Goal: Ask a question

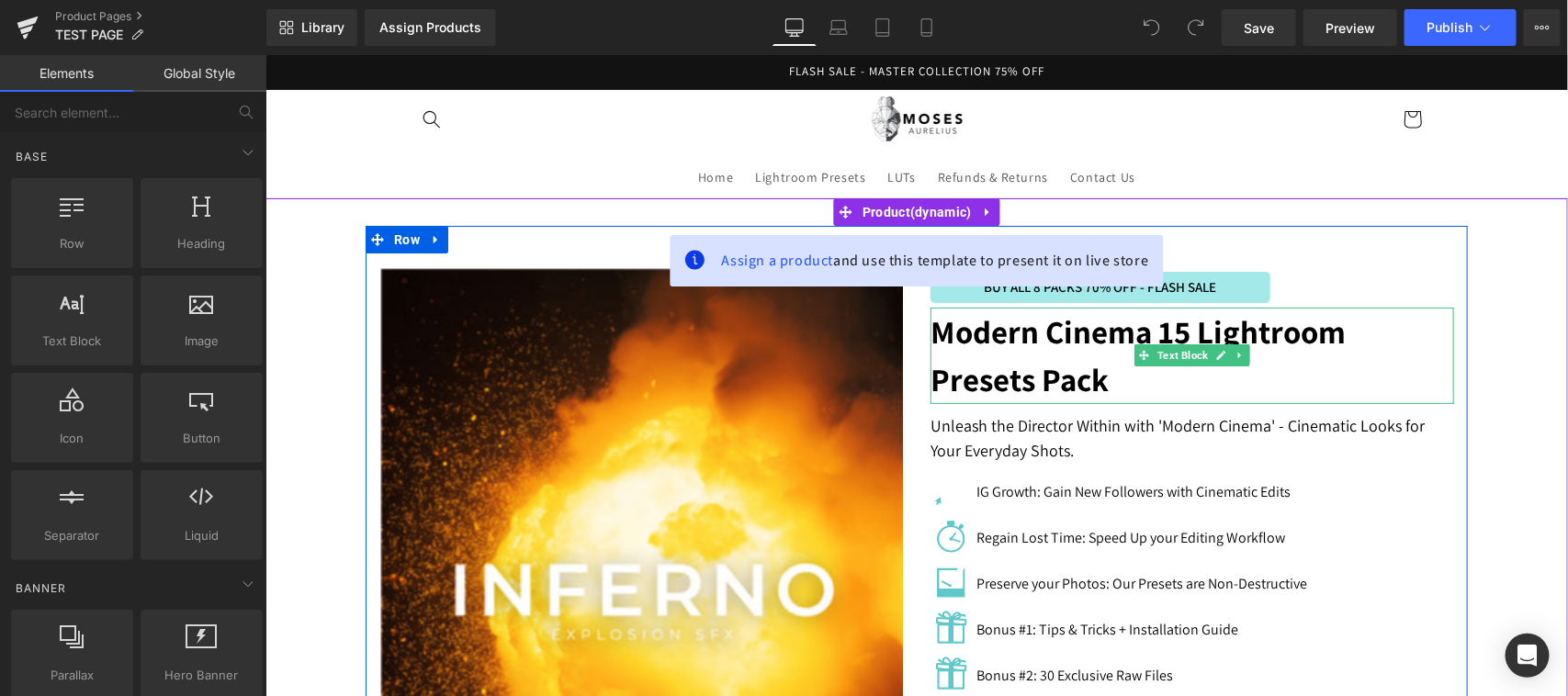
click at [989, 358] on strong "Modern Cinema 15 Lightroom Presets Pack" at bounding box center [1136, 354] width 415 height 91
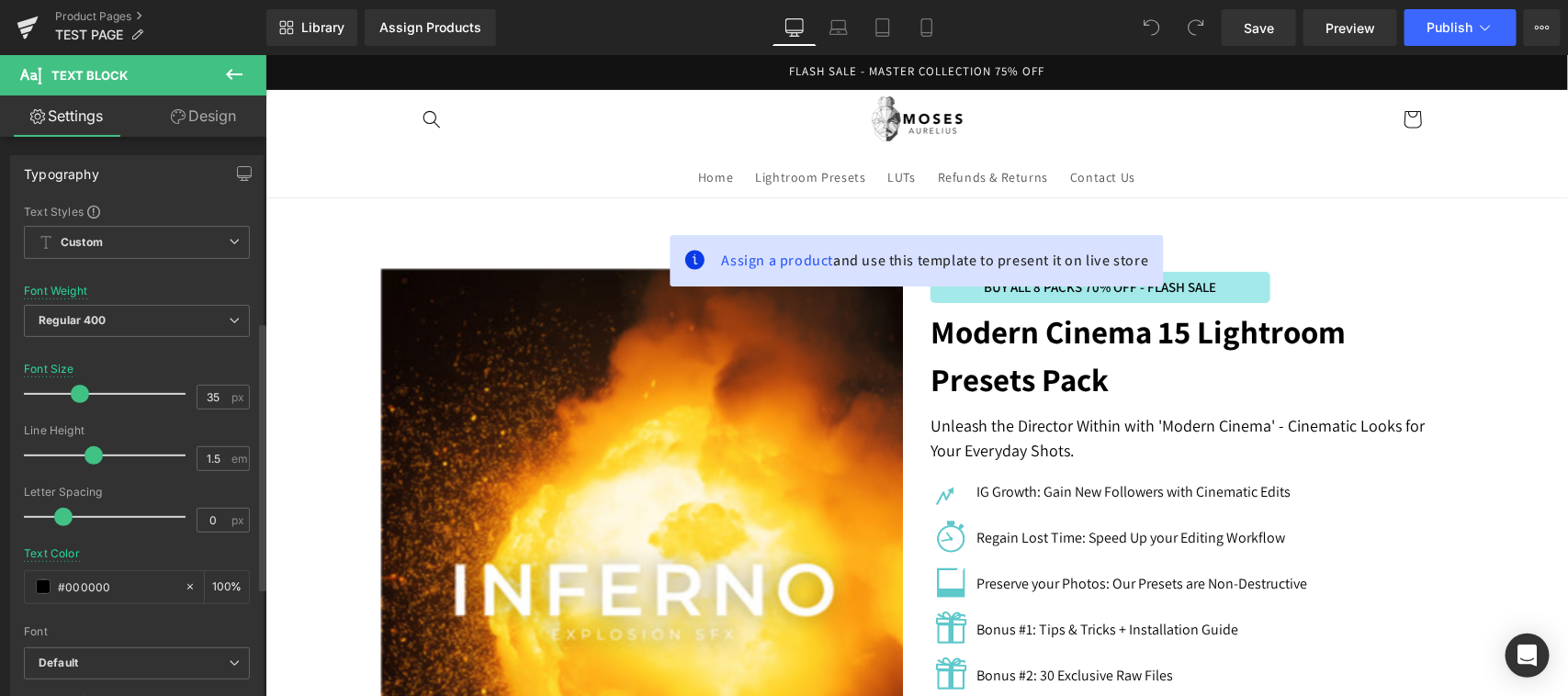
scroll to position [382, 0]
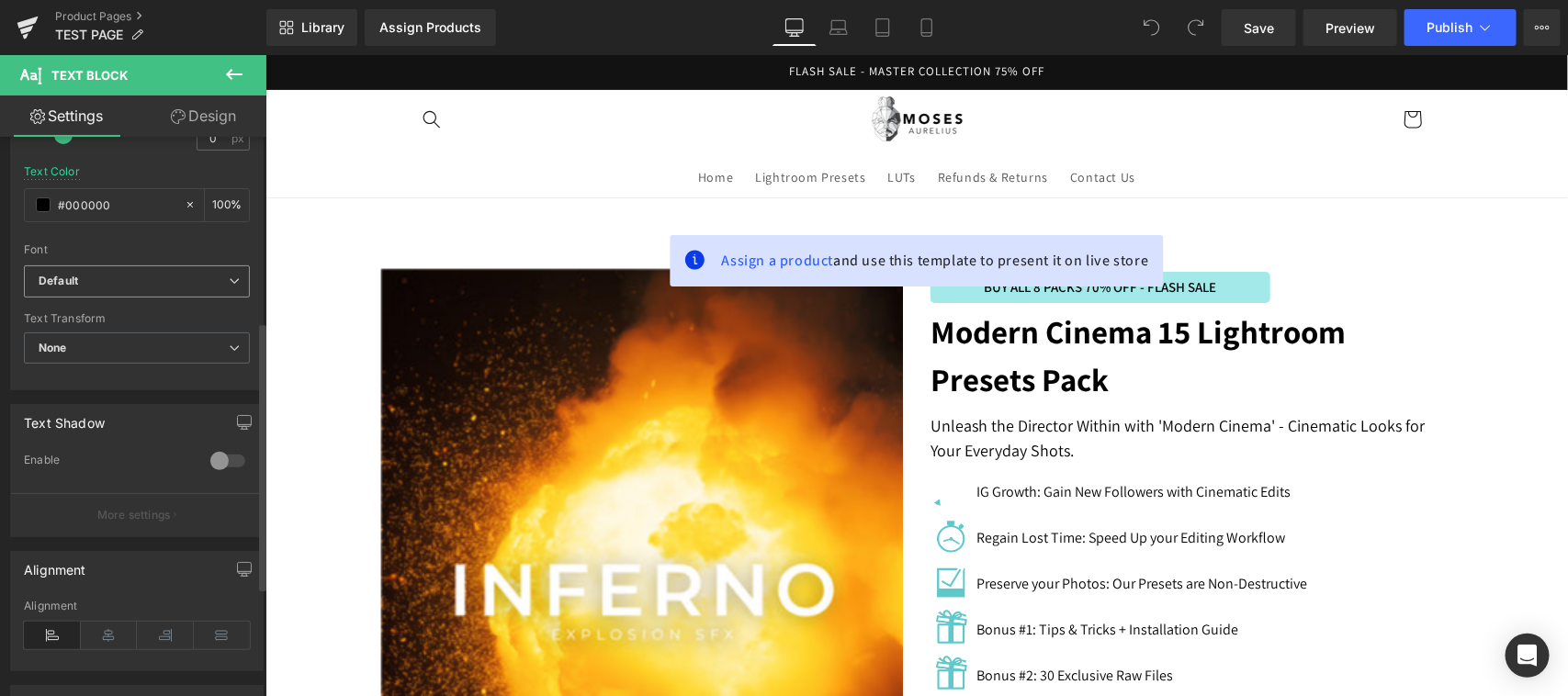
click at [131, 290] on span "Default" at bounding box center [137, 281] width 226 height 32
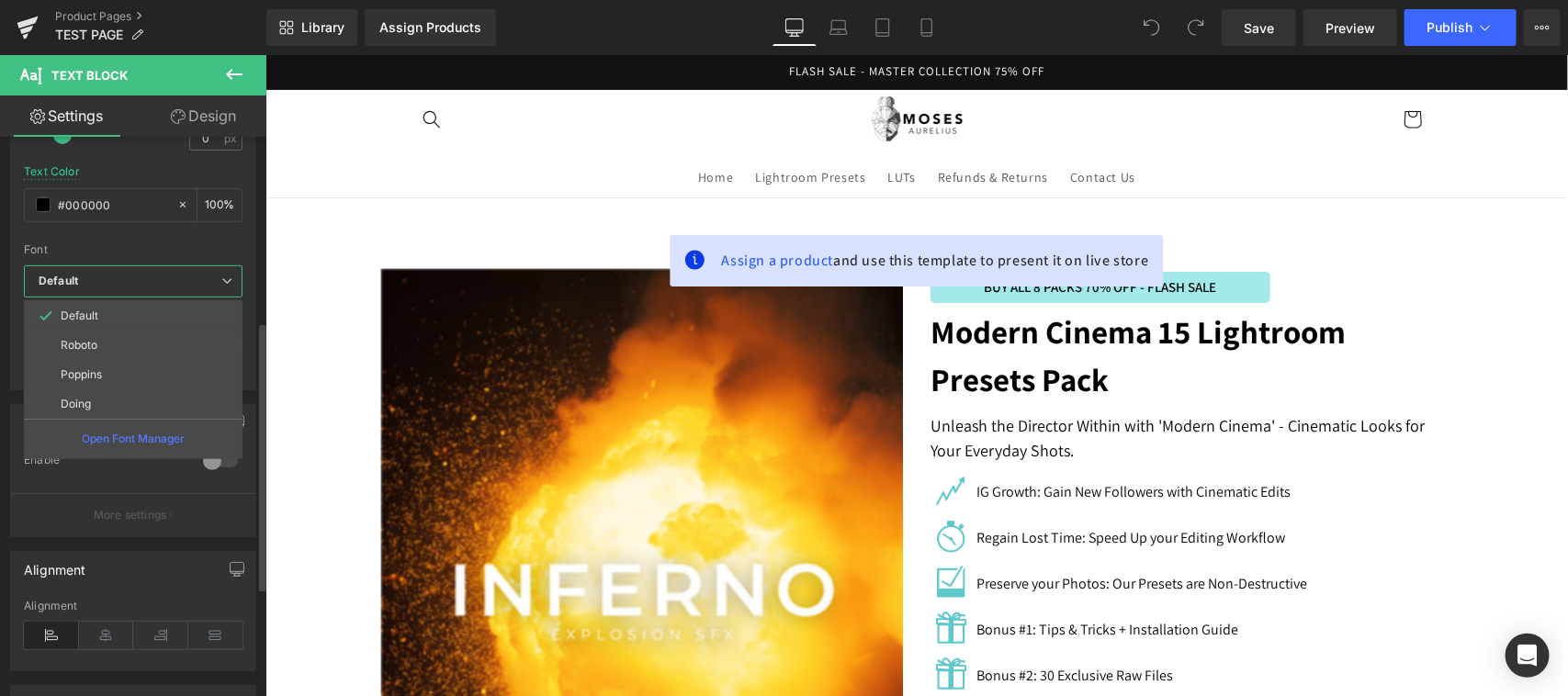
click at [127, 406] on li "Doing" at bounding box center [133, 403] width 219 height 29
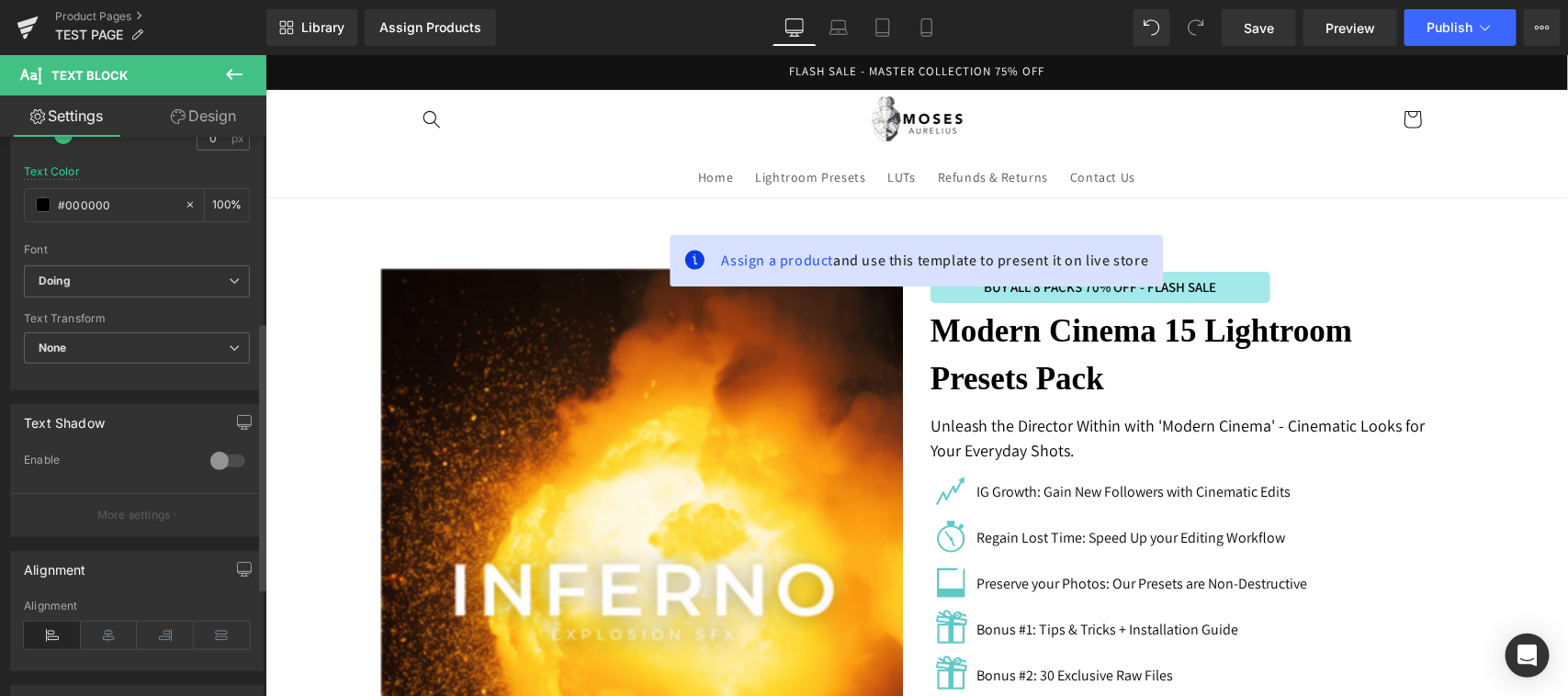
click at [143, 263] on div "Font Default Roboto Poppins Doing Doing Default Roboto Poppins Doing Open Font …" at bounding box center [137, 44] width 226 height 444
click at [171, 267] on span "Doing" at bounding box center [137, 281] width 226 height 32
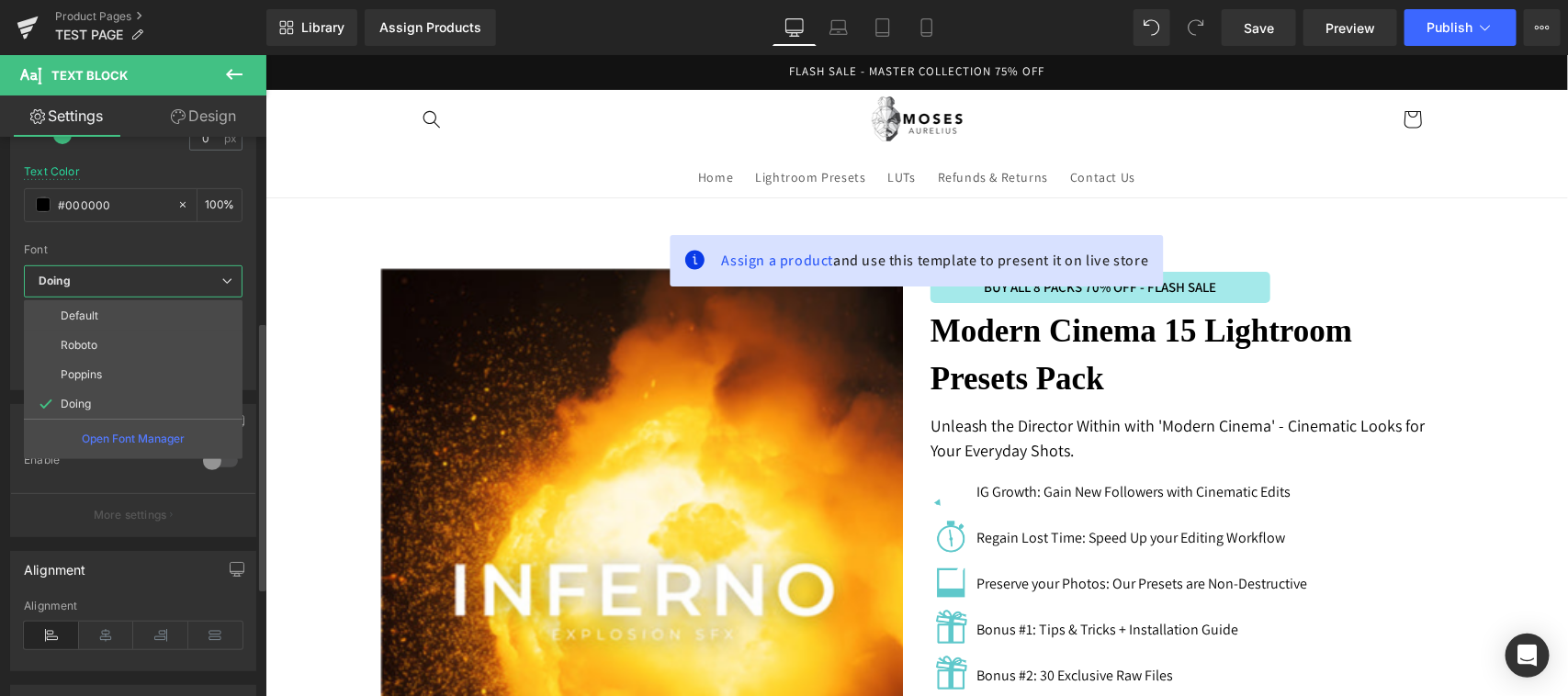
click at [163, 431] on p "Open Font Manager" at bounding box center [133, 439] width 103 height 17
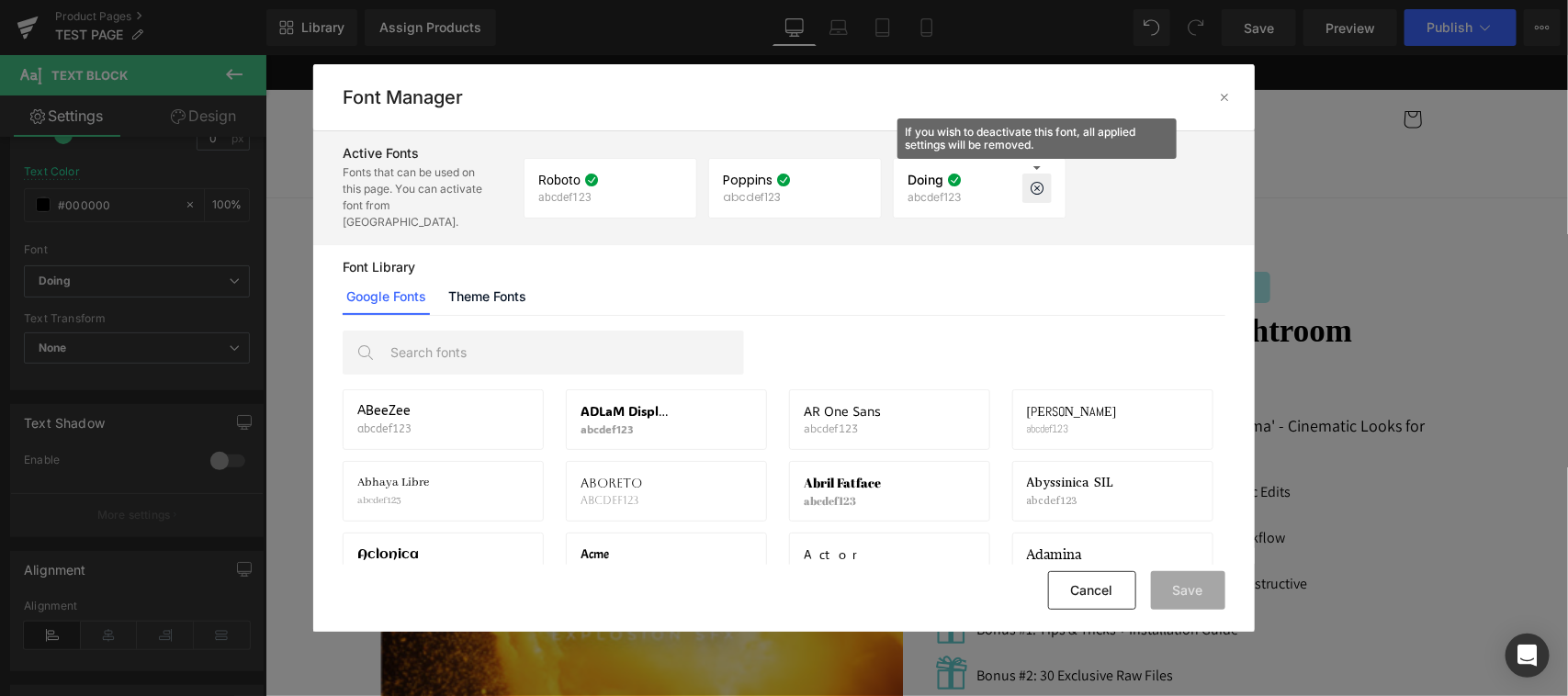
click at [1035, 184] on icon at bounding box center [1036, 188] width 15 height 15
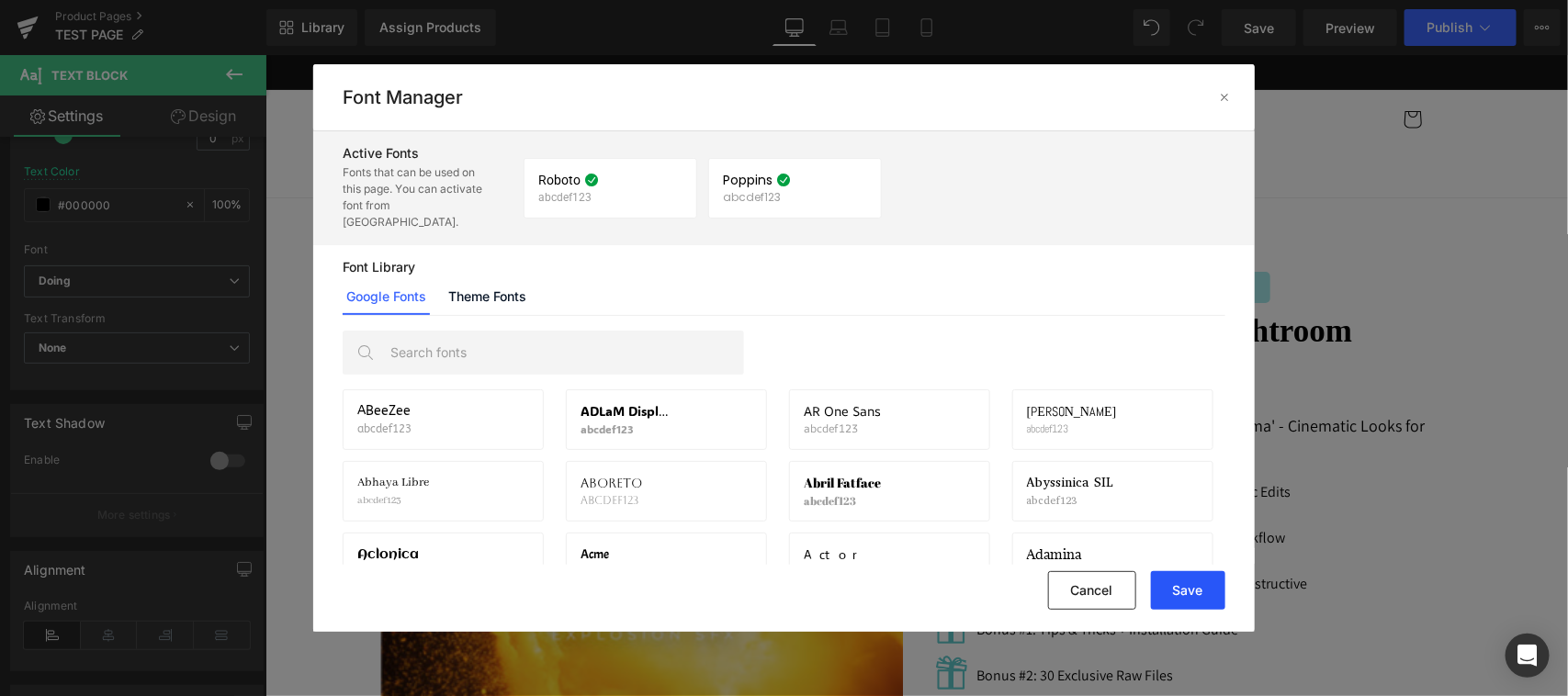
click at [1197, 594] on button "Save" at bounding box center [1188, 590] width 74 height 39
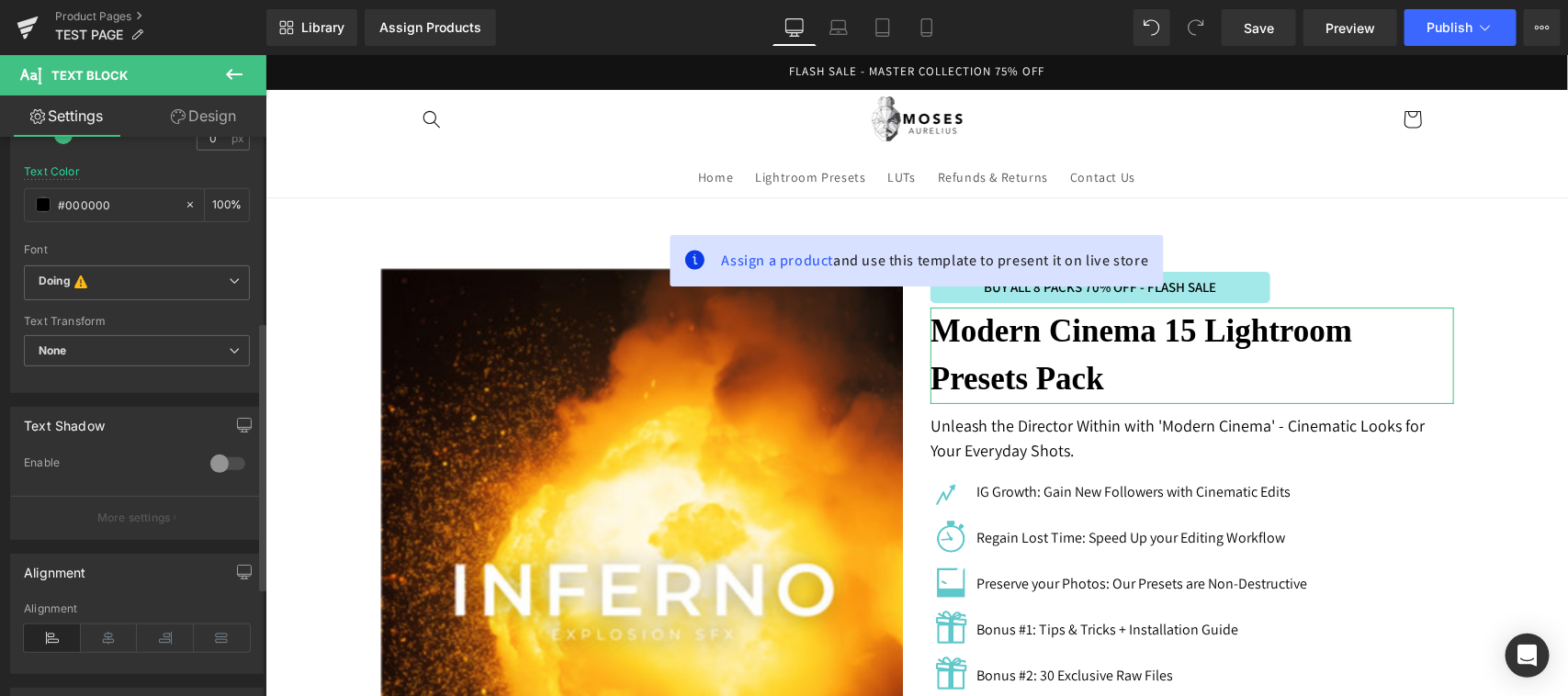
click at [152, 264] on div "Font Default Roboto Poppins Doing Doing This font has been deactivated, you can…" at bounding box center [137, 44] width 226 height 444
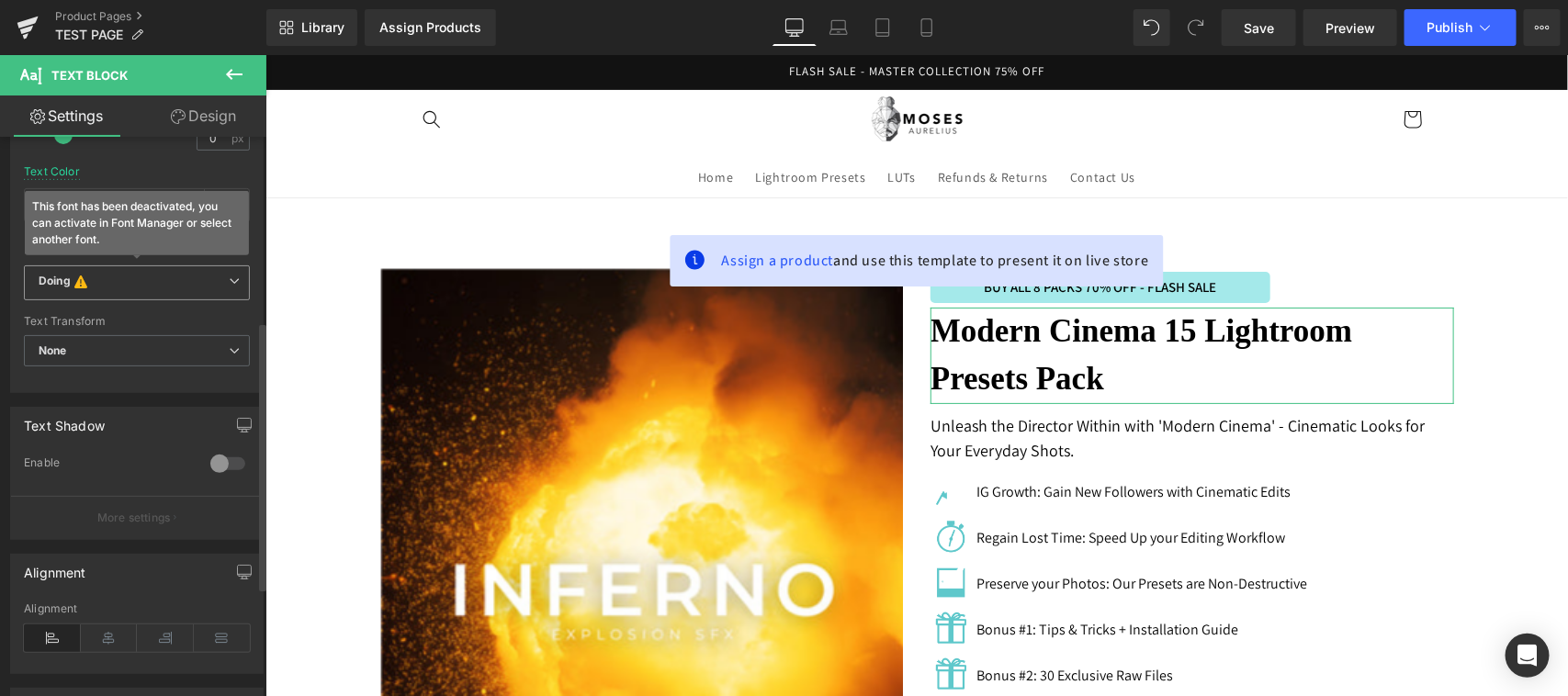
click at [142, 291] on span "Doing This font has been deactivated, you can activate in Font Manager or selec…" at bounding box center [137, 282] width 226 height 35
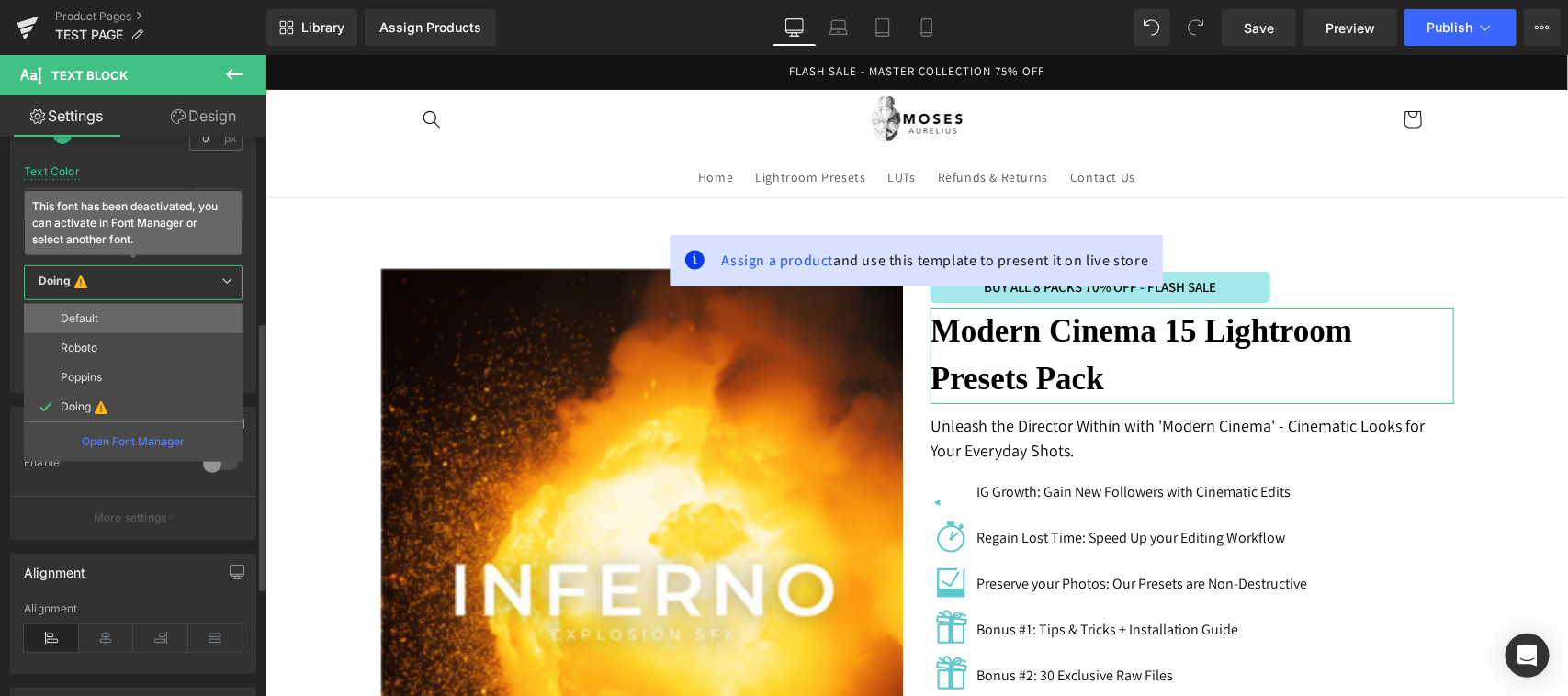
click at [104, 315] on li "Default" at bounding box center [133, 318] width 219 height 29
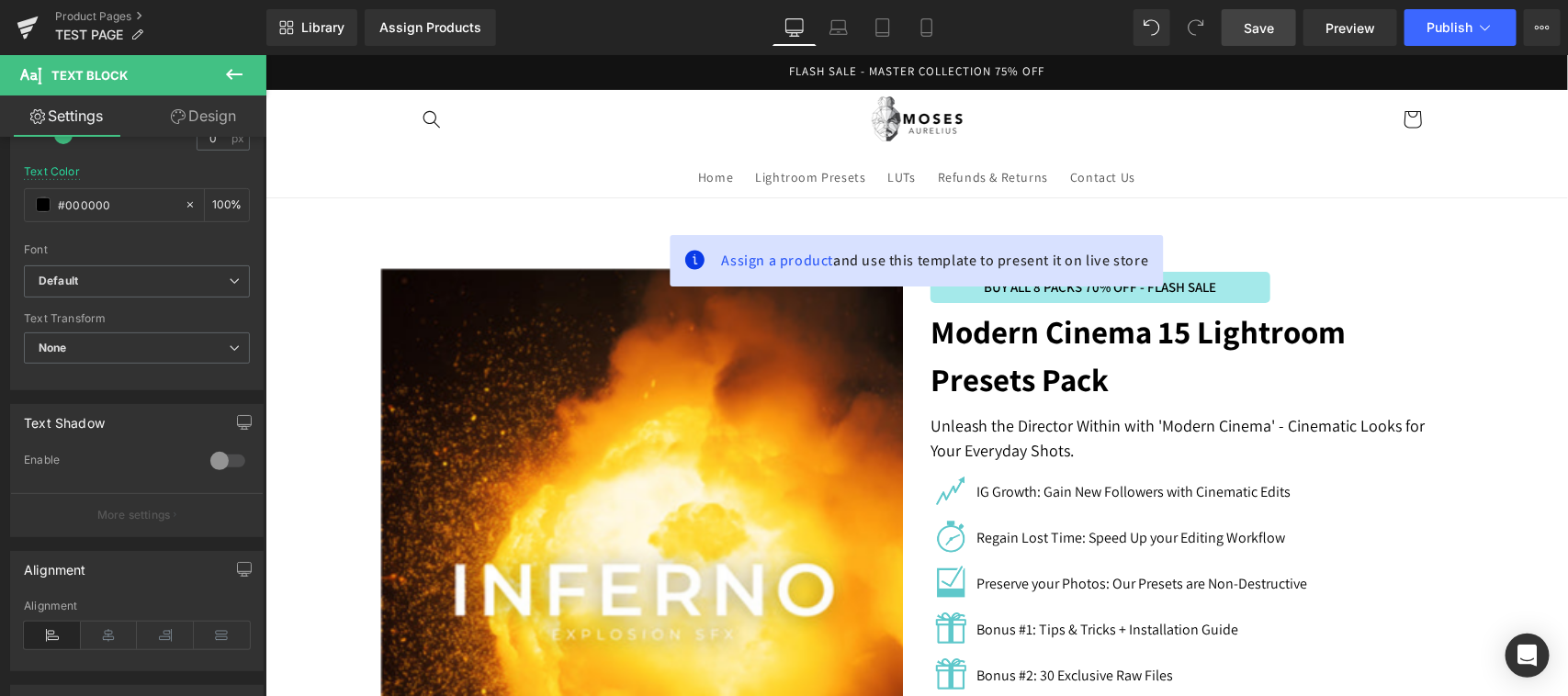
click at [1255, 18] on span "Save" at bounding box center [1258, 27] width 30 height 19
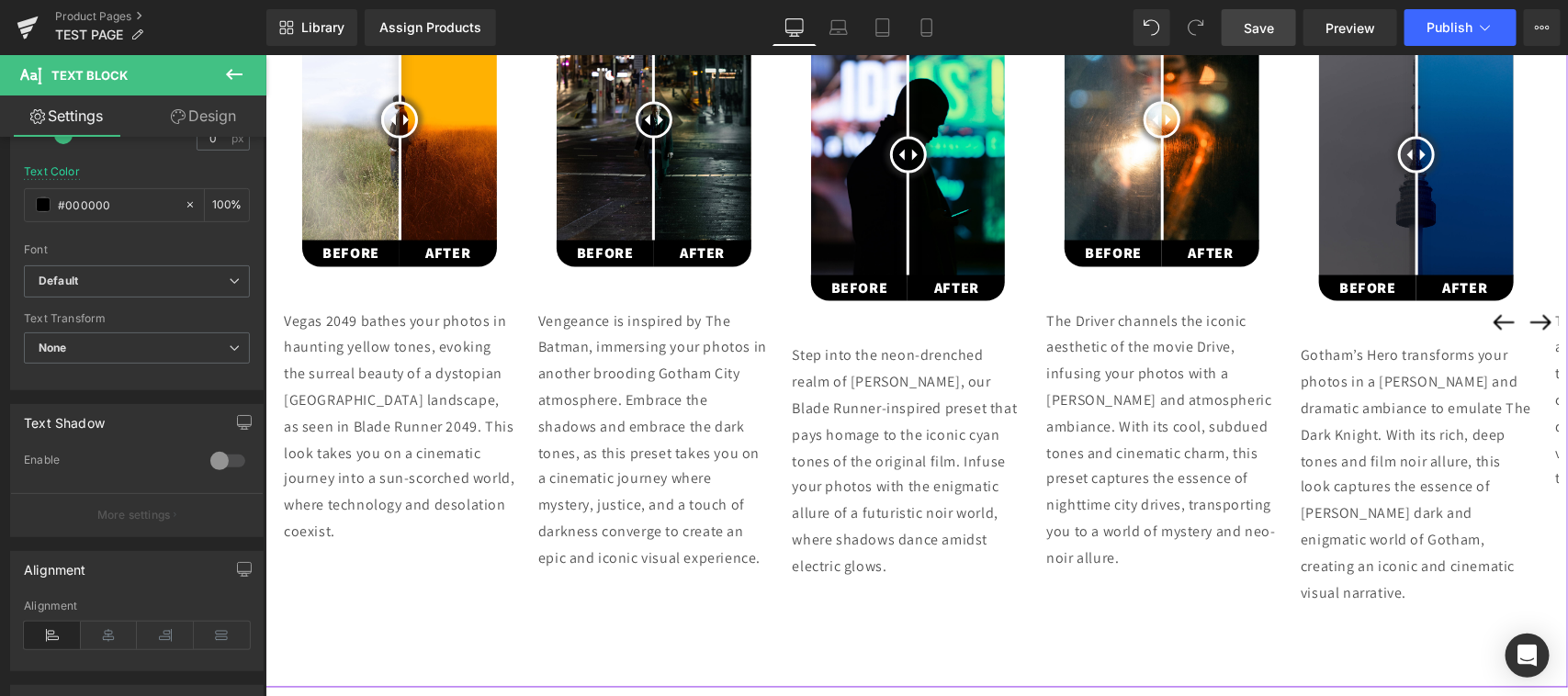
scroll to position [765, 0]
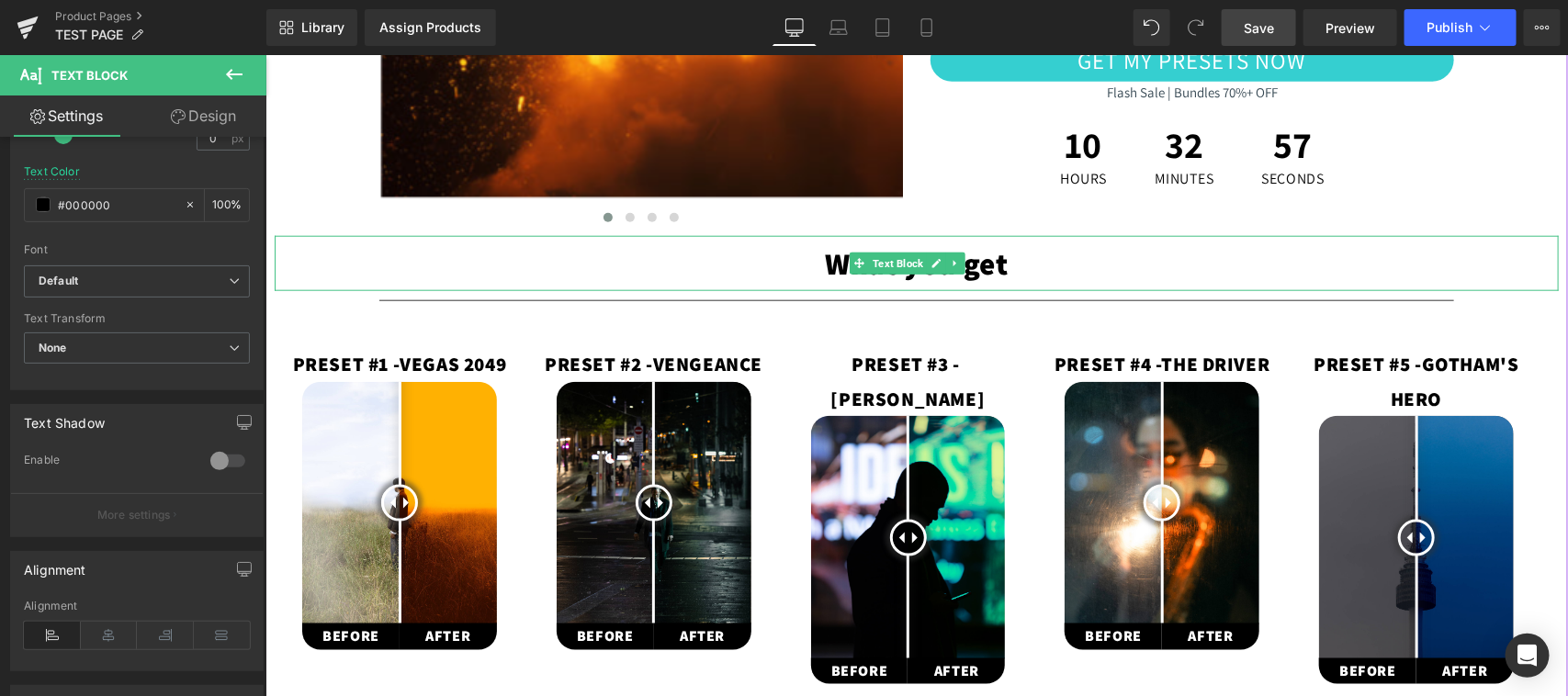
click at [838, 266] on p "What you get" at bounding box center [916, 262] width 1284 height 54
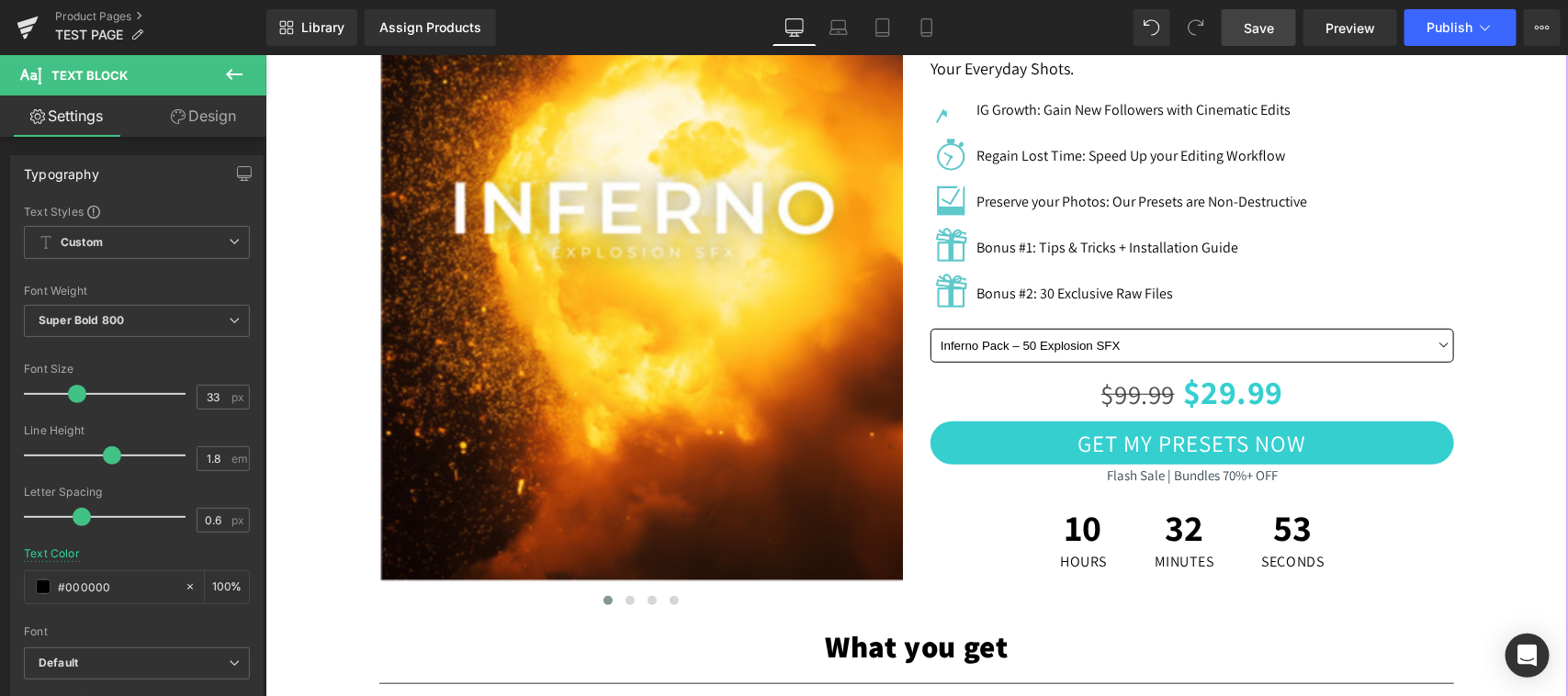
scroll to position [0, 0]
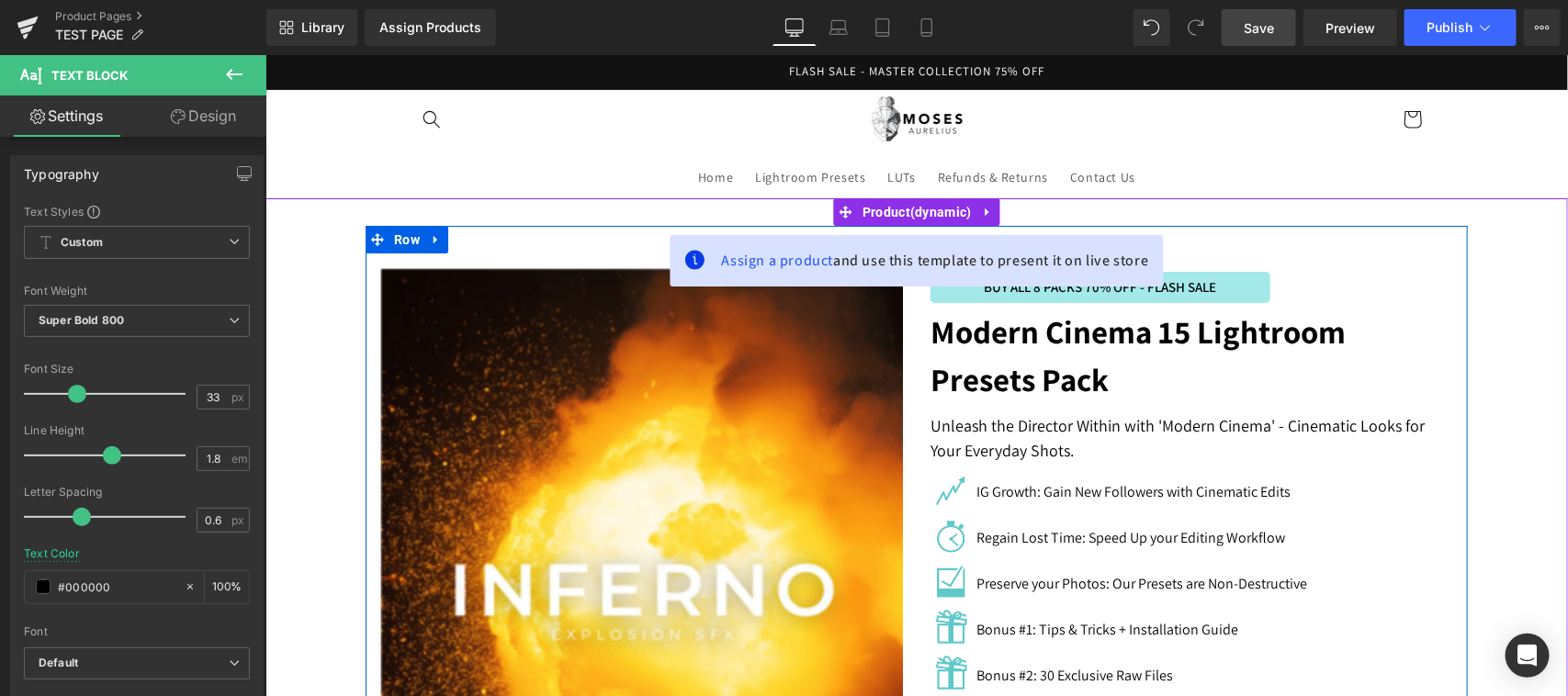
click at [1197, 336] on strong "Modern Cinema 15 Lightroom Presets Pack" at bounding box center [1136, 354] width 415 height 91
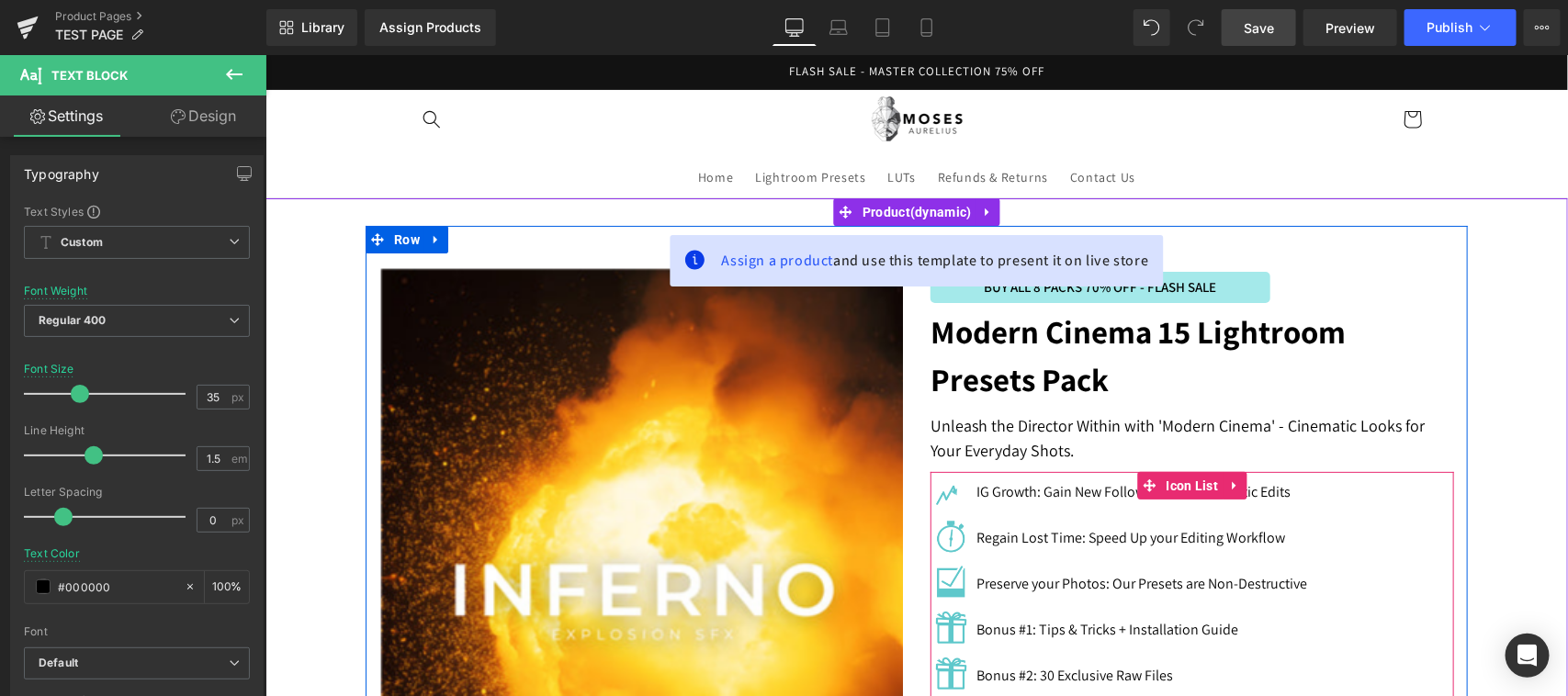
click at [1425, 523] on div "Image IG Growth: Gain New Followers with Cinematic Edits Text Block Image Regai…" at bounding box center [1190, 586] width 523 height 230
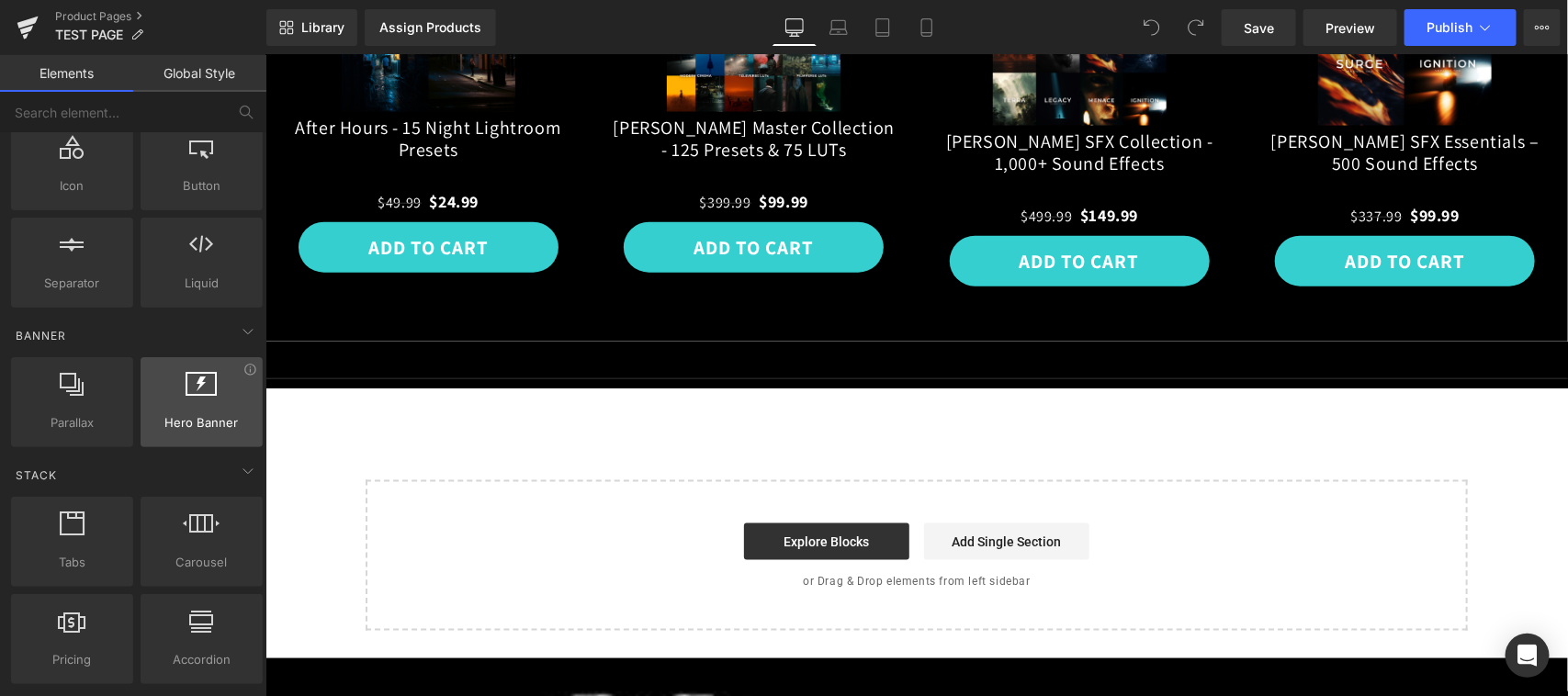
scroll to position [382, 0]
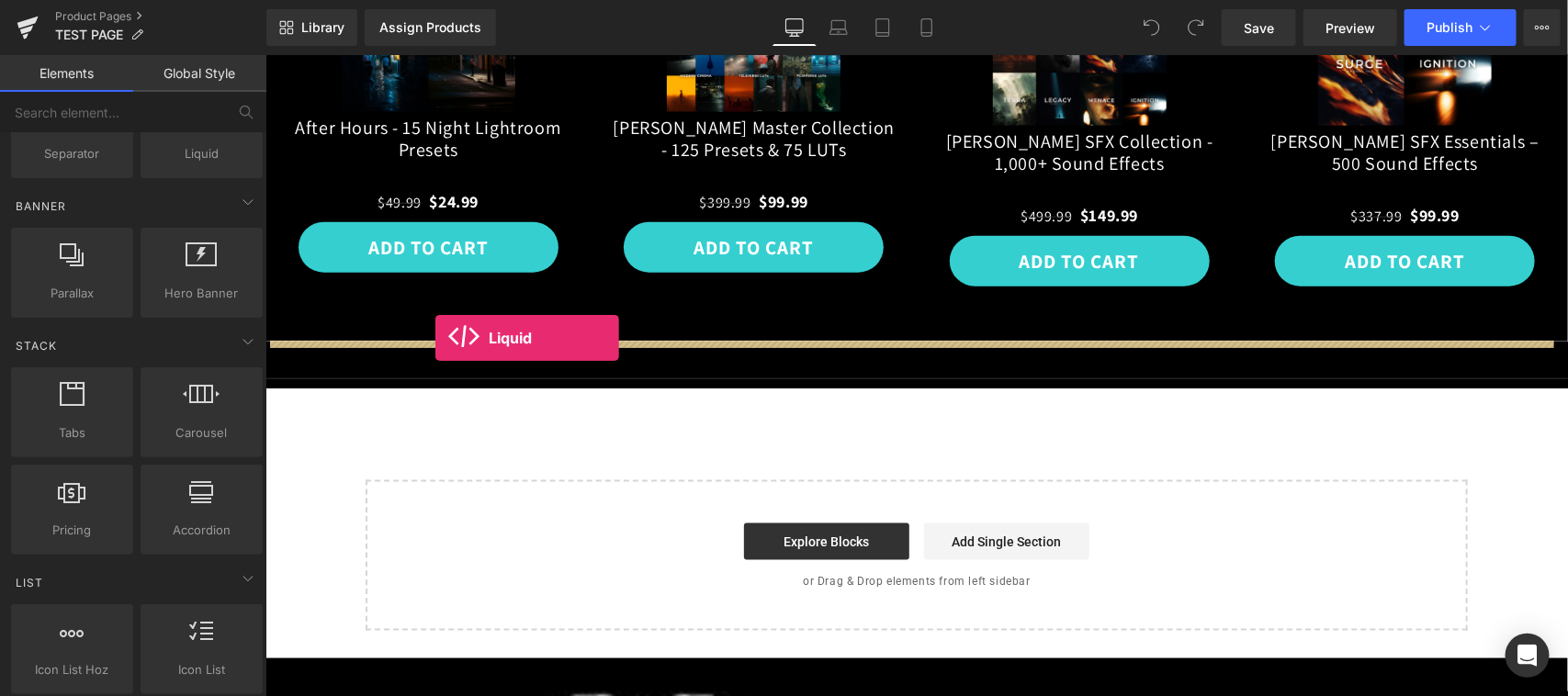
drag, startPoint x: 453, startPoint y: 230, endPoint x: 433, endPoint y: 337, distance: 108.3
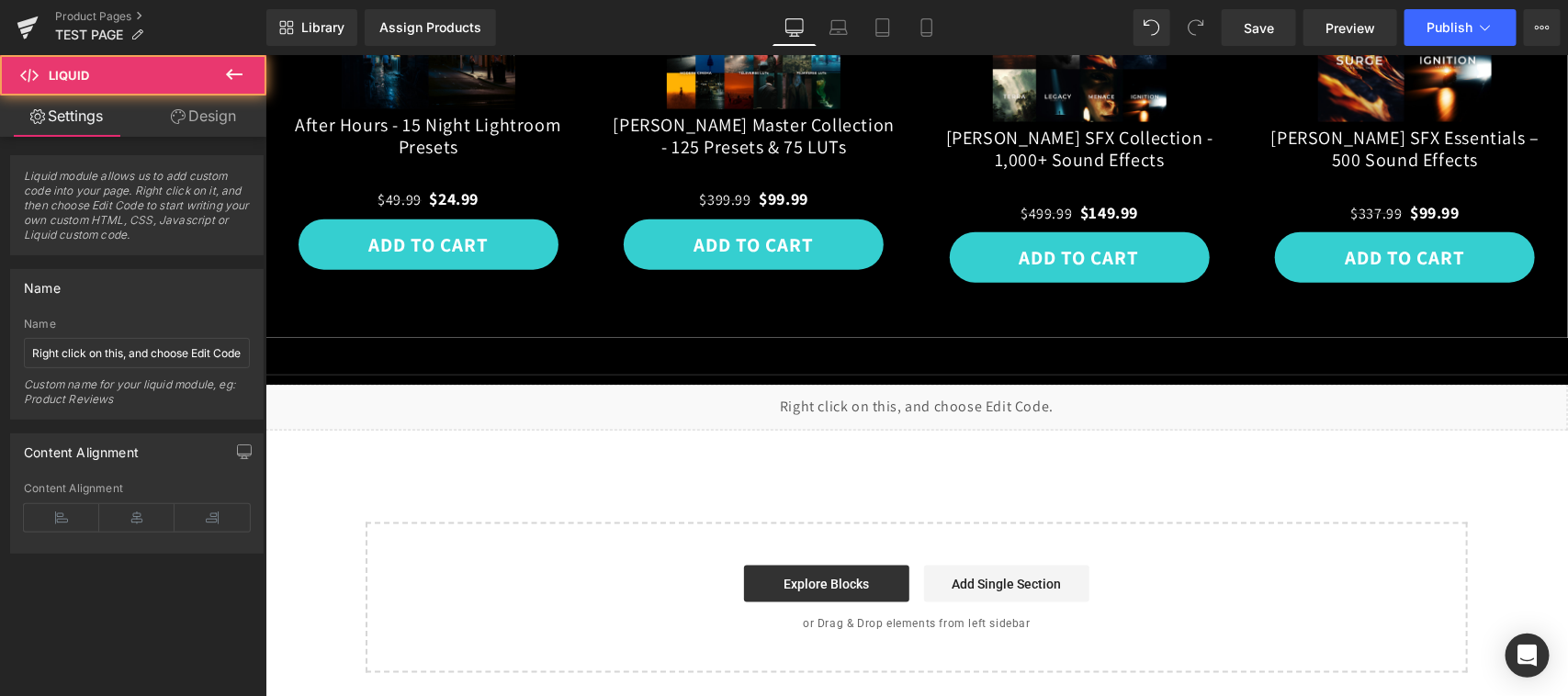
scroll to position [3927, 0]
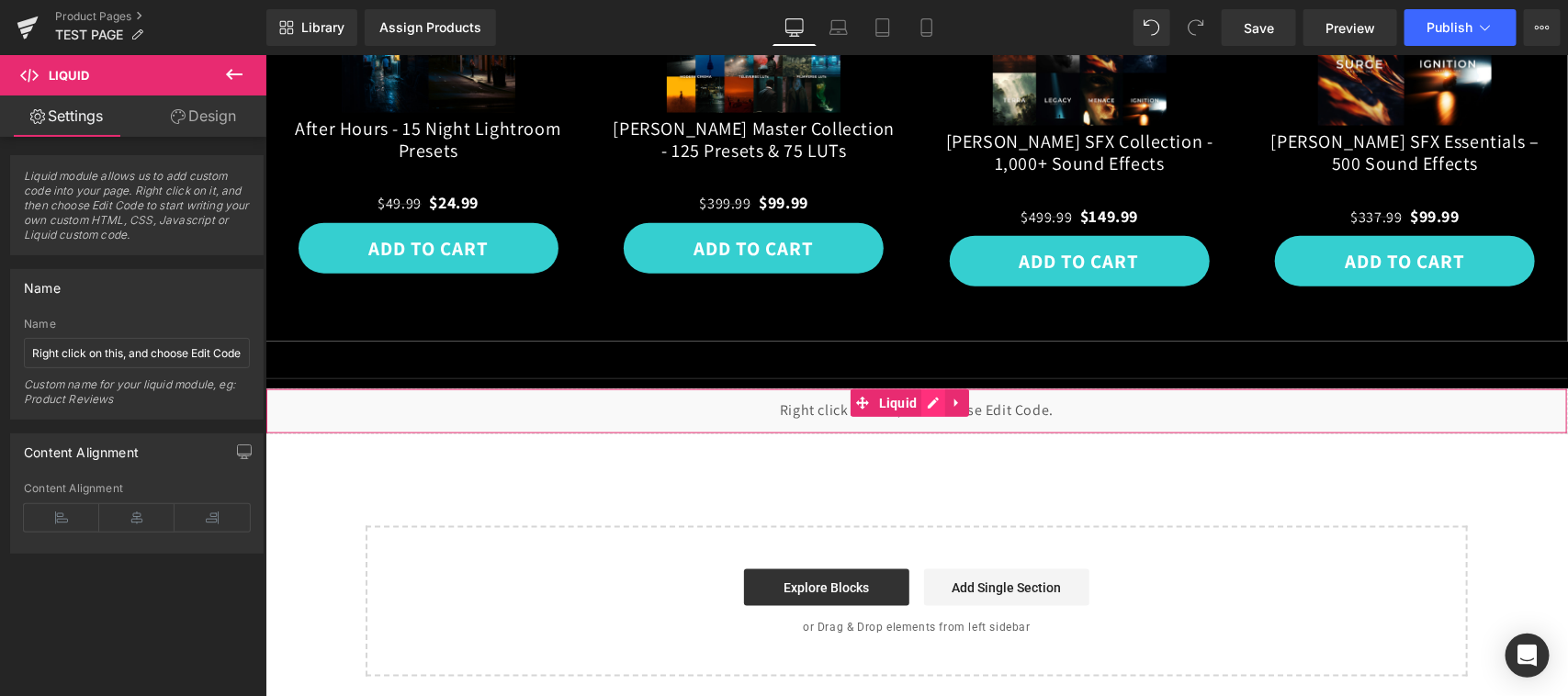
click at [935, 388] on div "Liquid" at bounding box center [915, 411] width 1302 height 46
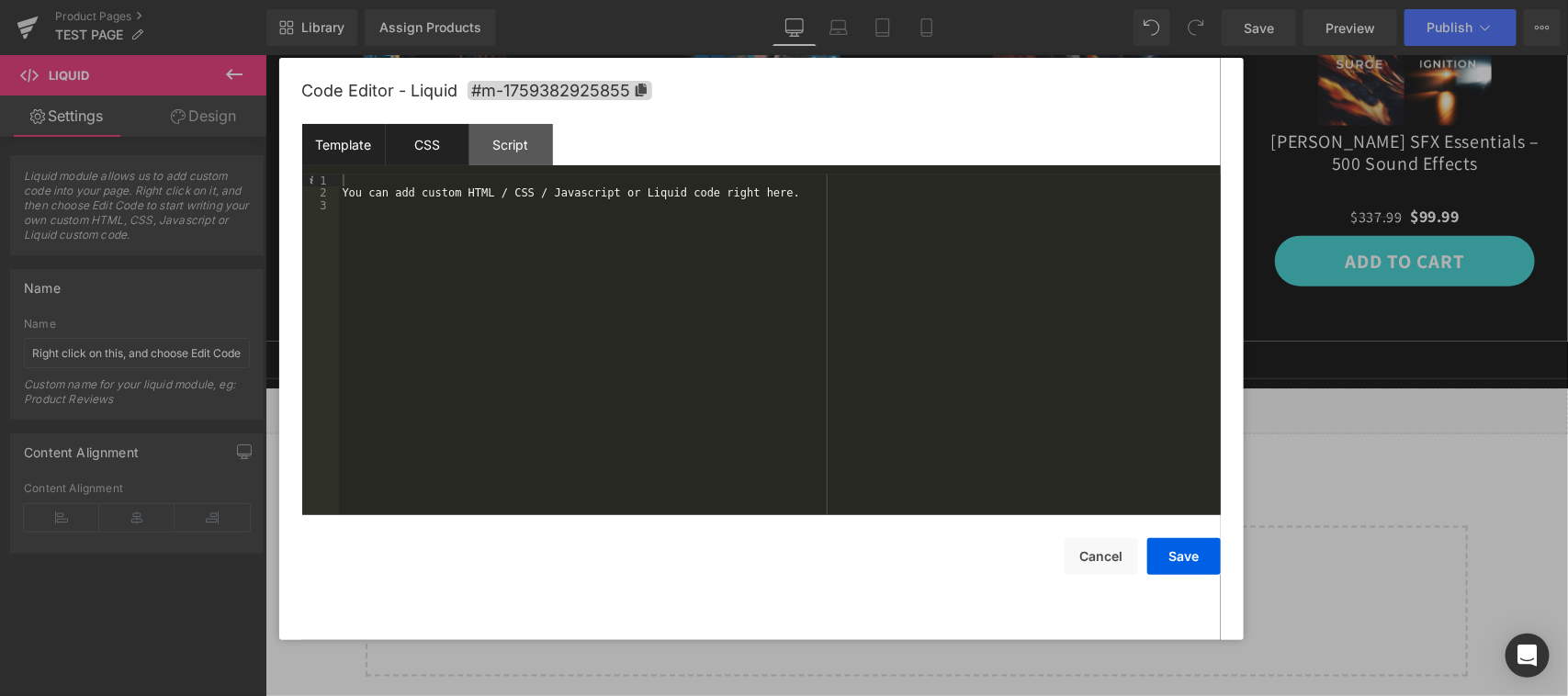
click at [428, 142] on div "CSS" at bounding box center [428, 144] width 84 height 41
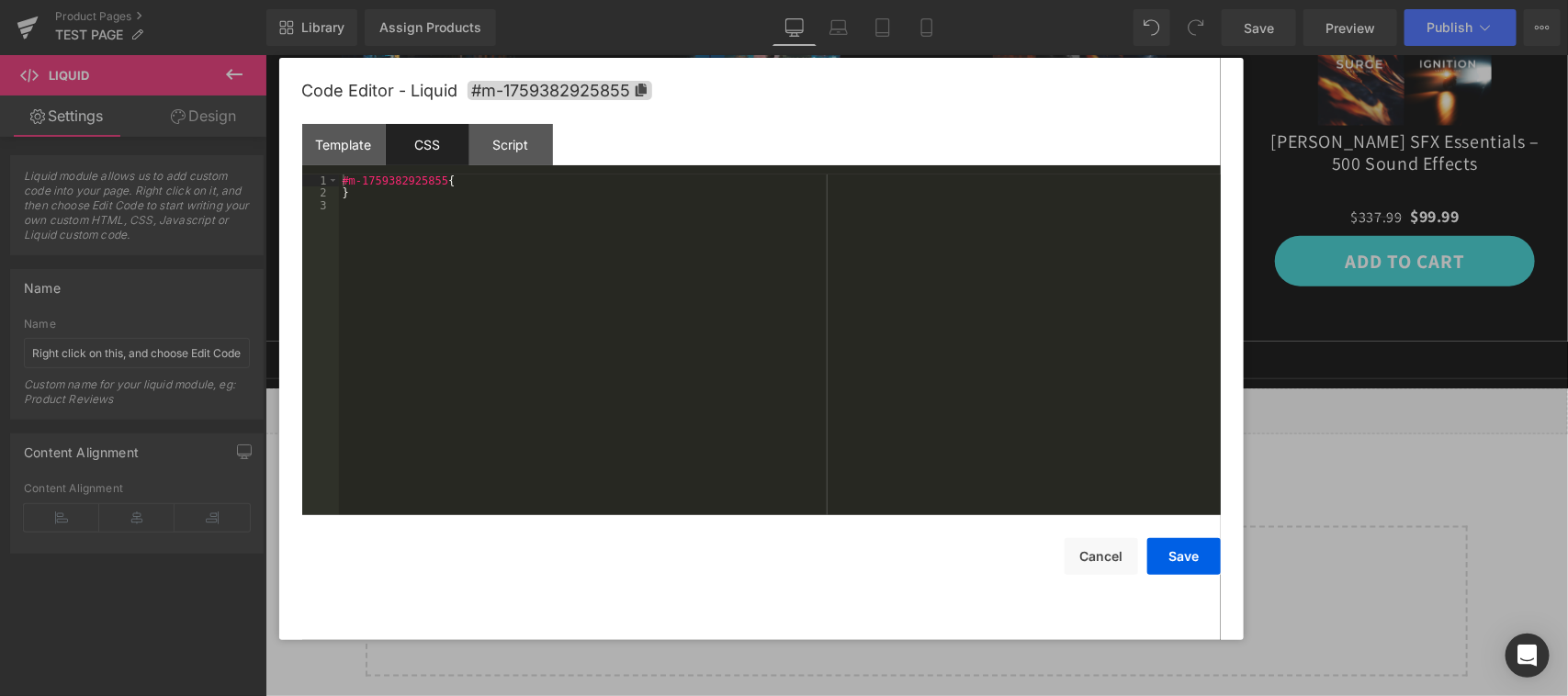
click at [492, 208] on div "#m-1759382925855 { }" at bounding box center [780, 357] width 882 height 366
click at [349, 148] on div "Template" at bounding box center [344, 144] width 84 height 41
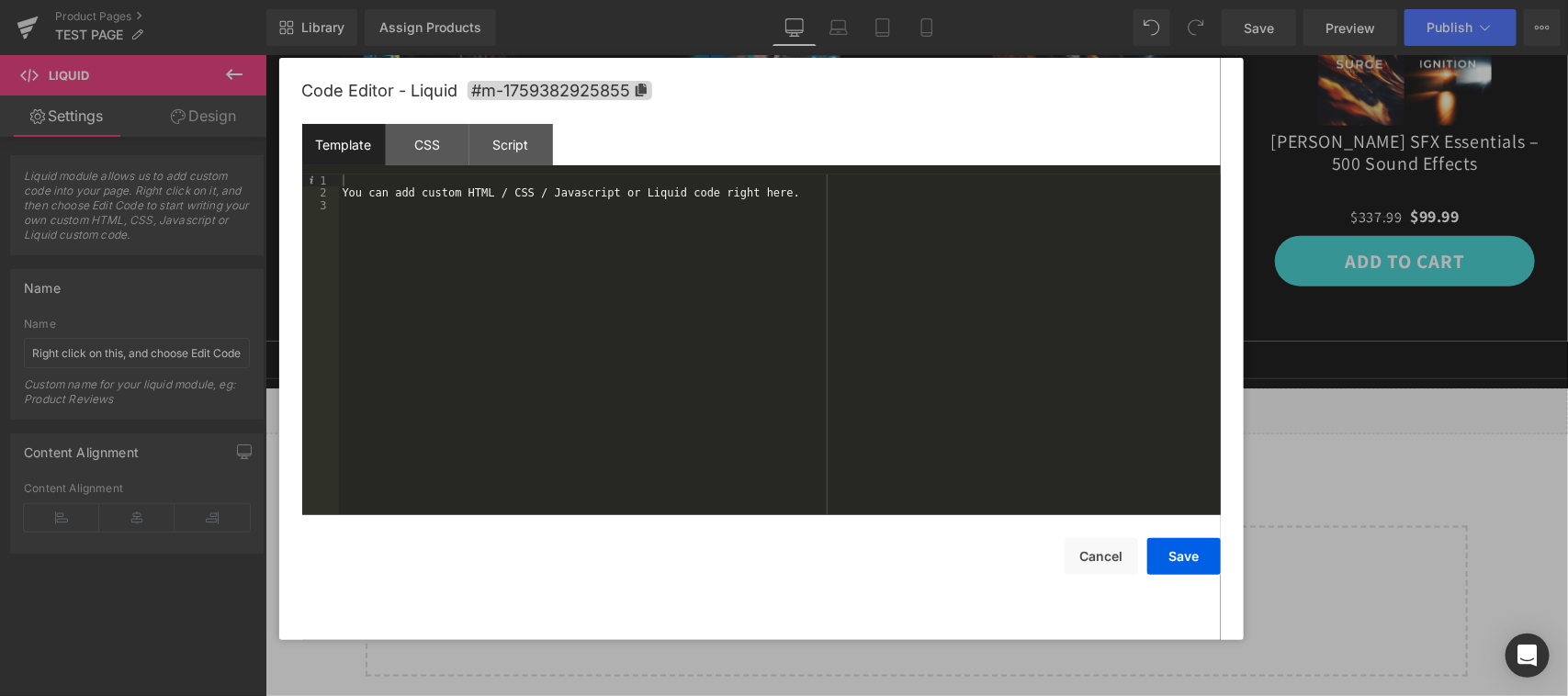
click at [517, 203] on div "You can add custom HTML / CSS / Javascript or Liquid code right here." at bounding box center [780, 357] width 882 height 366
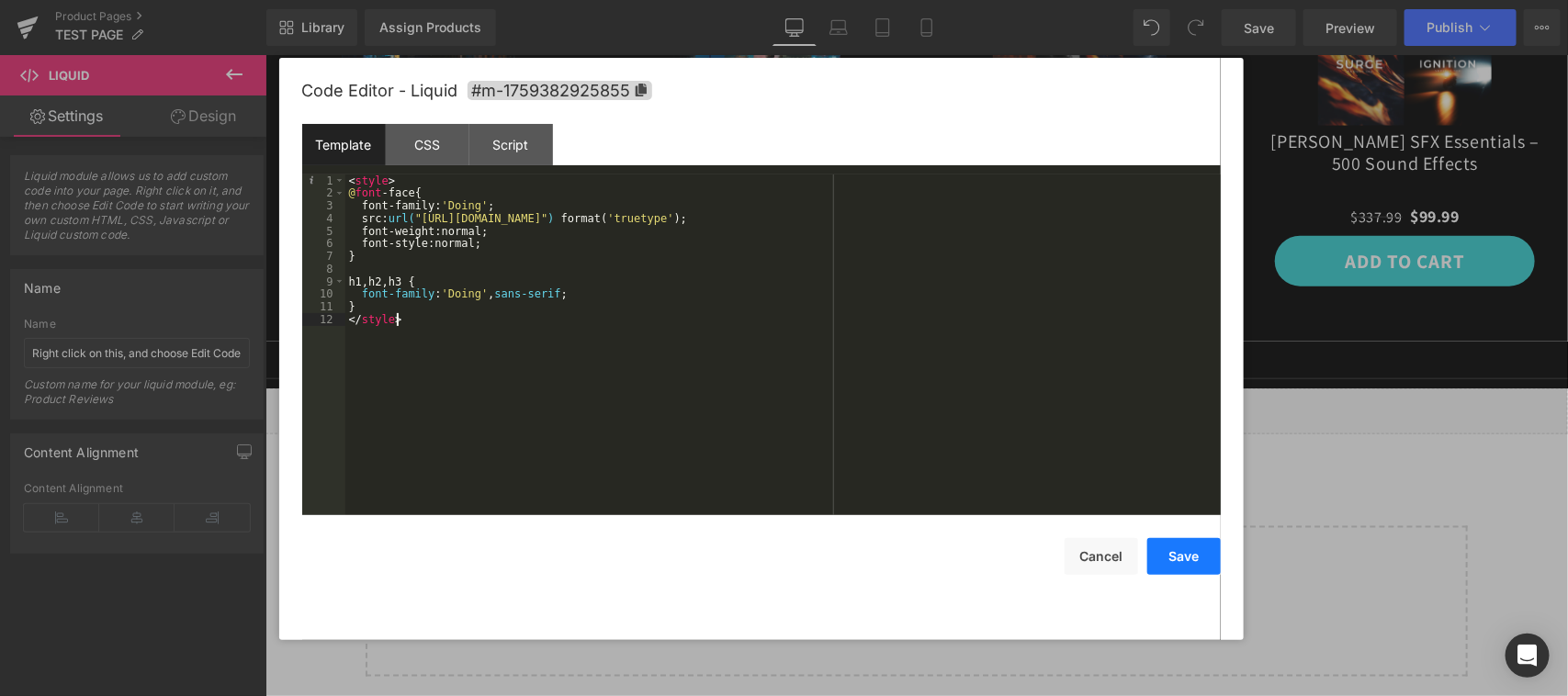
click at [1187, 557] on button "Save" at bounding box center [1183, 556] width 73 height 37
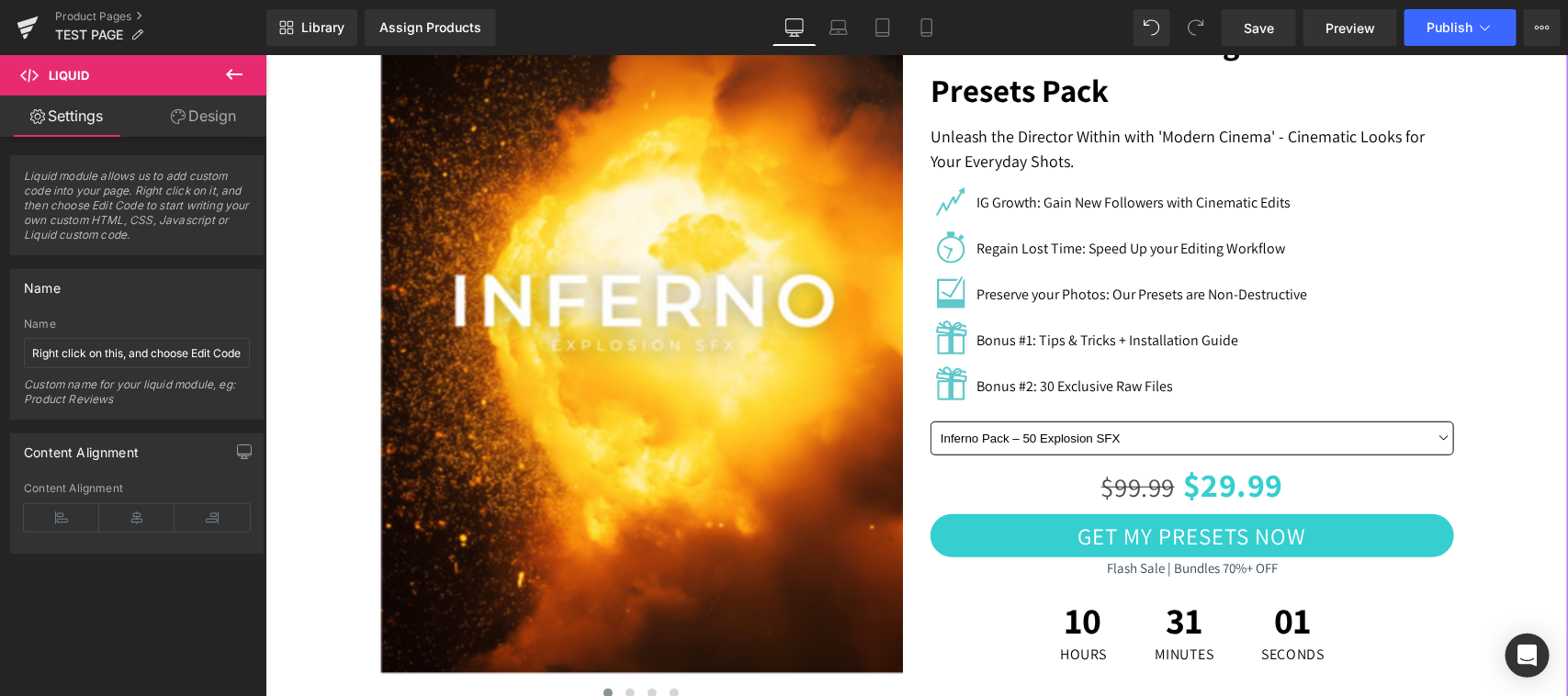
scroll to position [0, 0]
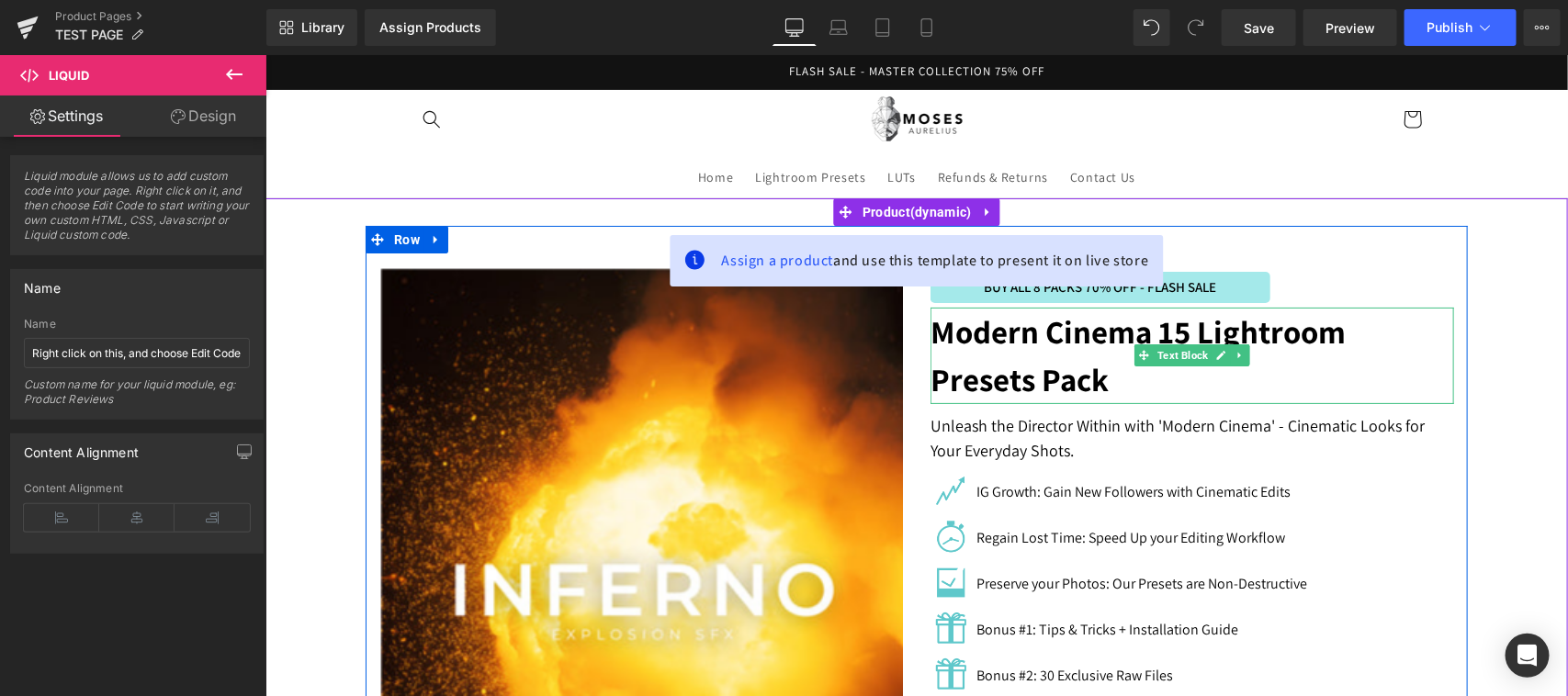
click at [1062, 360] on strong "Modern Cinema 15 Lightroom Presets Pack" at bounding box center [1136, 354] width 415 height 91
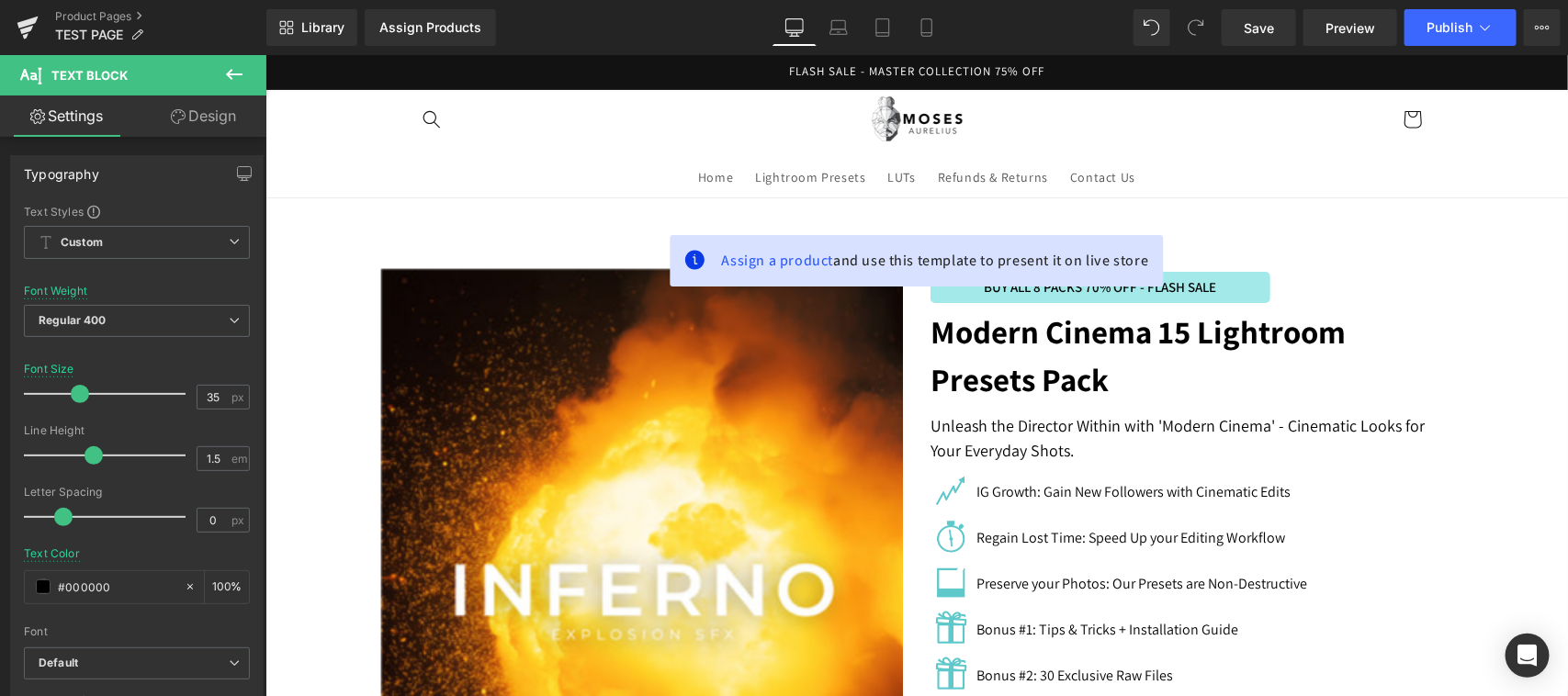
scroll to position [382, 0]
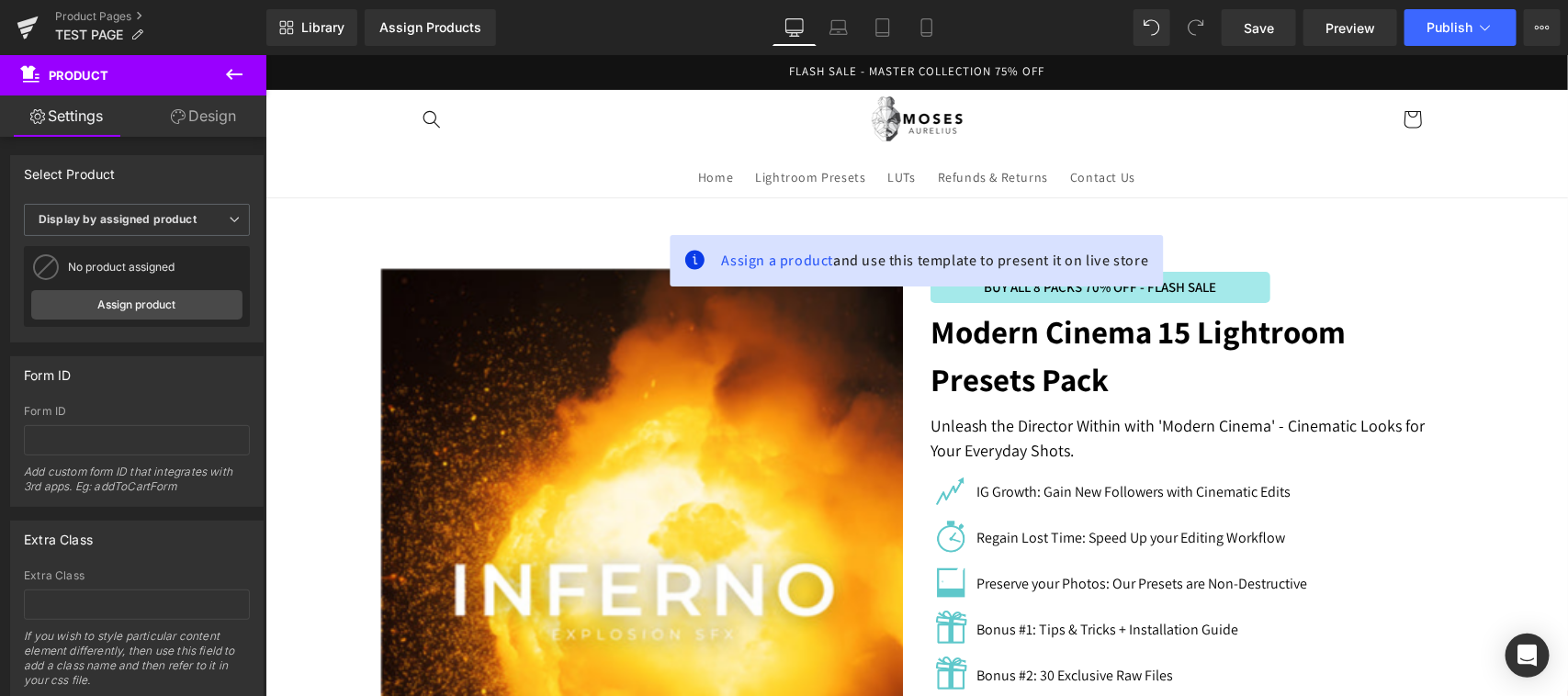
click at [230, 70] on icon at bounding box center [234, 74] width 22 height 22
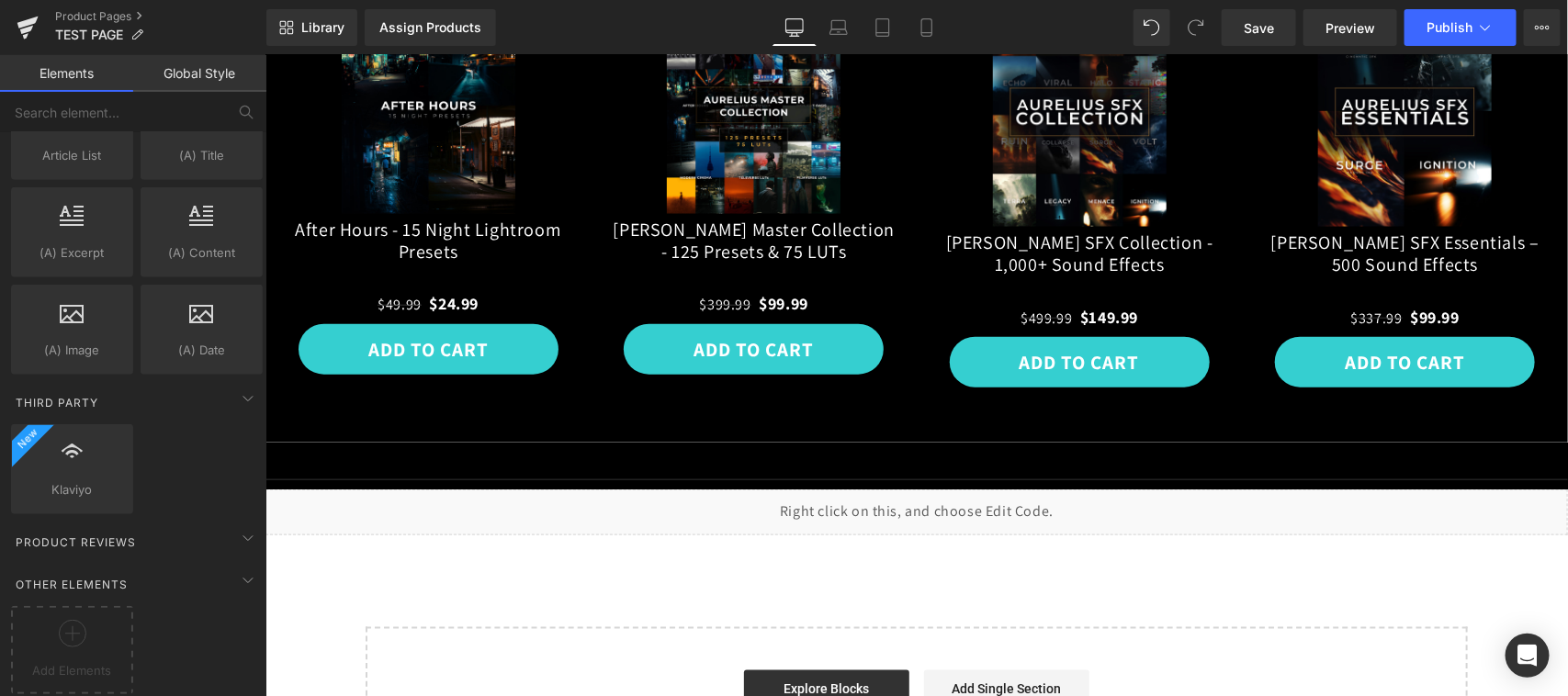
scroll to position [0, 0]
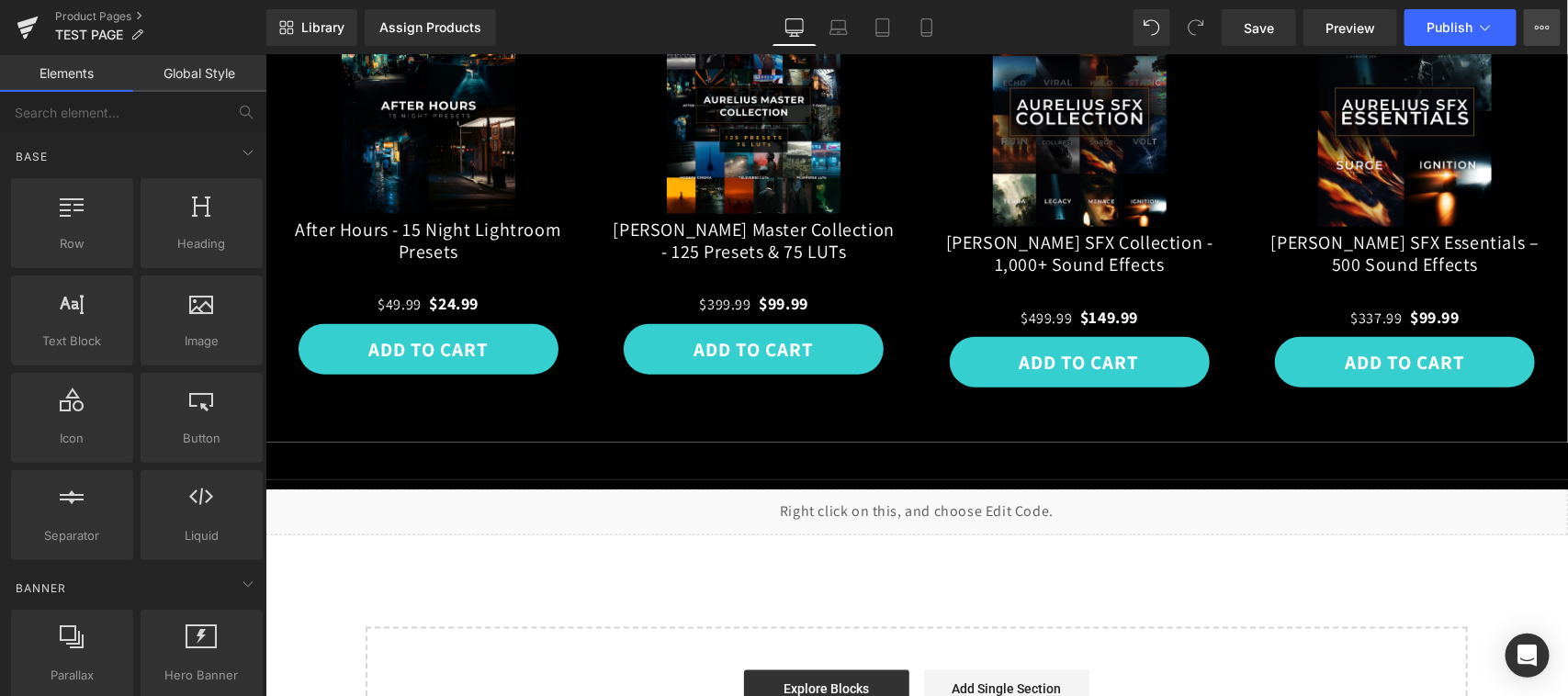
click at [1549, 24] on button "View Live Page View with current Template Save Template to Library Schedule Pub…" at bounding box center [1541, 27] width 37 height 37
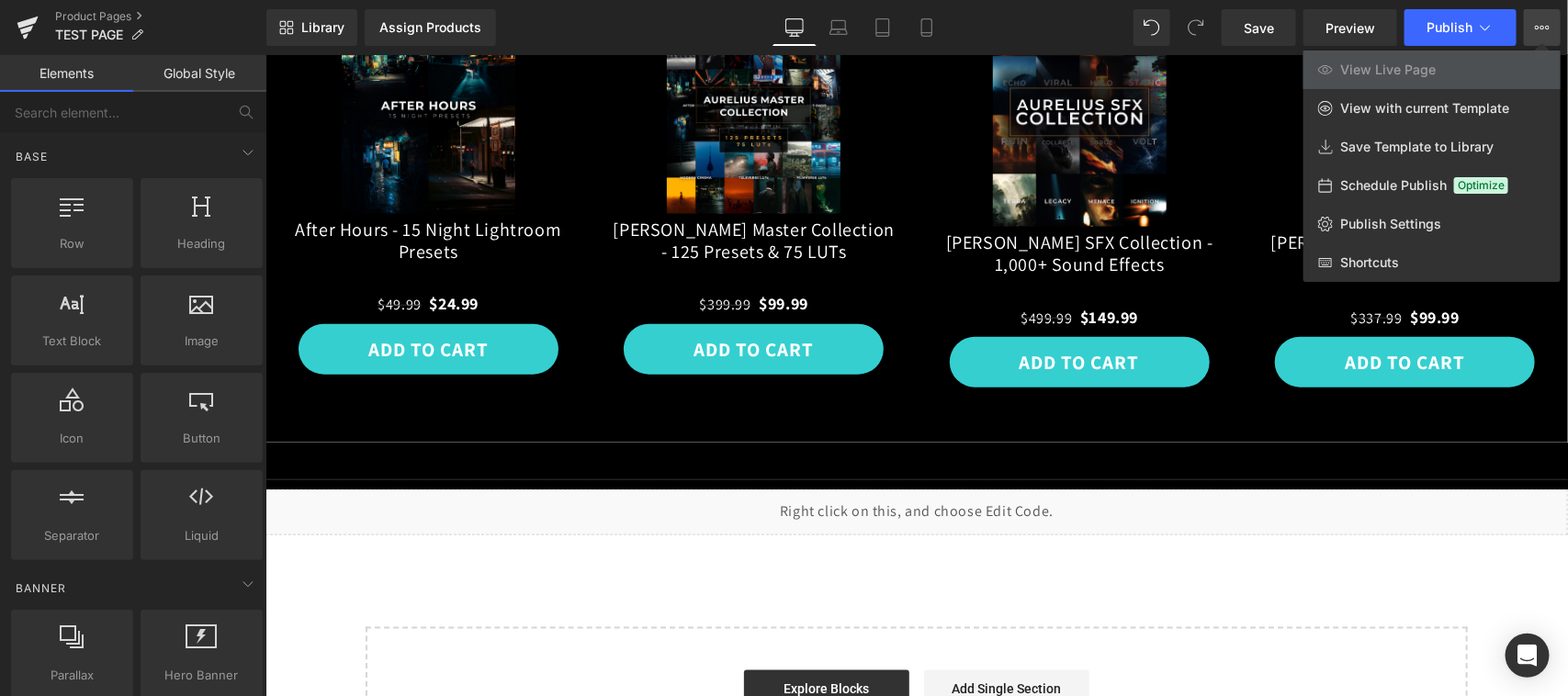
click at [865, 473] on div at bounding box center [916, 375] width 1302 height 641
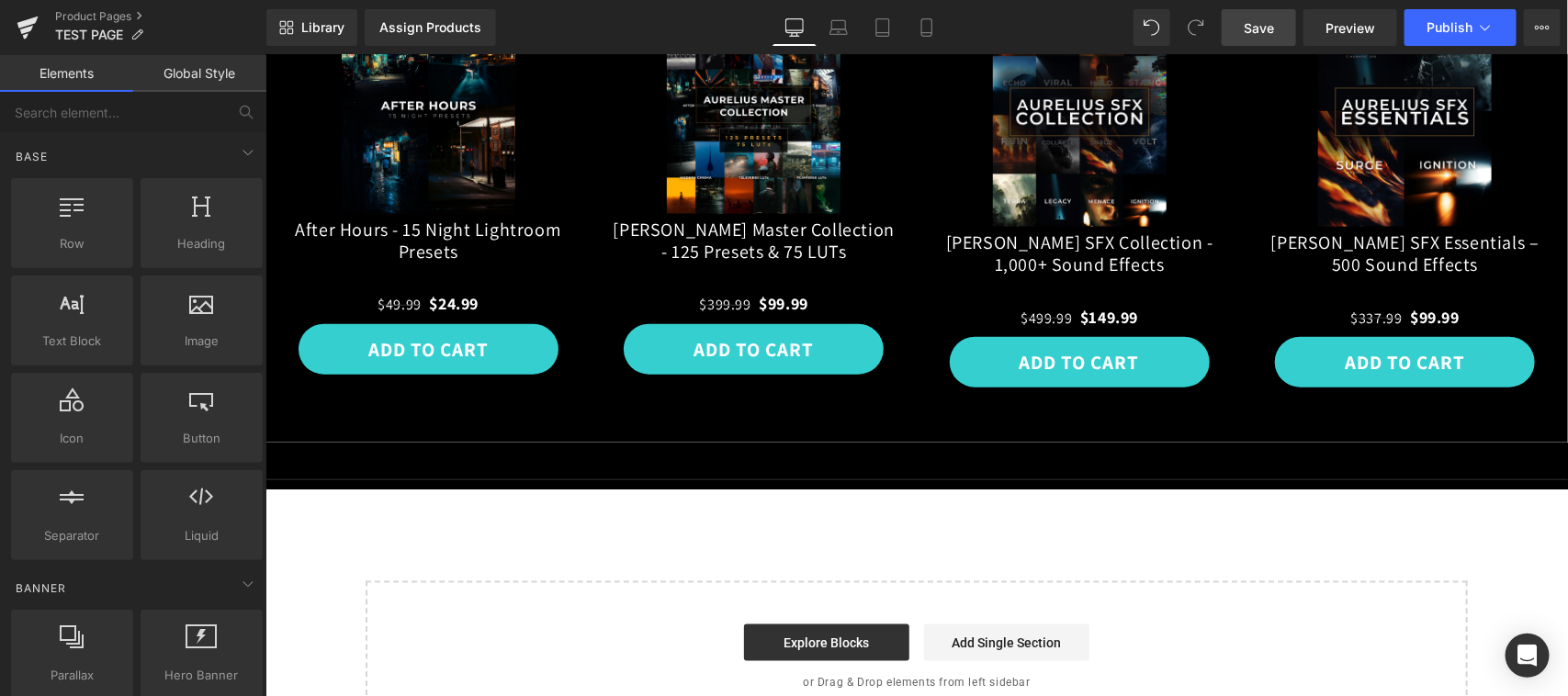
click at [1258, 21] on span "Save" at bounding box center [1258, 27] width 30 height 19
click at [1532, 663] on icon "Open Intercom Messenger" at bounding box center [1526, 656] width 21 height 24
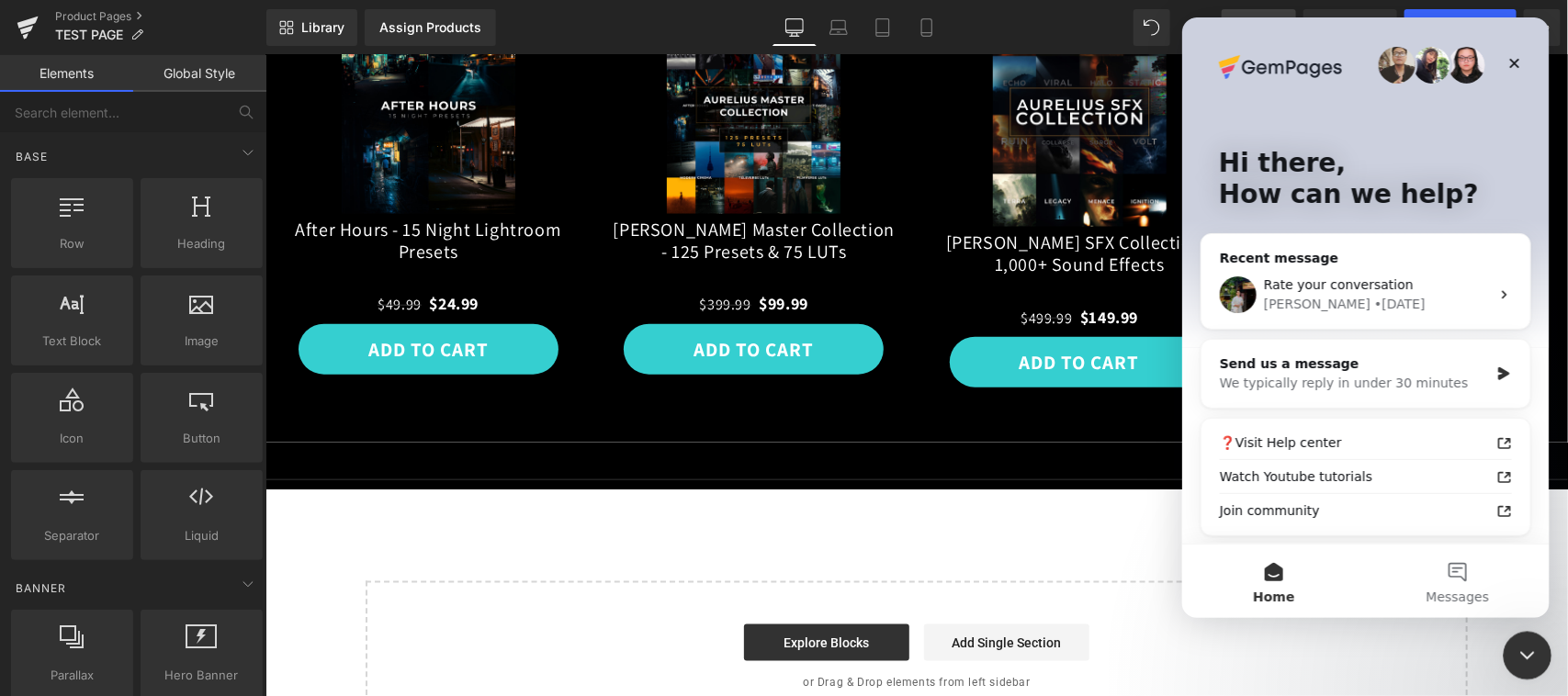
click at [1527, 654] on icon "Close Intercom Messenger" at bounding box center [1524, 653] width 22 height 22
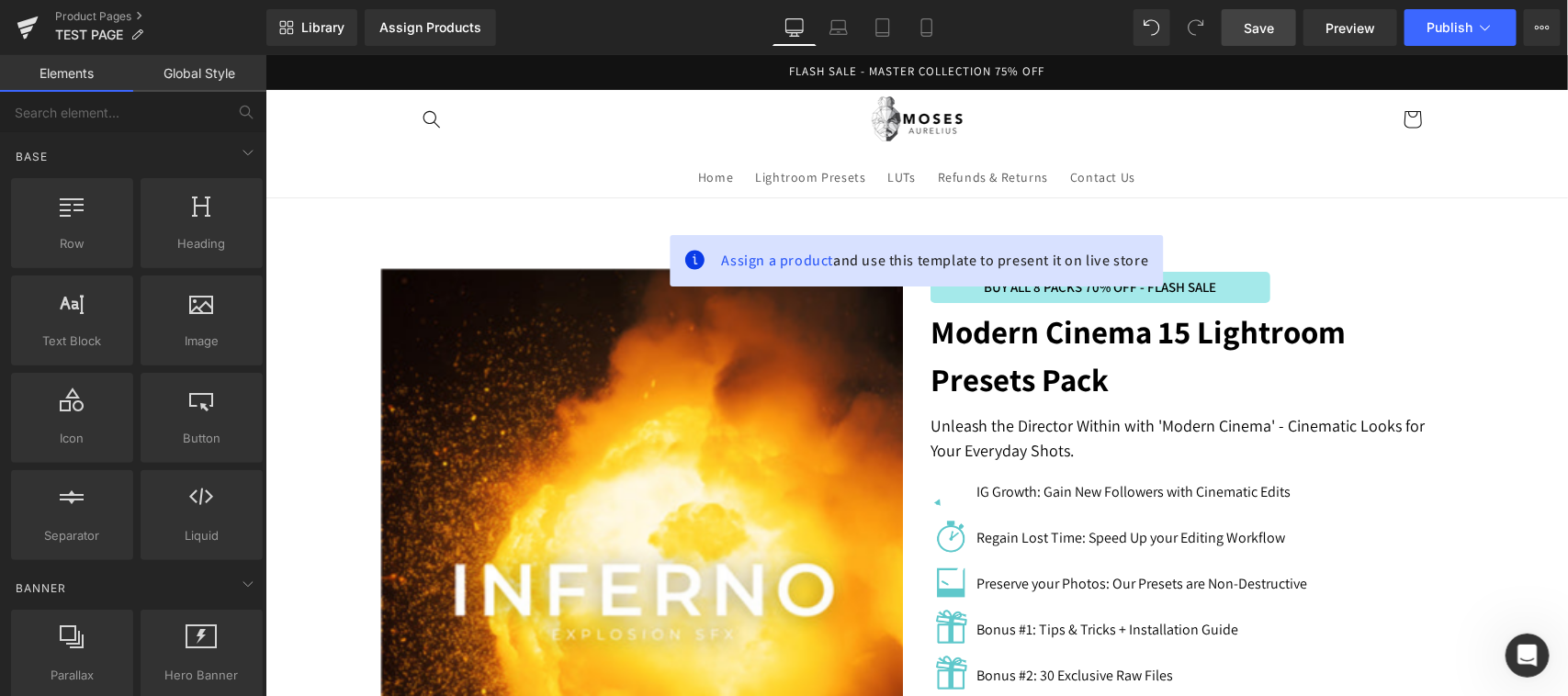
click at [1141, 360] on div "Modern Cinema 15 Lightroom Presets Pack Text Block" at bounding box center [1190, 355] width 523 height 96
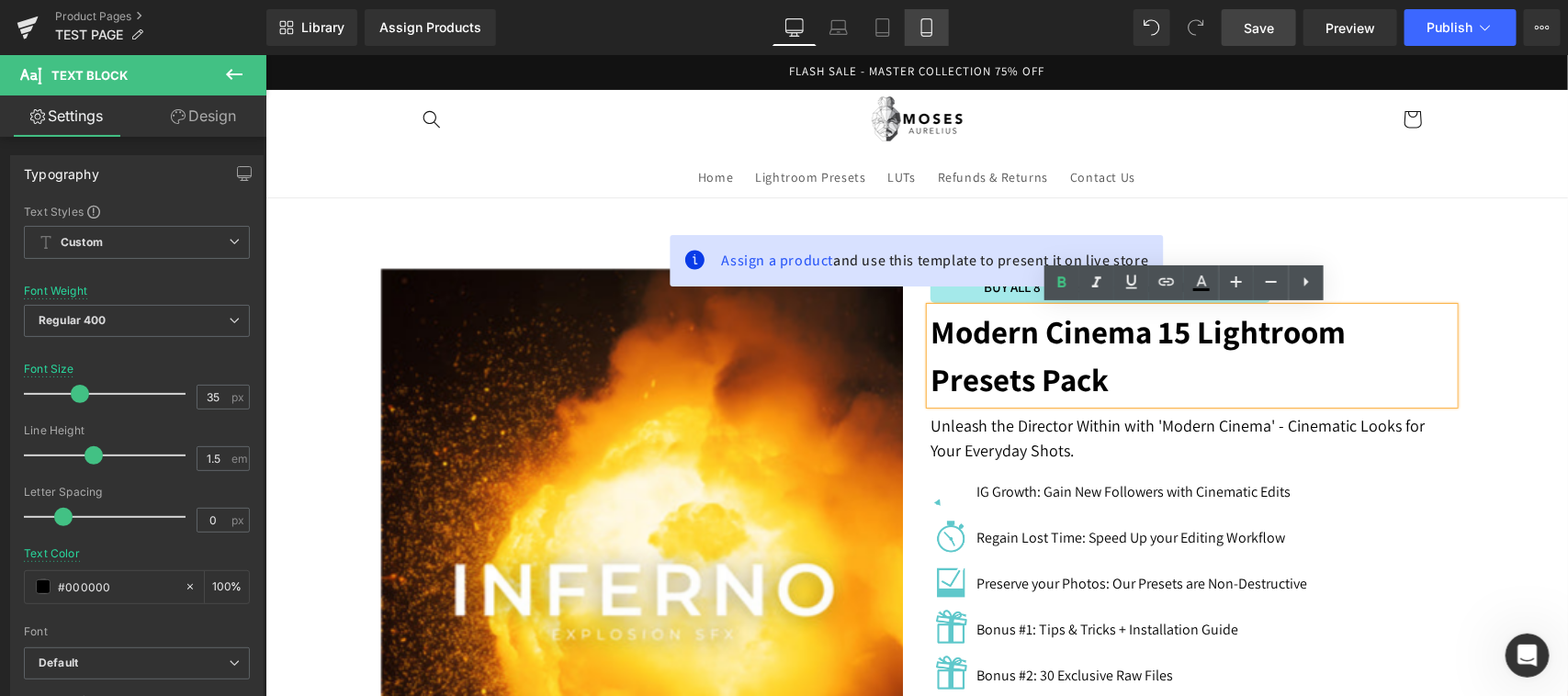
click at [921, 24] on icon at bounding box center [926, 27] width 18 height 18
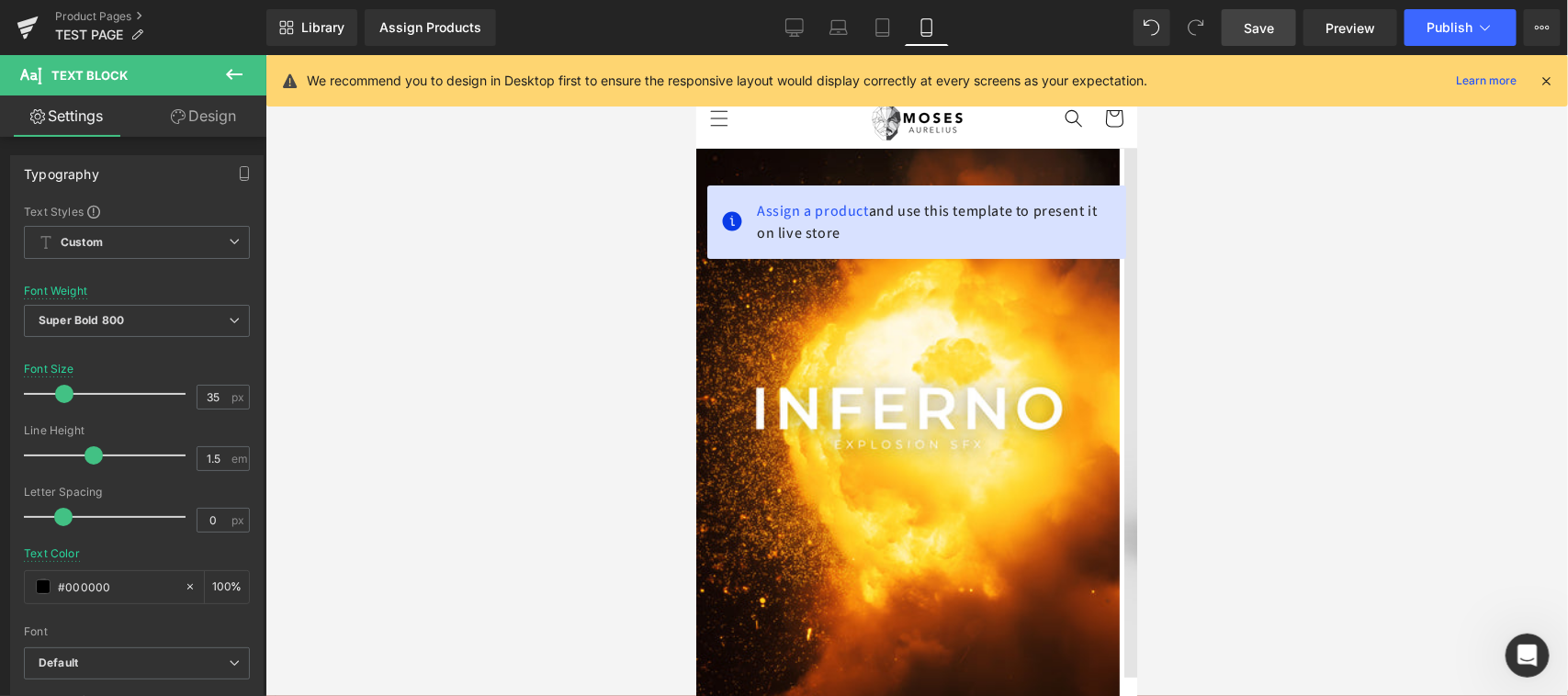
scroll to position [382, 0]
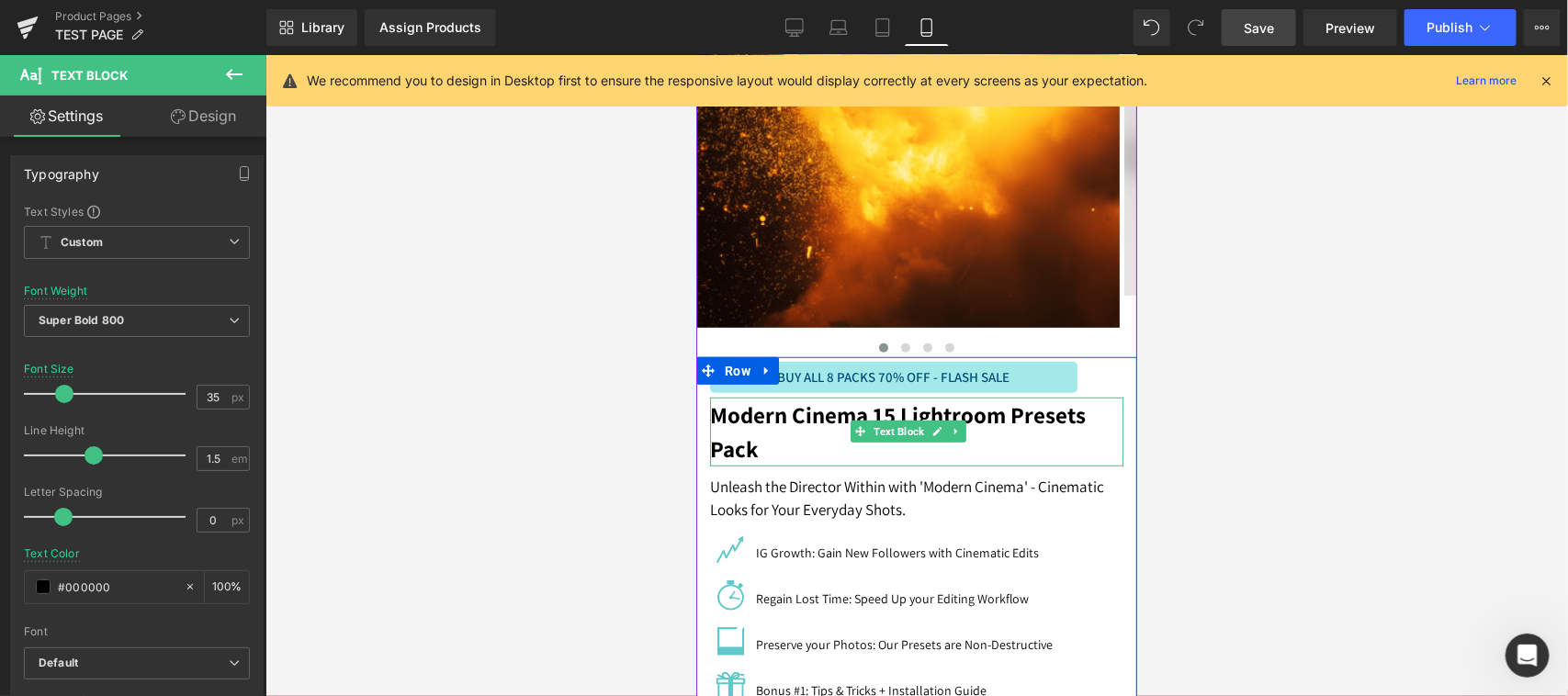
click at [833, 421] on strong "Modern Cinema 15 Lightroom Presets Pack" at bounding box center [897, 431] width 376 height 65
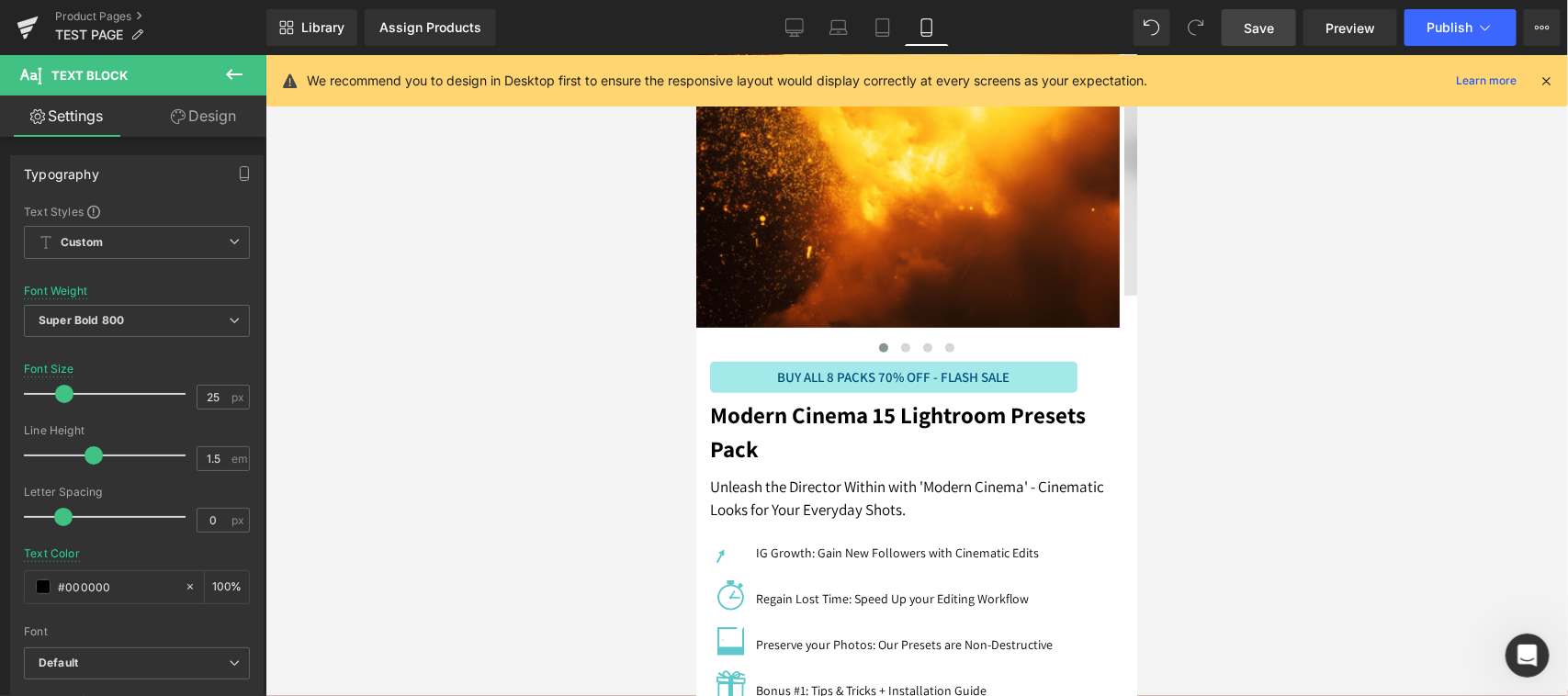
click at [228, 70] on icon at bounding box center [234, 74] width 22 height 22
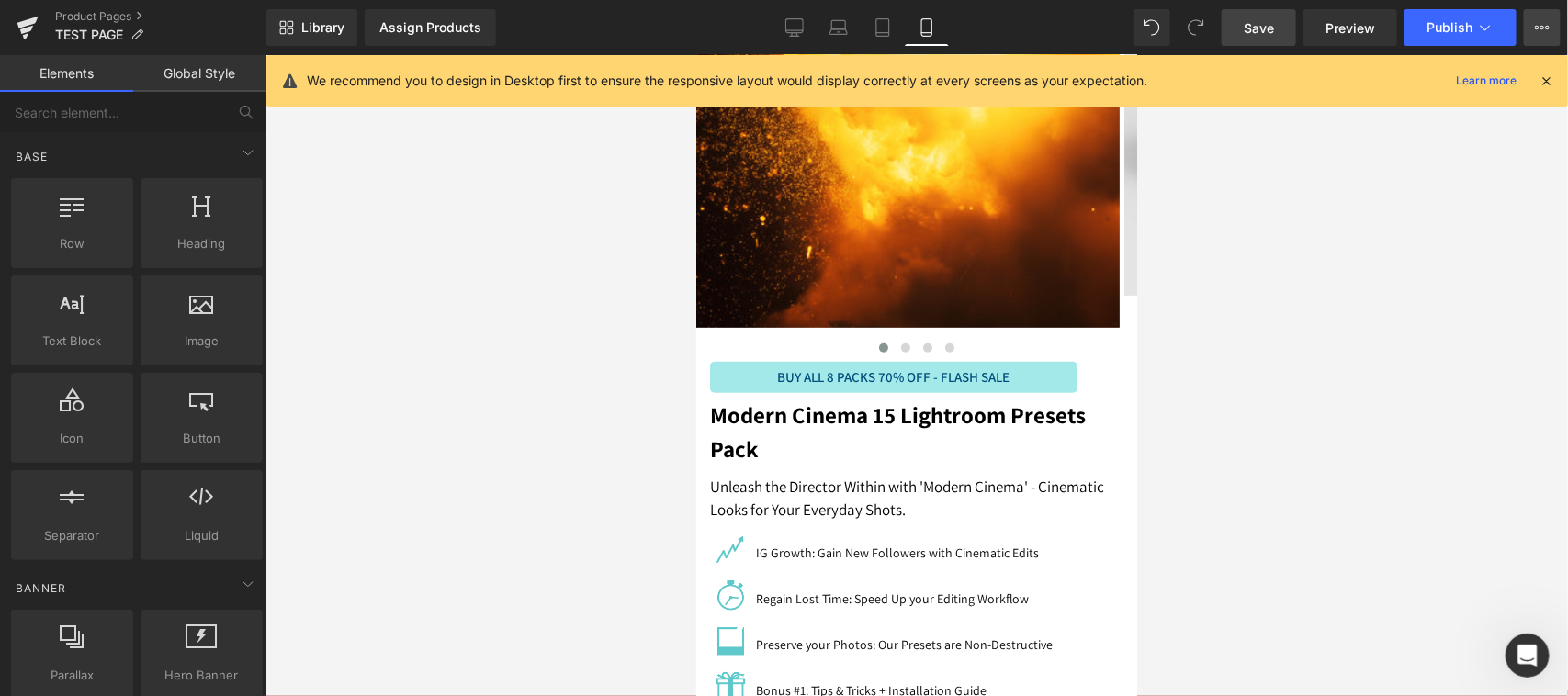
click at [1557, 24] on button "View Live Page View with current Template Save Template to Library Schedule Pub…" at bounding box center [1541, 27] width 37 height 37
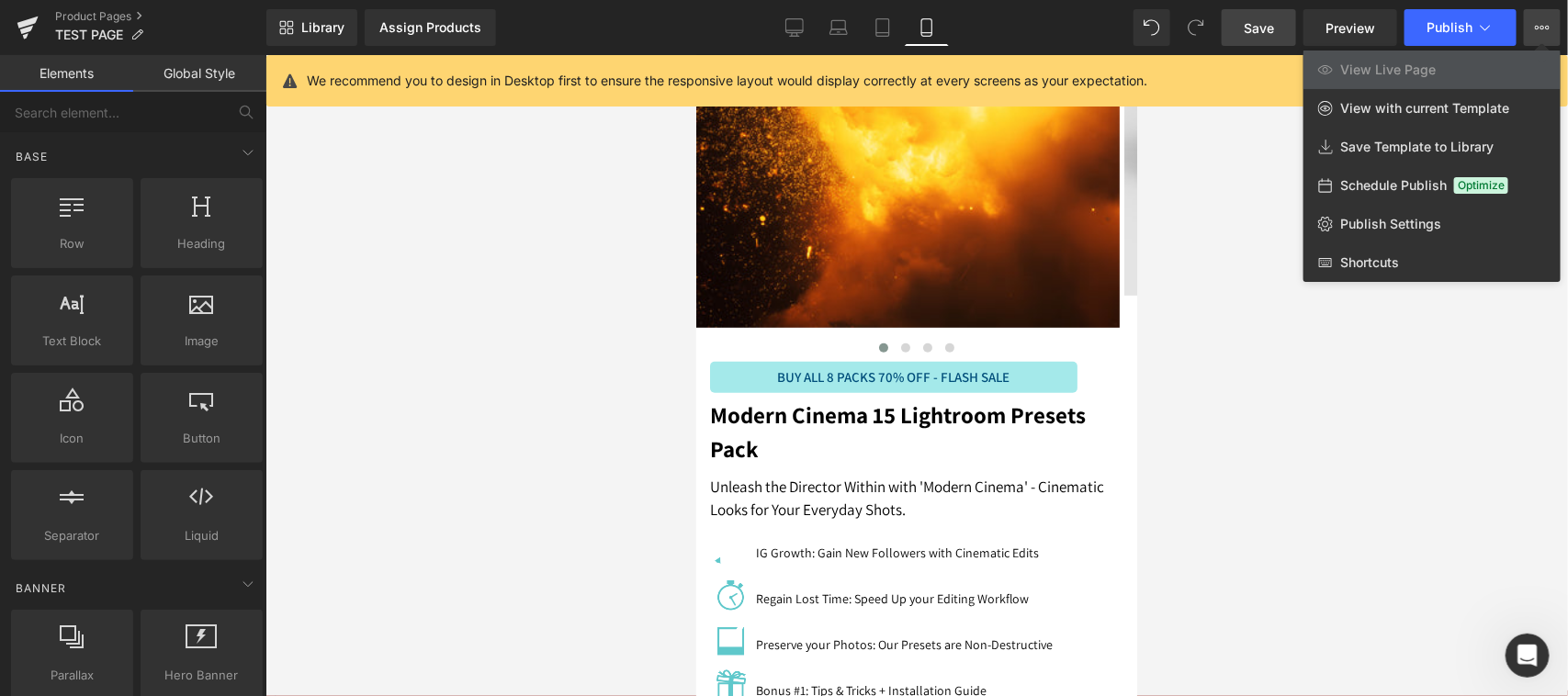
click at [1558, 24] on button "View Live Page View with current Template Save Template to Library Schedule Pub…" at bounding box center [1541, 27] width 37 height 37
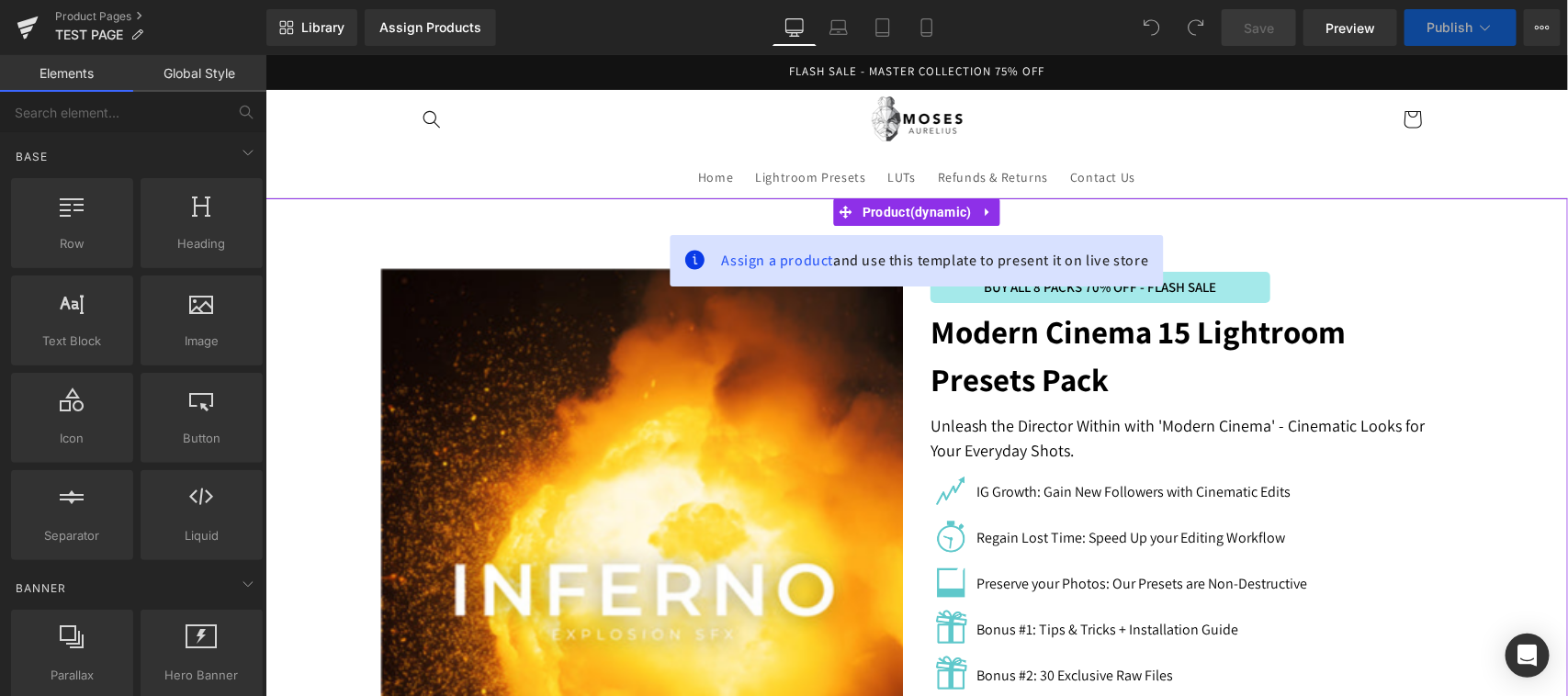
click at [1152, 341] on strong "Modern Cinema 15 Lightroom Presets Pack" at bounding box center [1136, 354] width 415 height 91
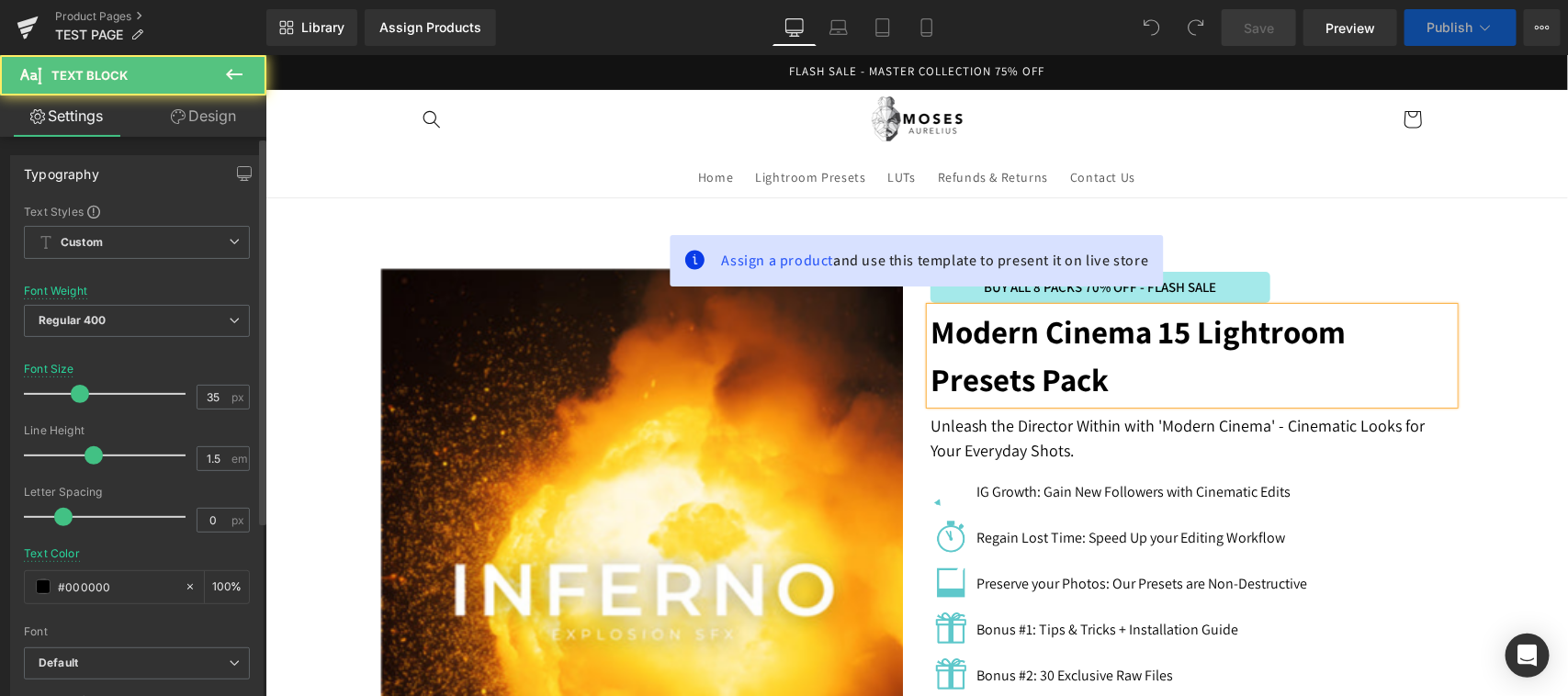
click at [126, 672] on span "Default" at bounding box center [137, 663] width 226 height 32
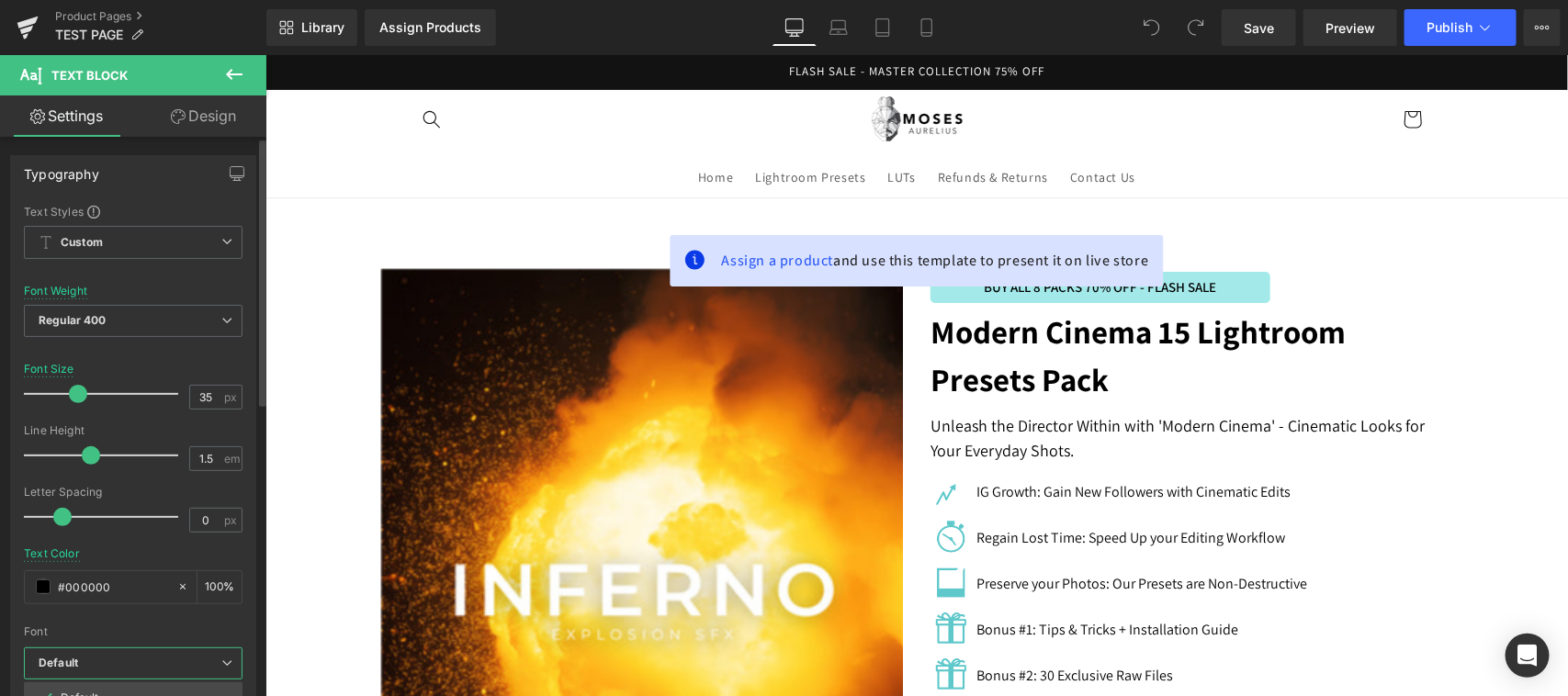
click at [194, 669] on b "Default" at bounding box center [130, 664] width 183 height 16
click at [166, 656] on b "Default" at bounding box center [134, 664] width 190 height 16
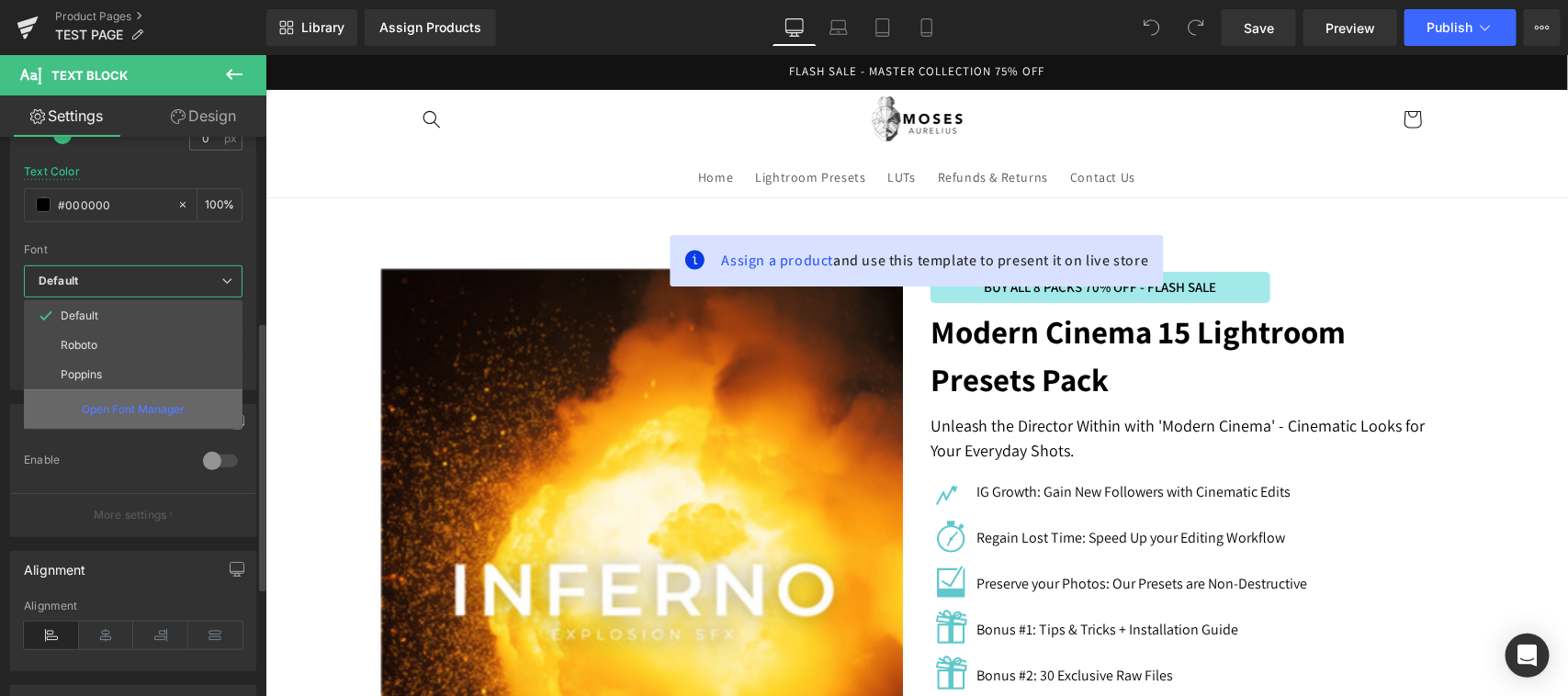
click at [119, 407] on p "Open Font Manager" at bounding box center [133, 409] width 103 height 17
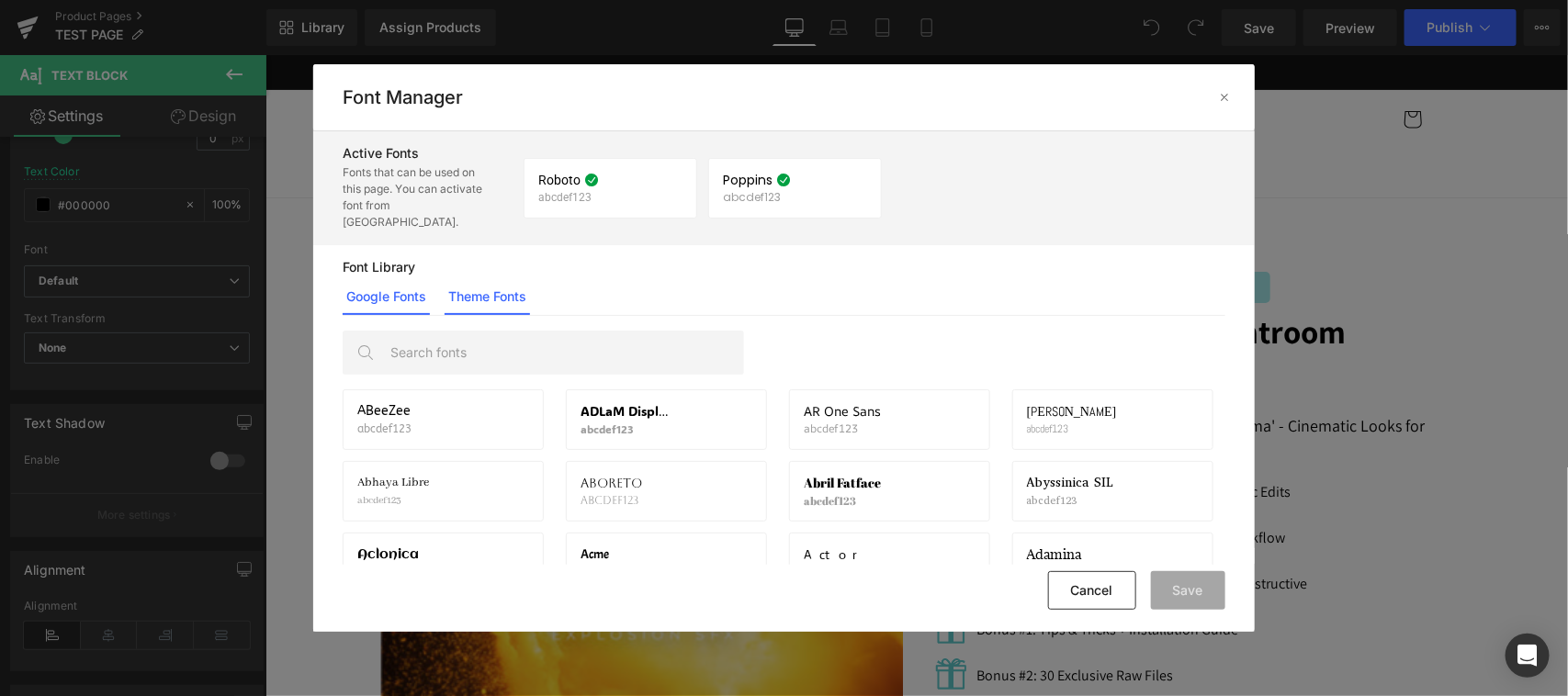
click at [512, 280] on link "Theme Fonts" at bounding box center [486, 296] width 85 height 37
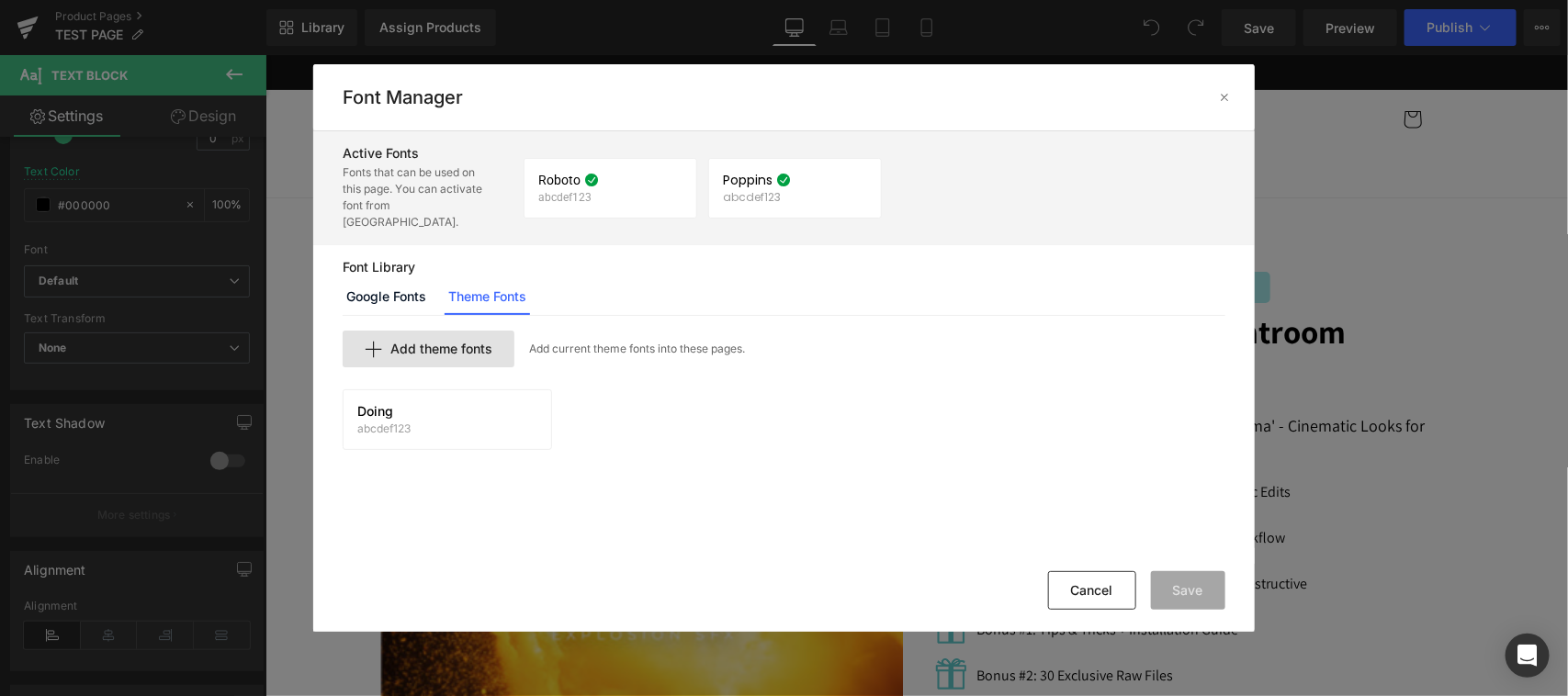
click at [466, 342] on span "Add theme fonts" at bounding box center [441, 349] width 102 height 15
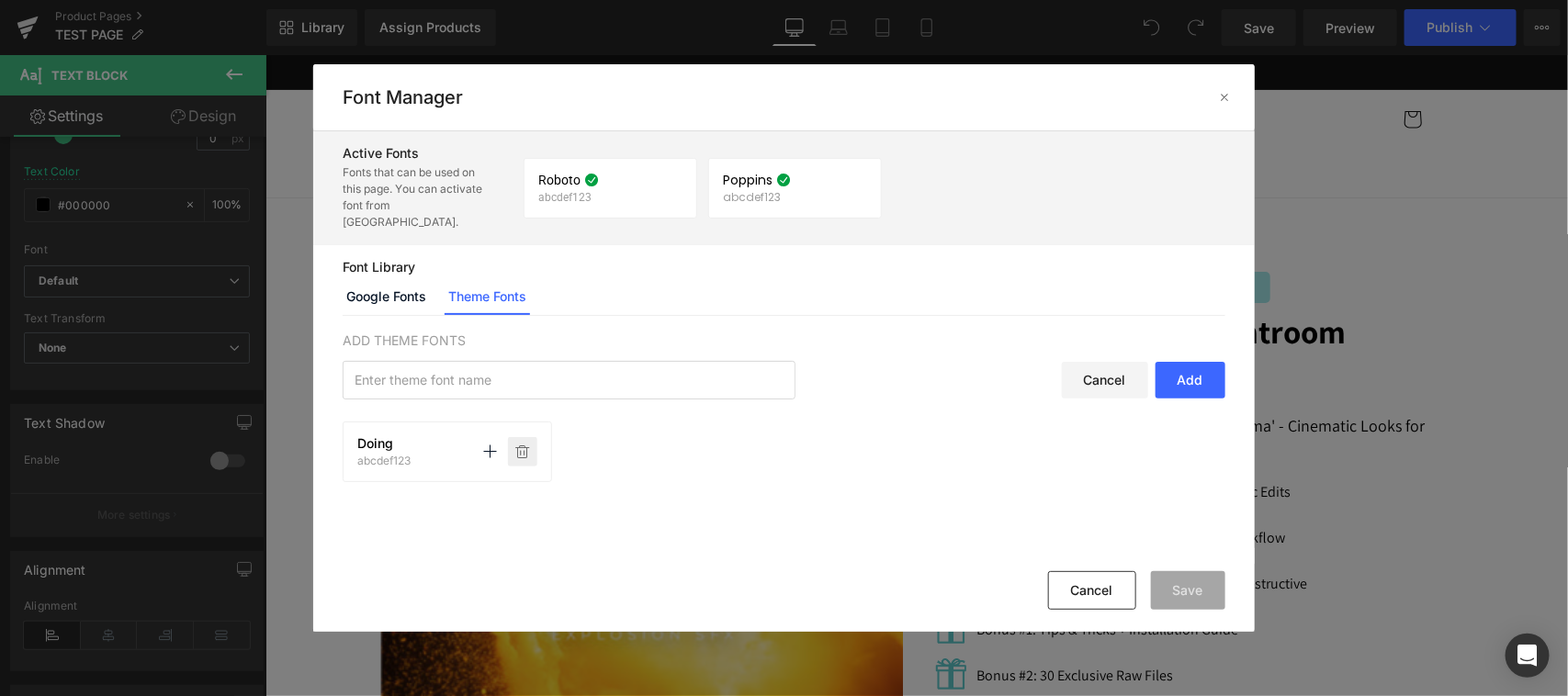
click at [521, 444] on icon at bounding box center [522, 451] width 15 height 15
click at [1185, 602] on button "Save" at bounding box center [1188, 590] width 74 height 39
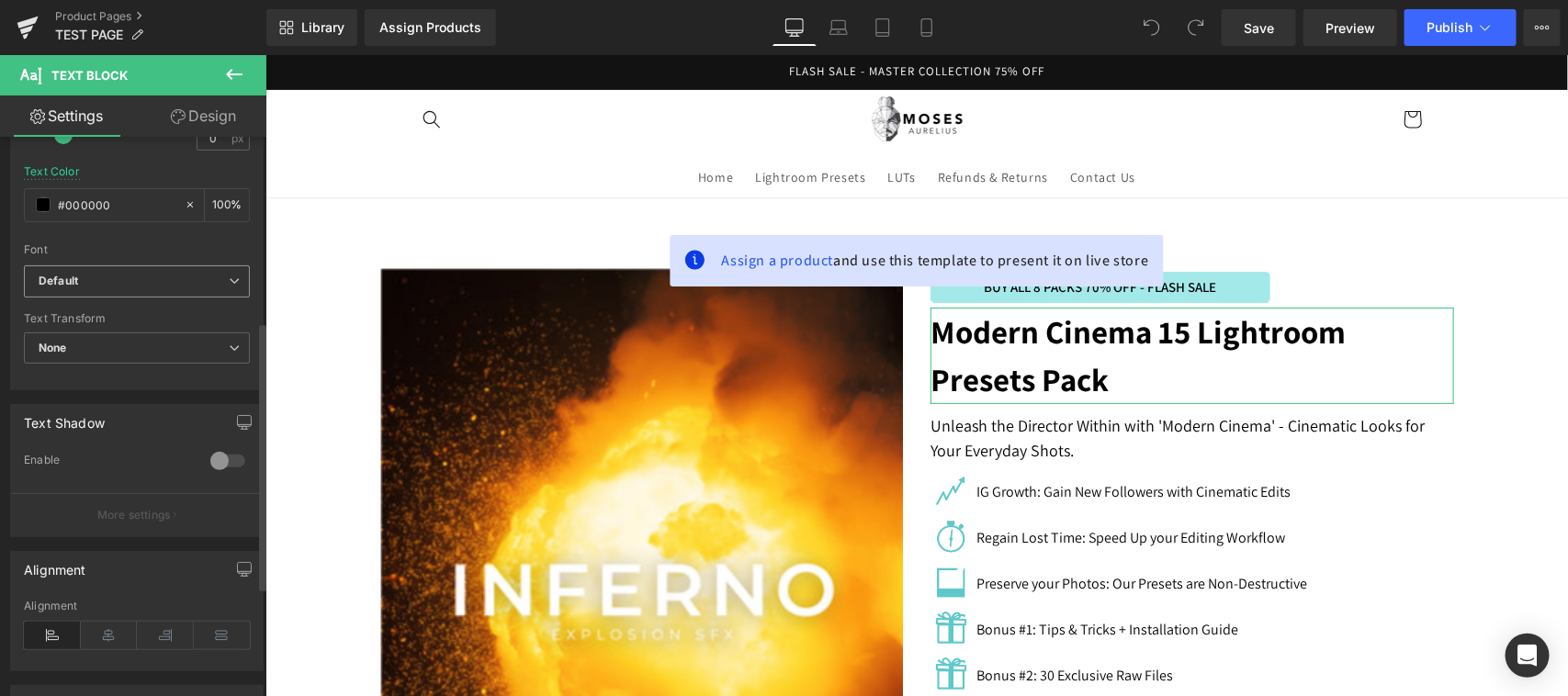
click at [154, 280] on b "Default" at bounding box center [134, 282] width 190 height 16
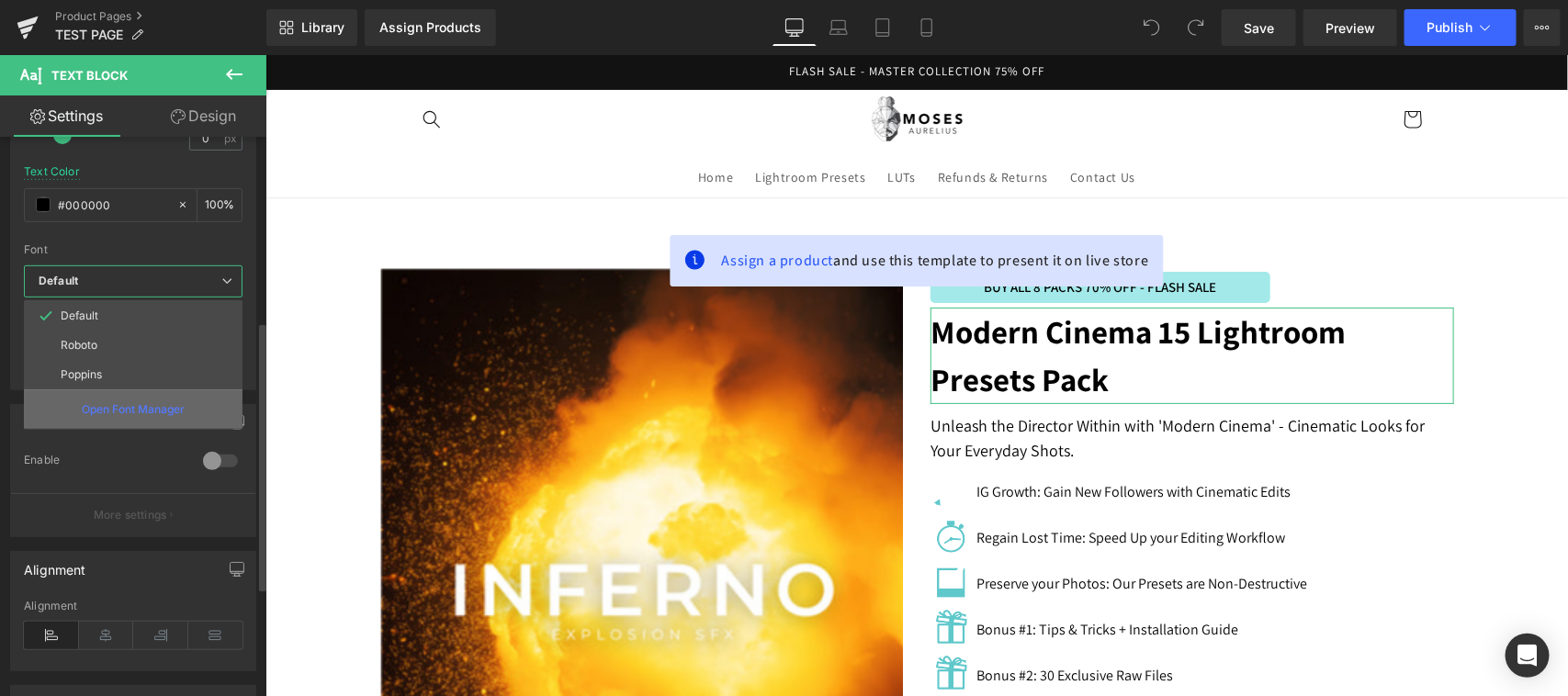
click at [122, 405] on p "Open Font Manager" at bounding box center [133, 409] width 103 height 17
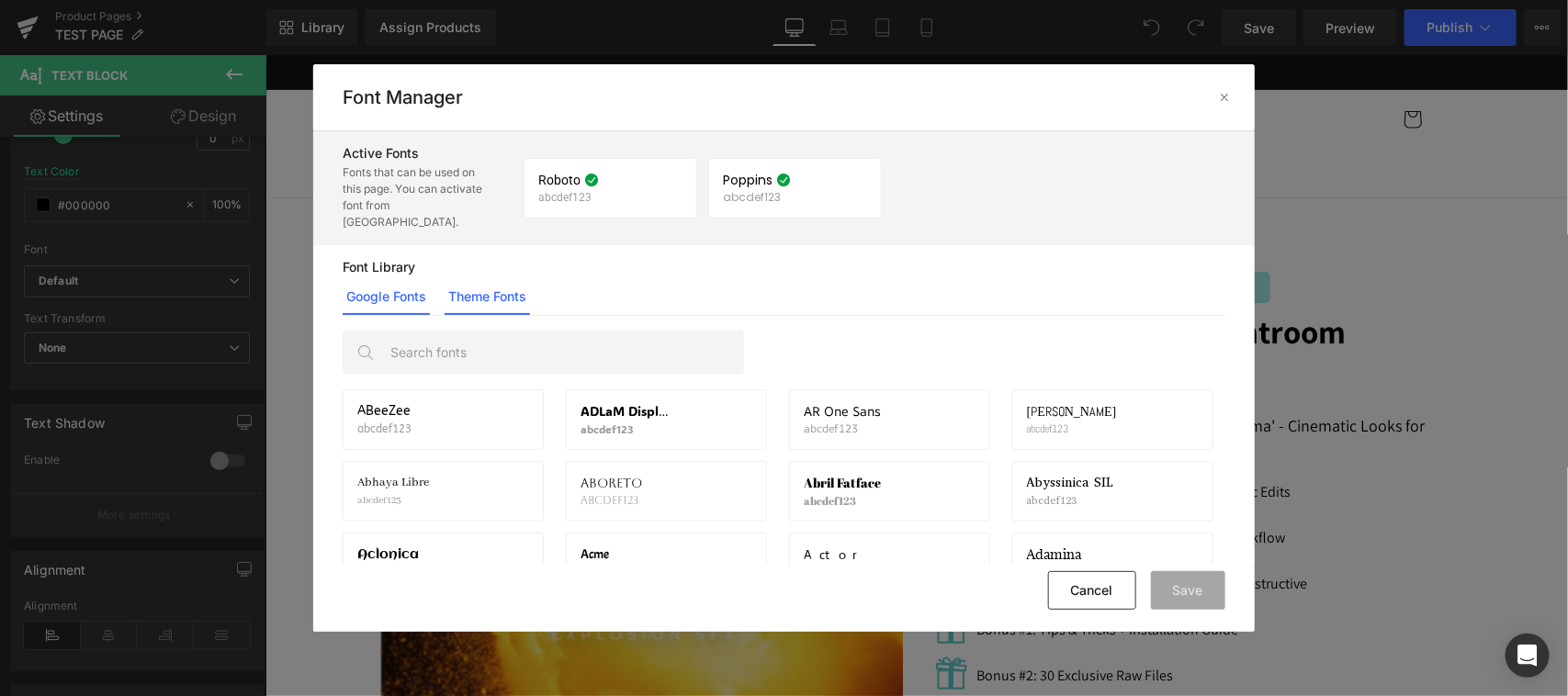
click at [503, 278] on link "Theme Fonts" at bounding box center [486, 296] width 85 height 37
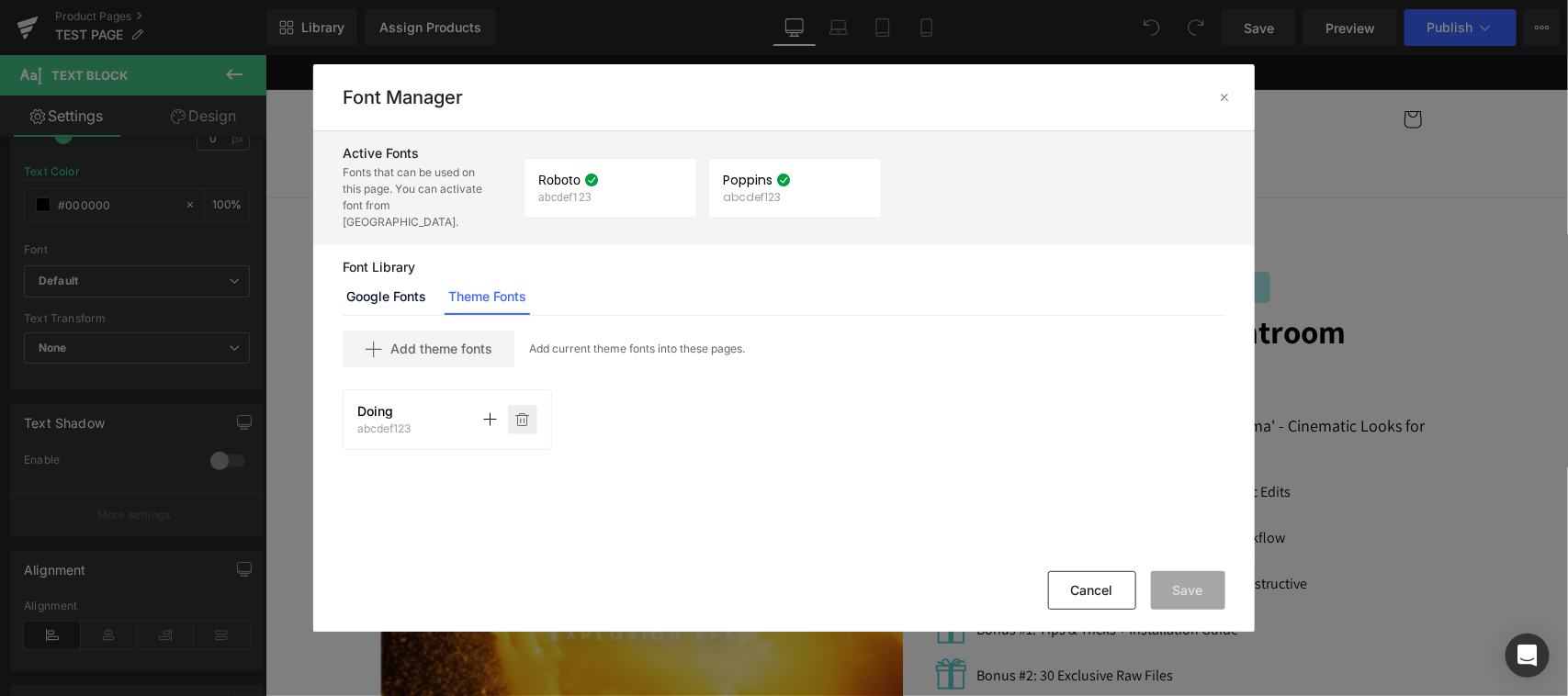
click at [522, 412] on icon at bounding box center [522, 419] width 15 height 15
click at [1204, 579] on button "Save" at bounding box center [1188, 590] width 74 height 39
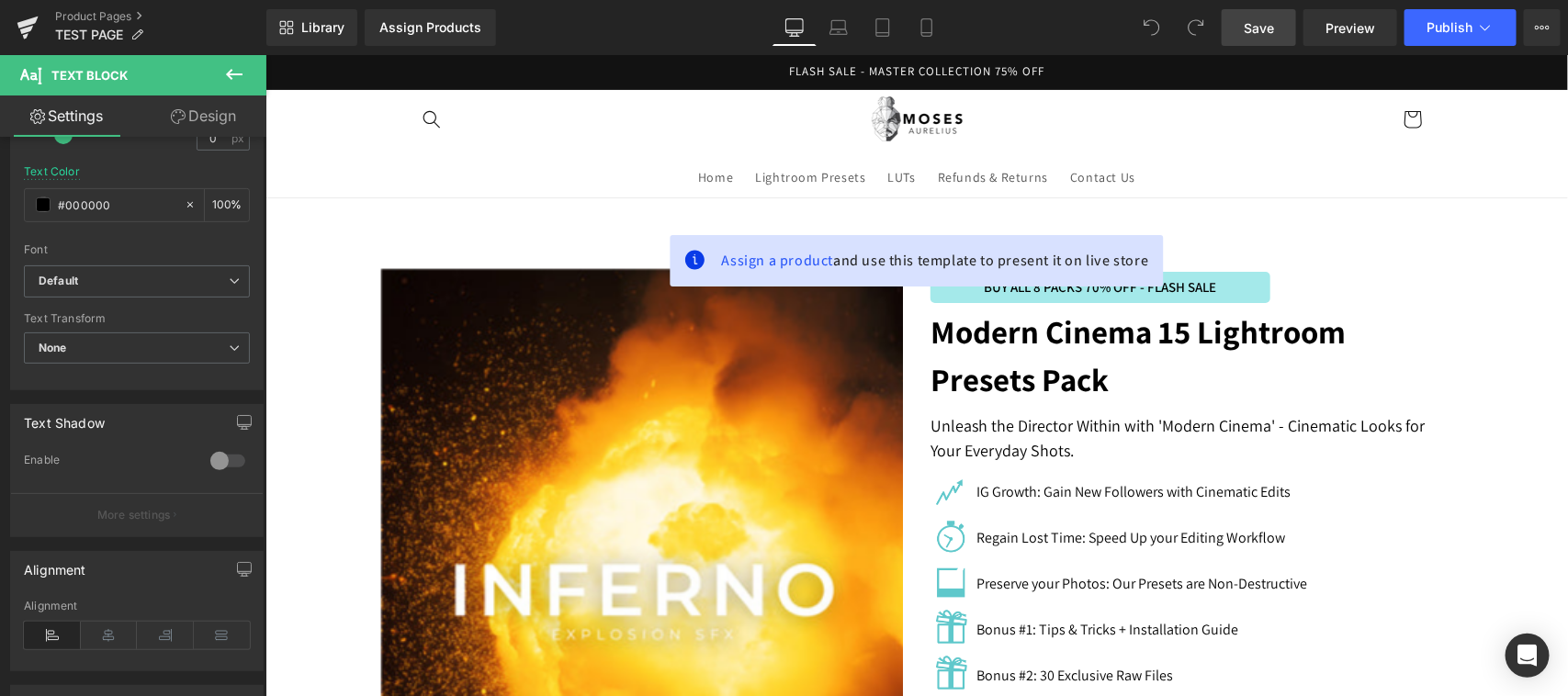
click at [1259, 28] on span "Save" at bounding box center [1258, 27] width 30 height 19
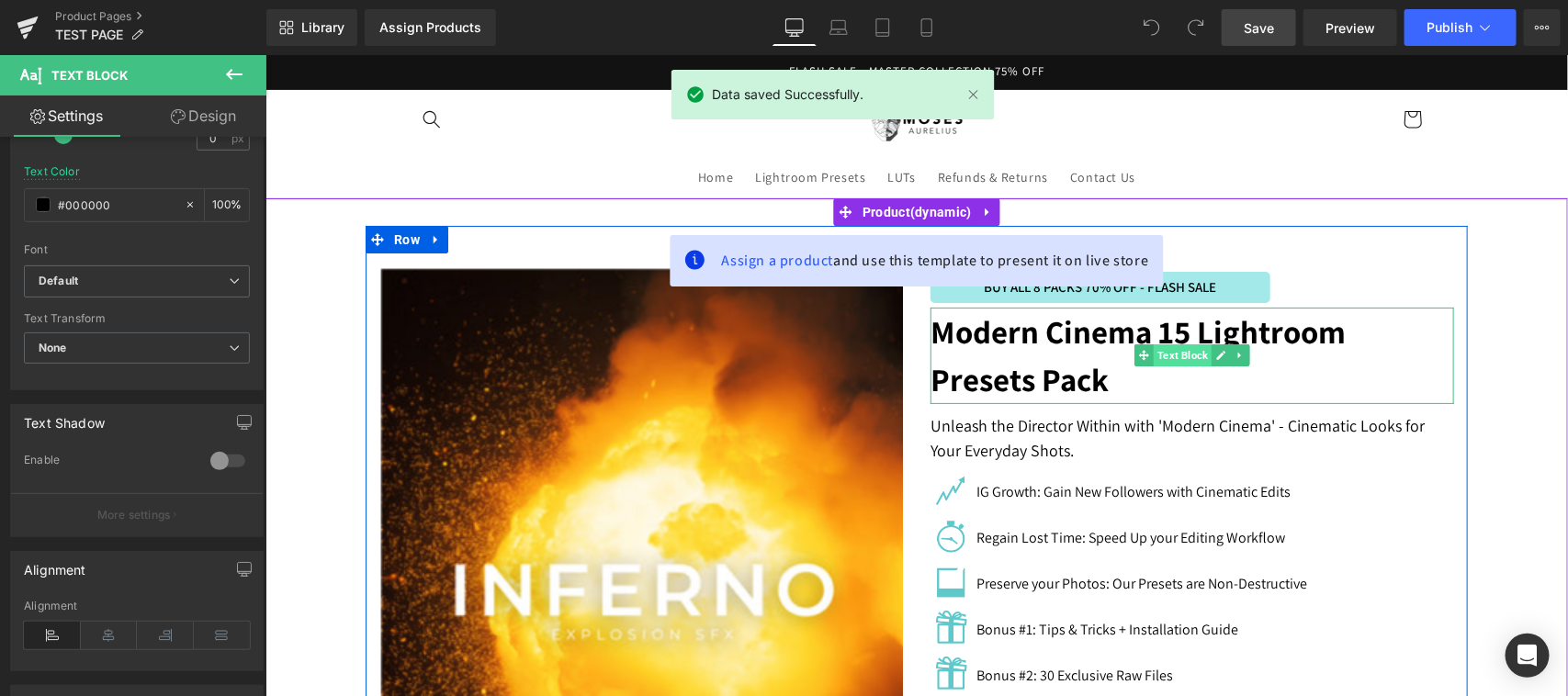
click at [1152, 362] on span "Text Block" at bounding box center [1181, 354] width 58 height 22
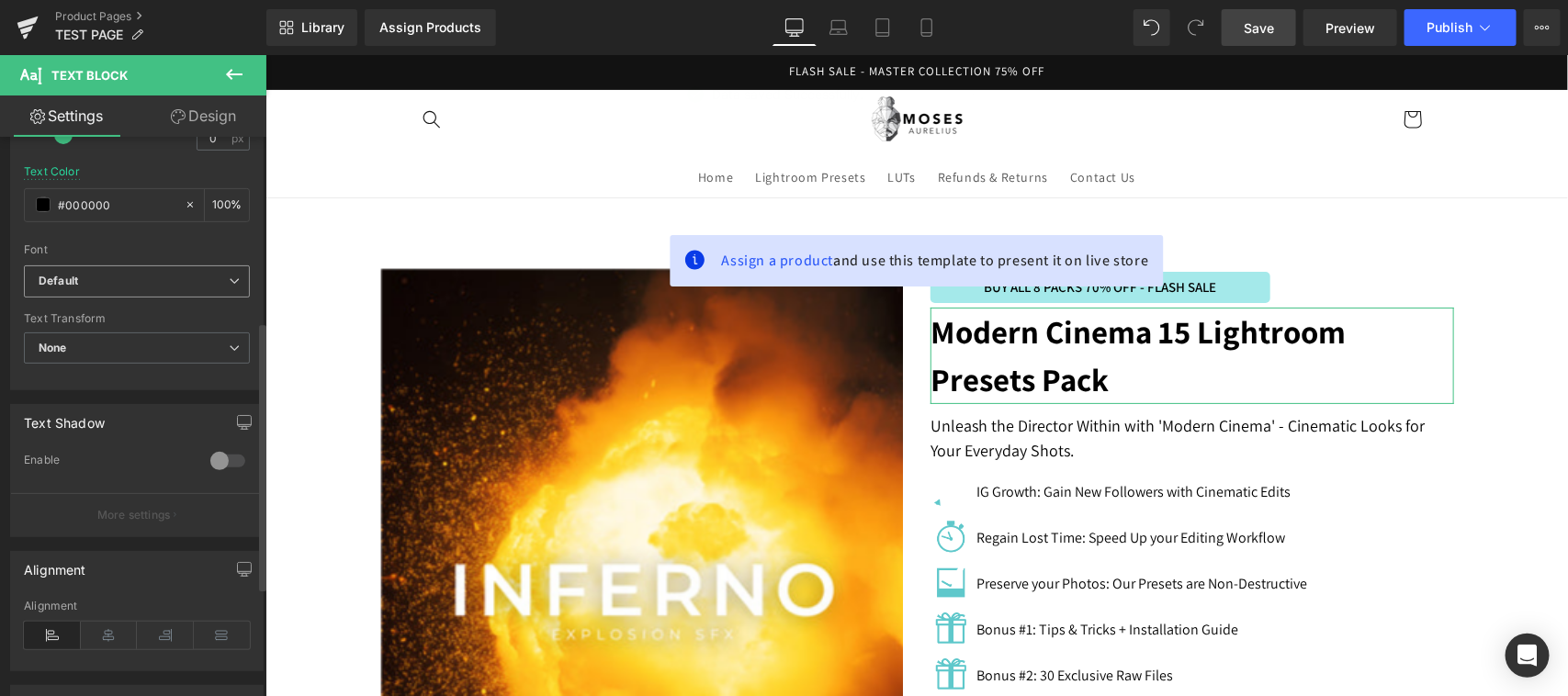
click at [162, 267] on span "Default" at bounding box center [137, 281] width 226 height 32
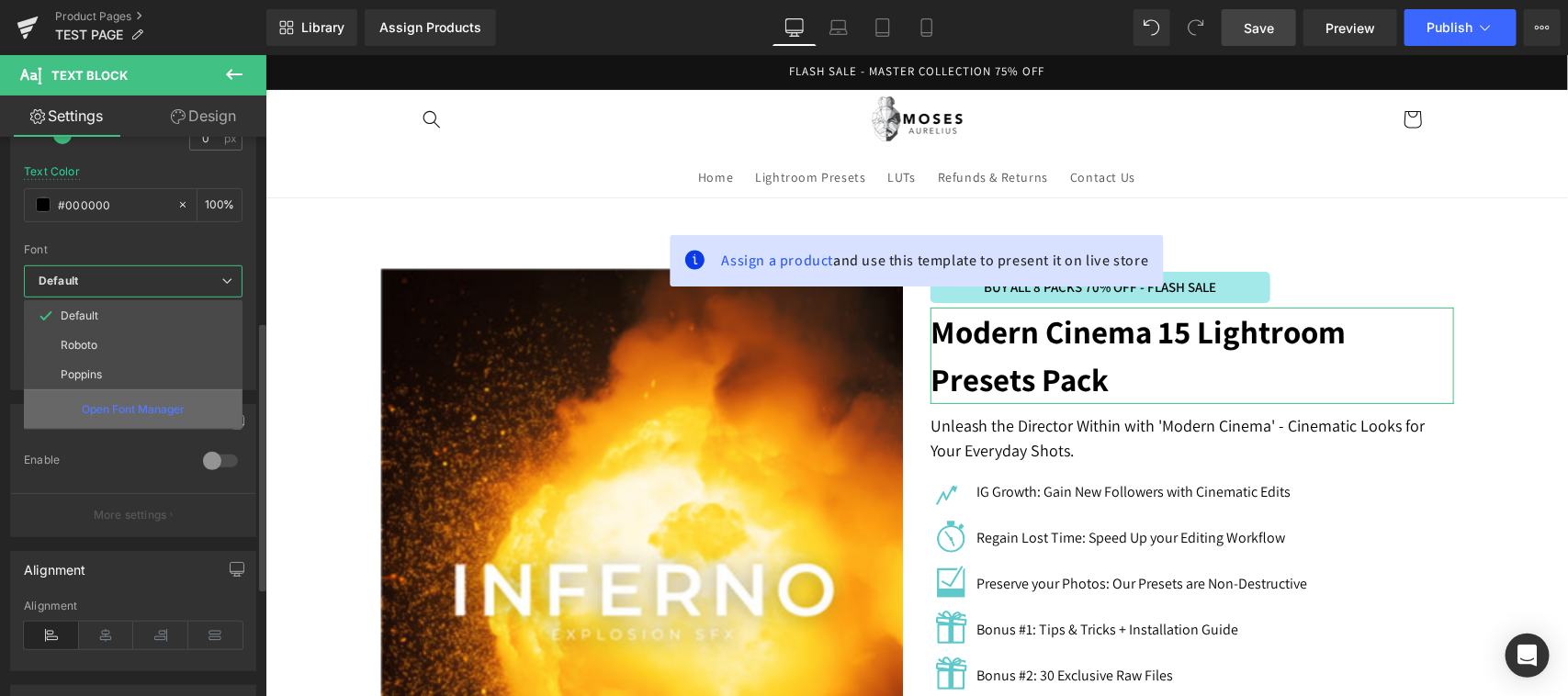
click at [116, 415] on p "Open Font Manager" at bounding box center [133, 409] width 103 height 17
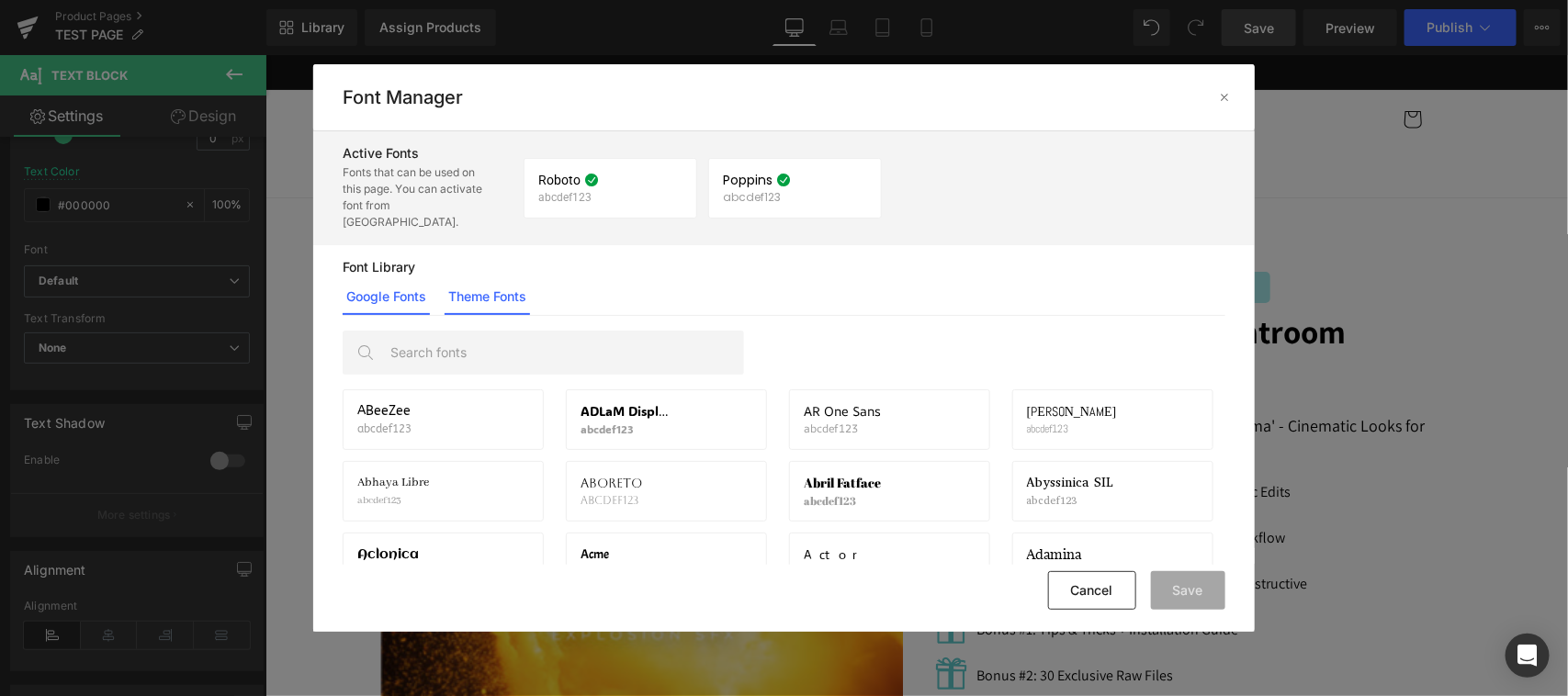
click at [510, 278] on link "Theme Fonts" at bounding box center [486, 296] width 85 height 37
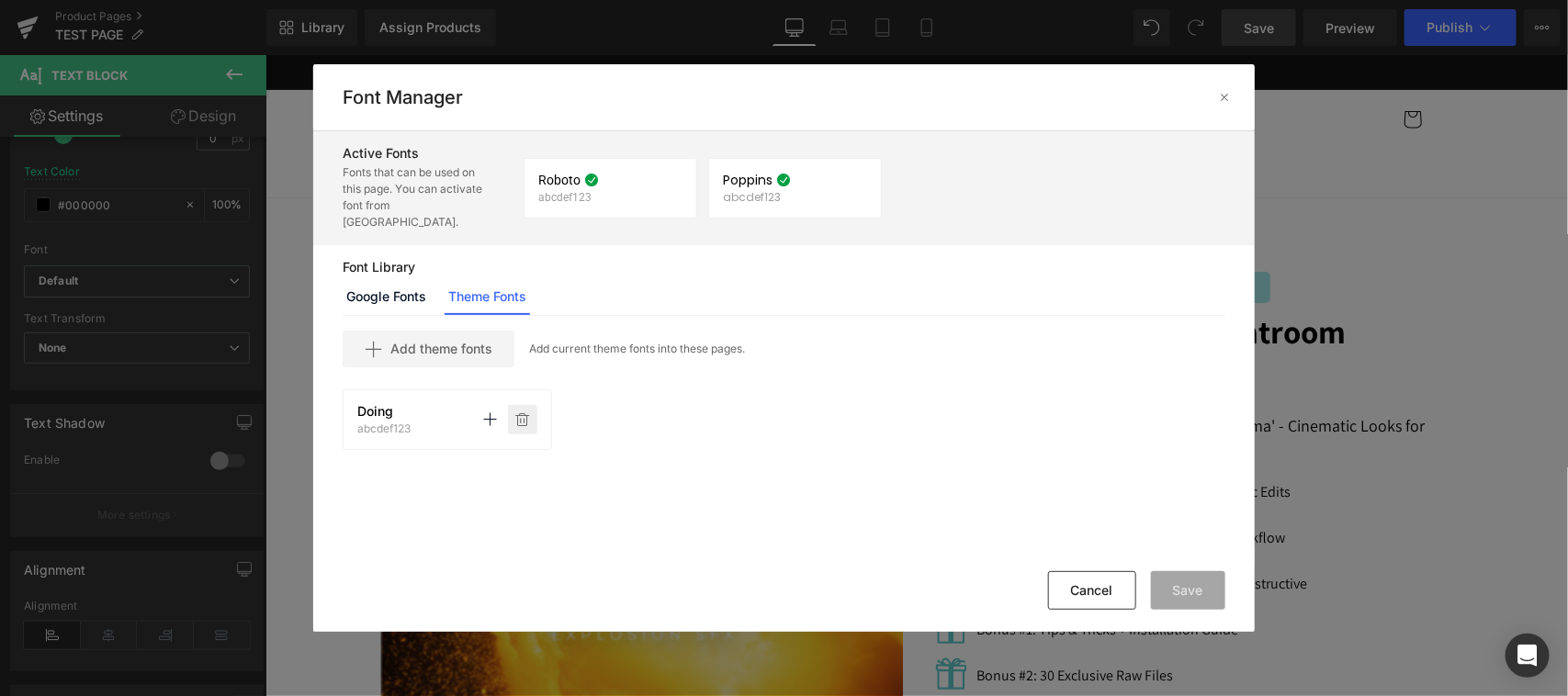
click at [531, 405] on p at bounding box center [522, 419] width 29 height 29
click at [460, 342] on span "Add theme fonts" at bounding box center [441, 349] width 102 height 15
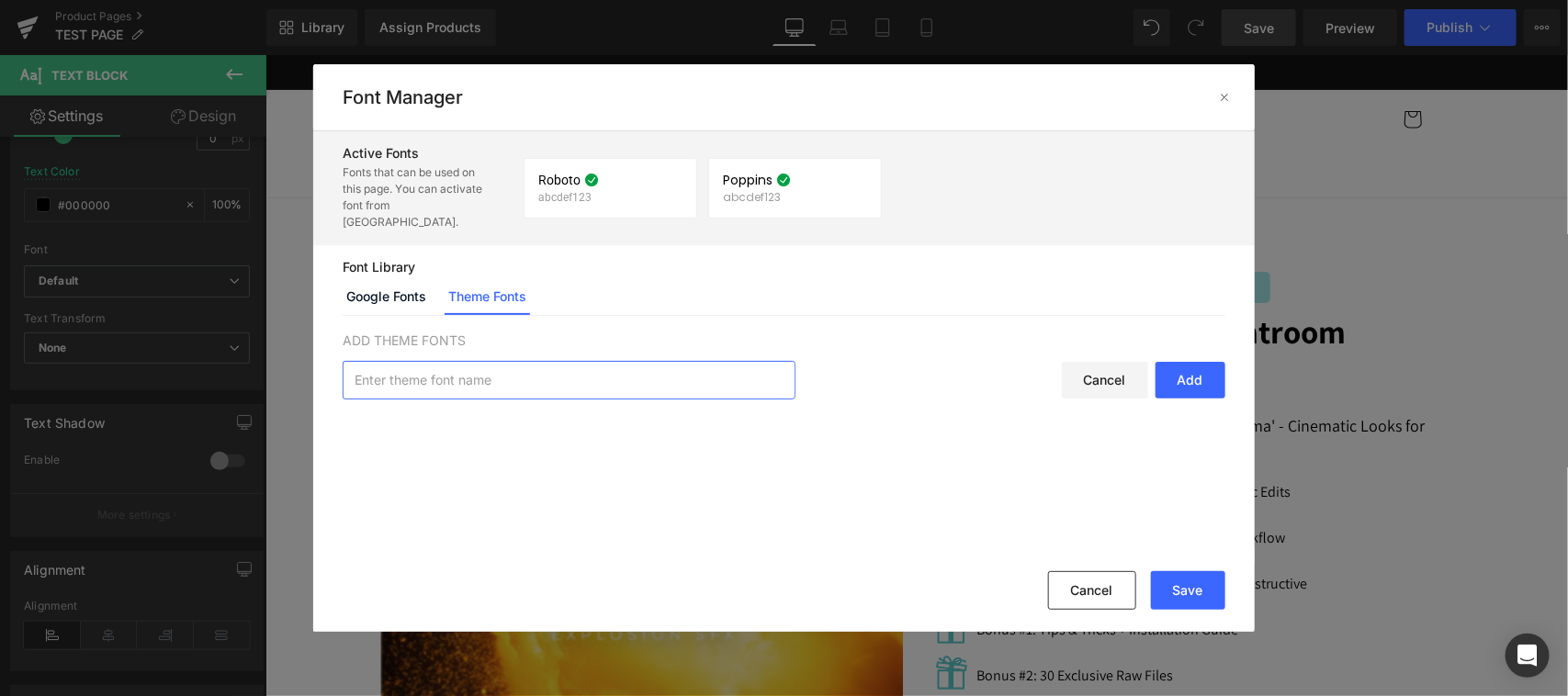
click at [613, 365] on input "text" at bounding box center [568, 380] width 451 height 37
type input "Doing"
click at [1182, 362] on div "Add" at bounding box center [1190, 380] width 70 height 37
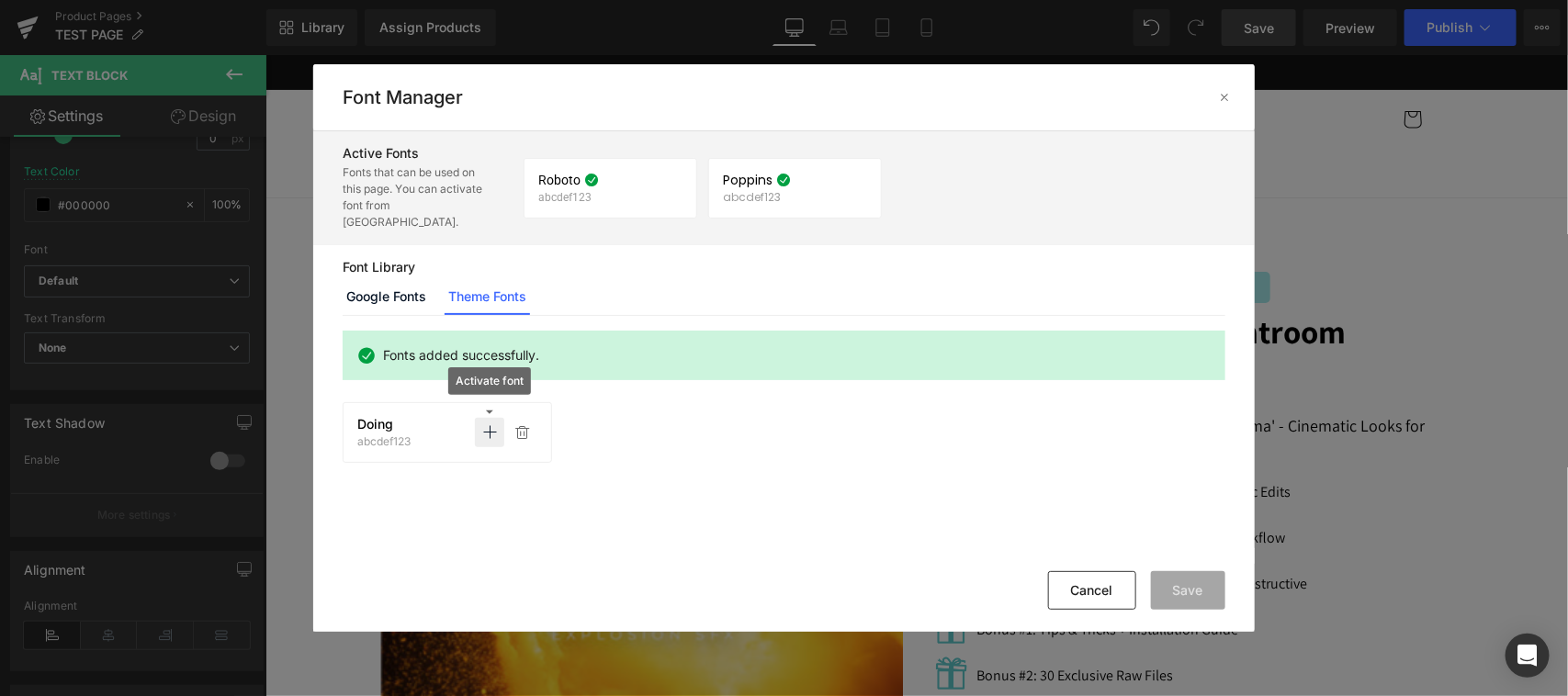
click at [488, 425] on icon at bounding box center [489, 432] width 15 height 15
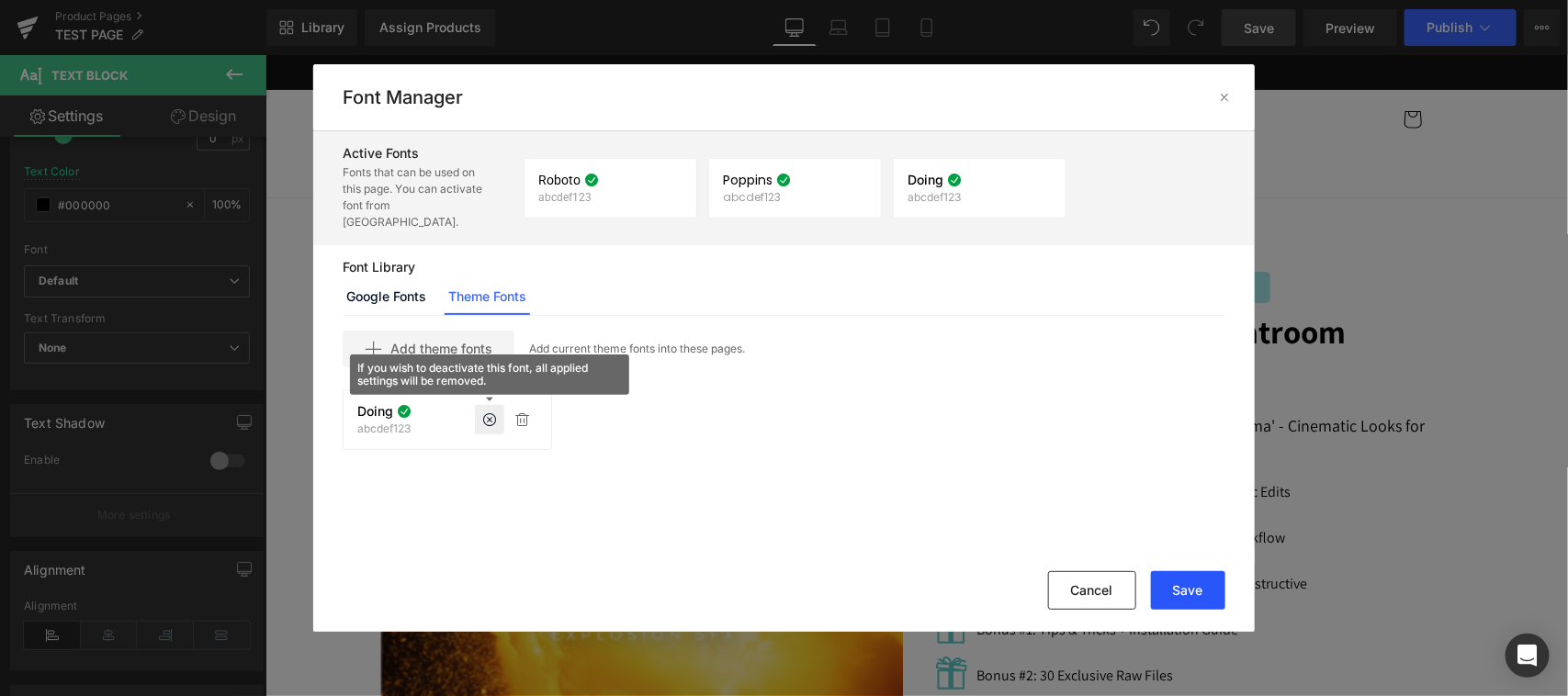
click at [1197, 595] on button "Save" at bounding box center [1188, 590] width 74 height 39
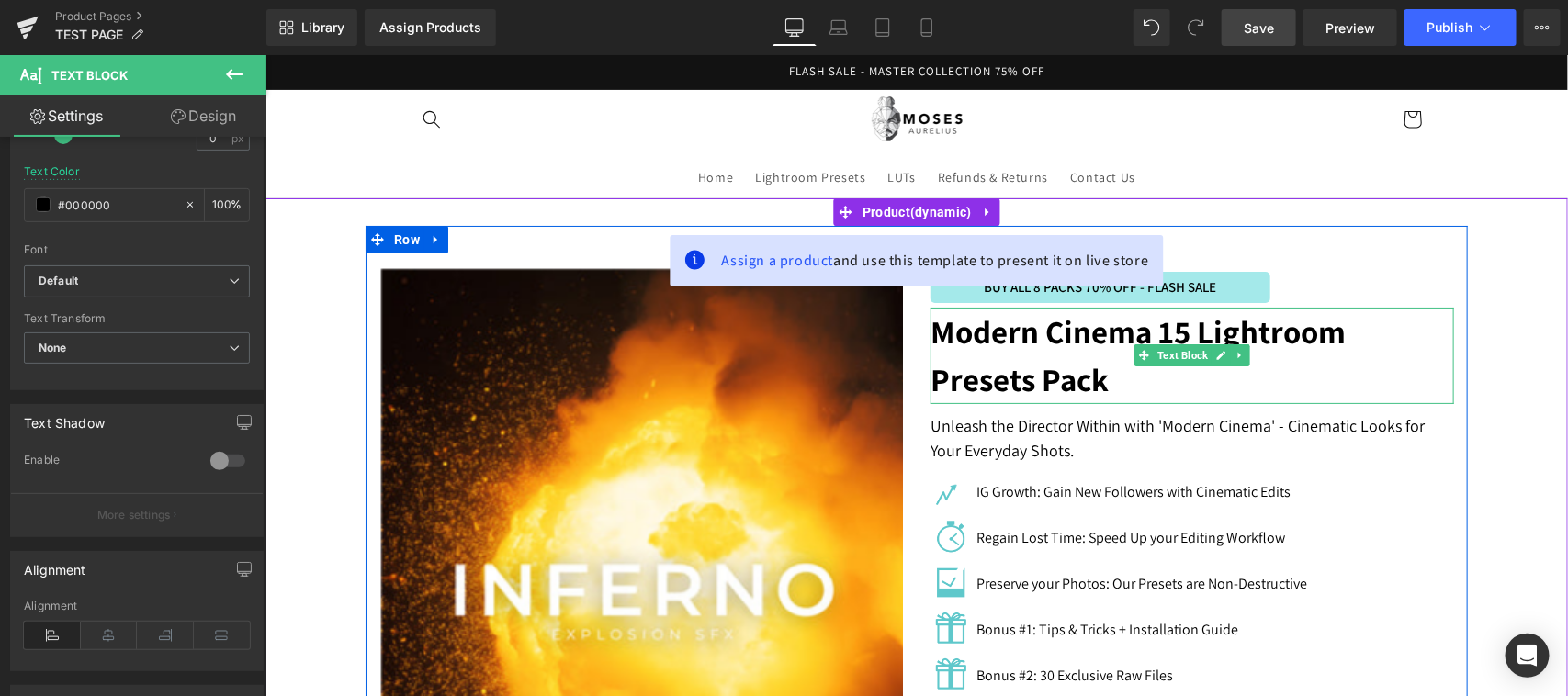
click at [1210, 365] on link at bounding box center [1219, 354] width 19 height 22
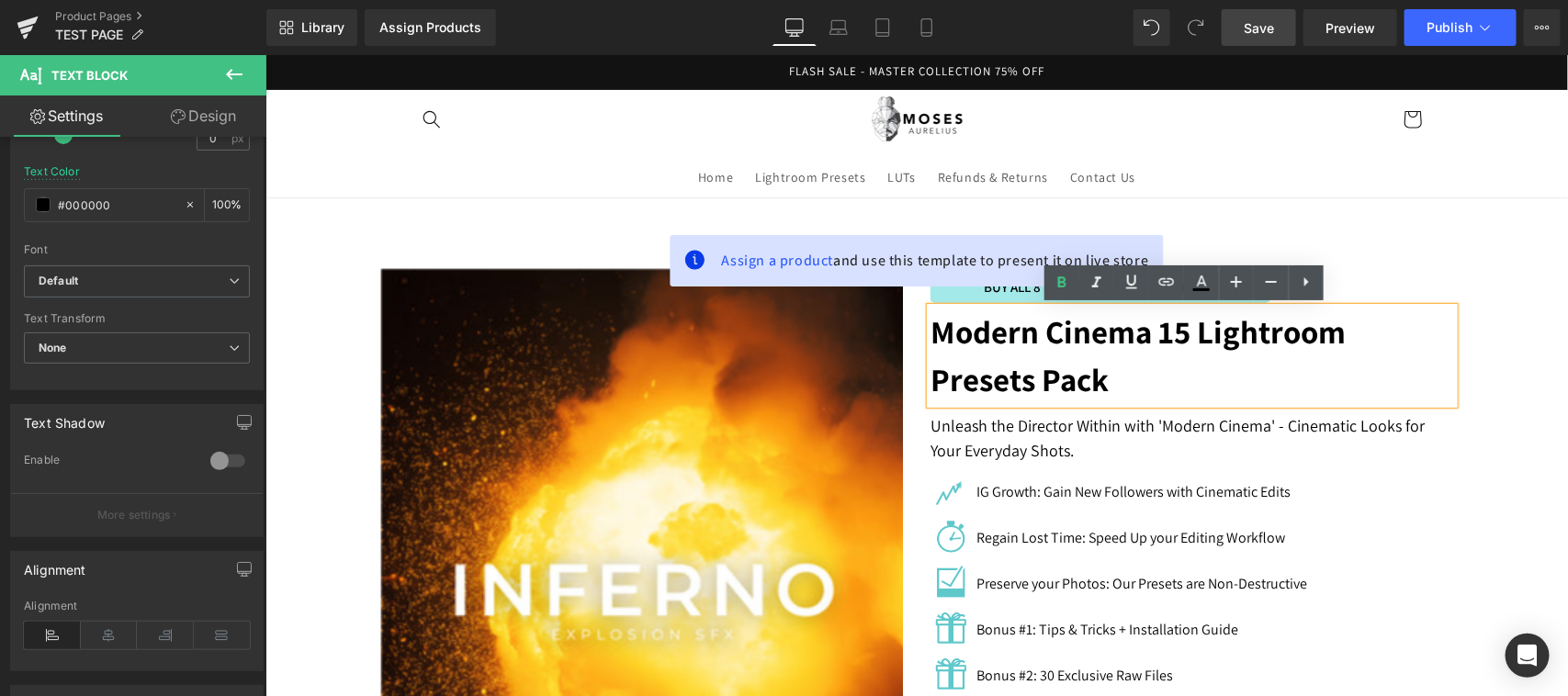
click at [1017, 363] on strong "Modern Cinema 15 Lightroom Presets Pack" at bounding box center [1136, 354] width 415 height 91
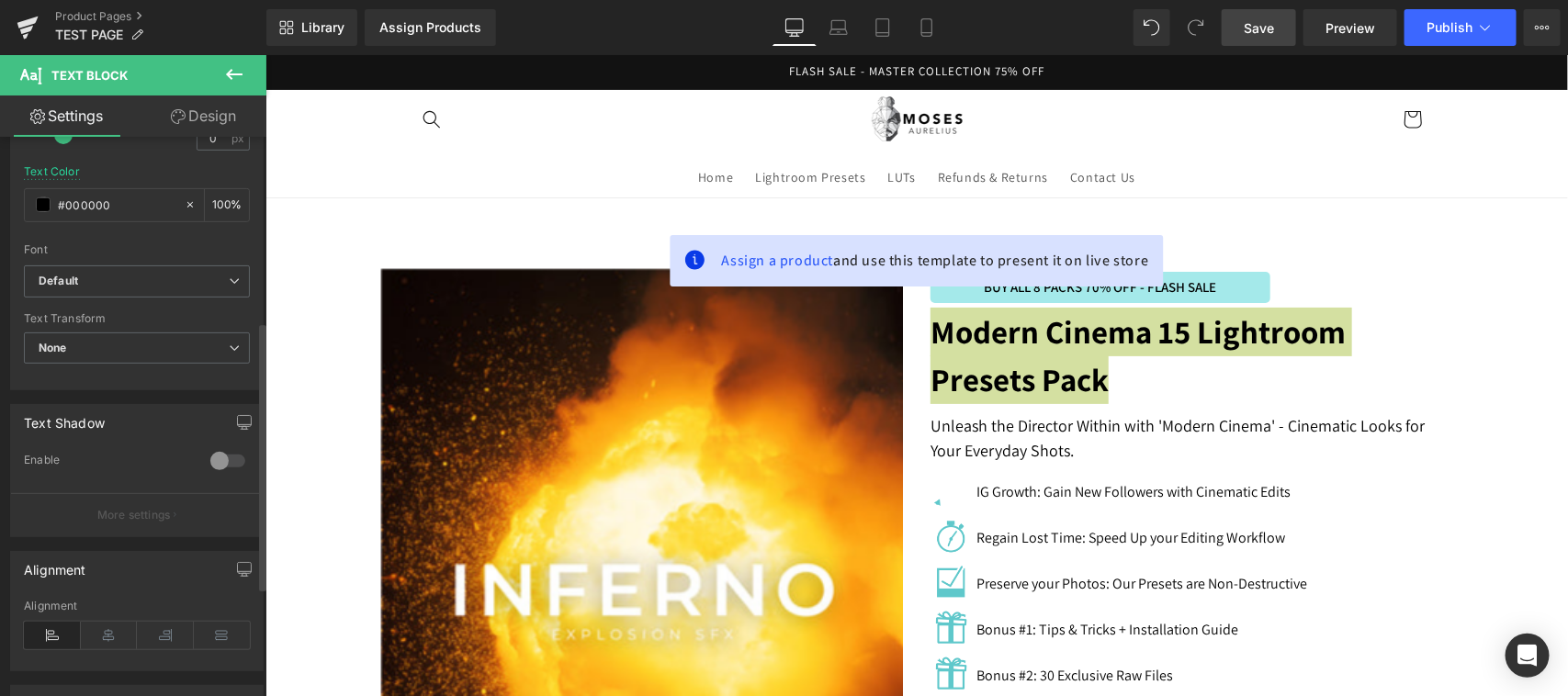
click at [124, 262] on div "Font Default Roboto Poppins Doing Default Default Roboto Poppins Doing Open Fon…" at bounding box center [137, 44] width 226 height 444
drag, startPoint x: 129, startPoint y: 281, endPoint x: 147, endPoint y: 296, distance: 22.8
click at [147, 291] on span "Default" at bounding box center [137, 281] width 226 height 32
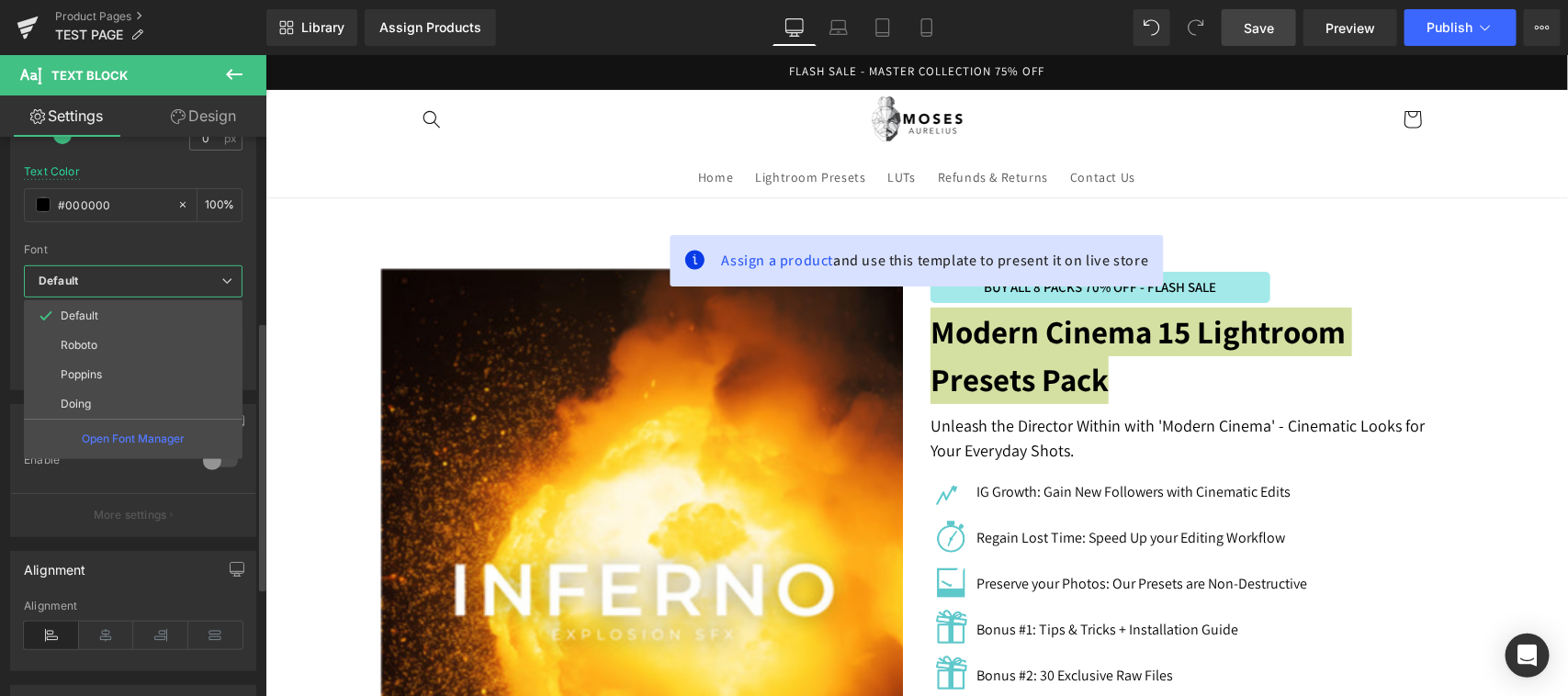
click at [101, 407] on li "Doing" at bounding box center [133, 403] width 219 height 29
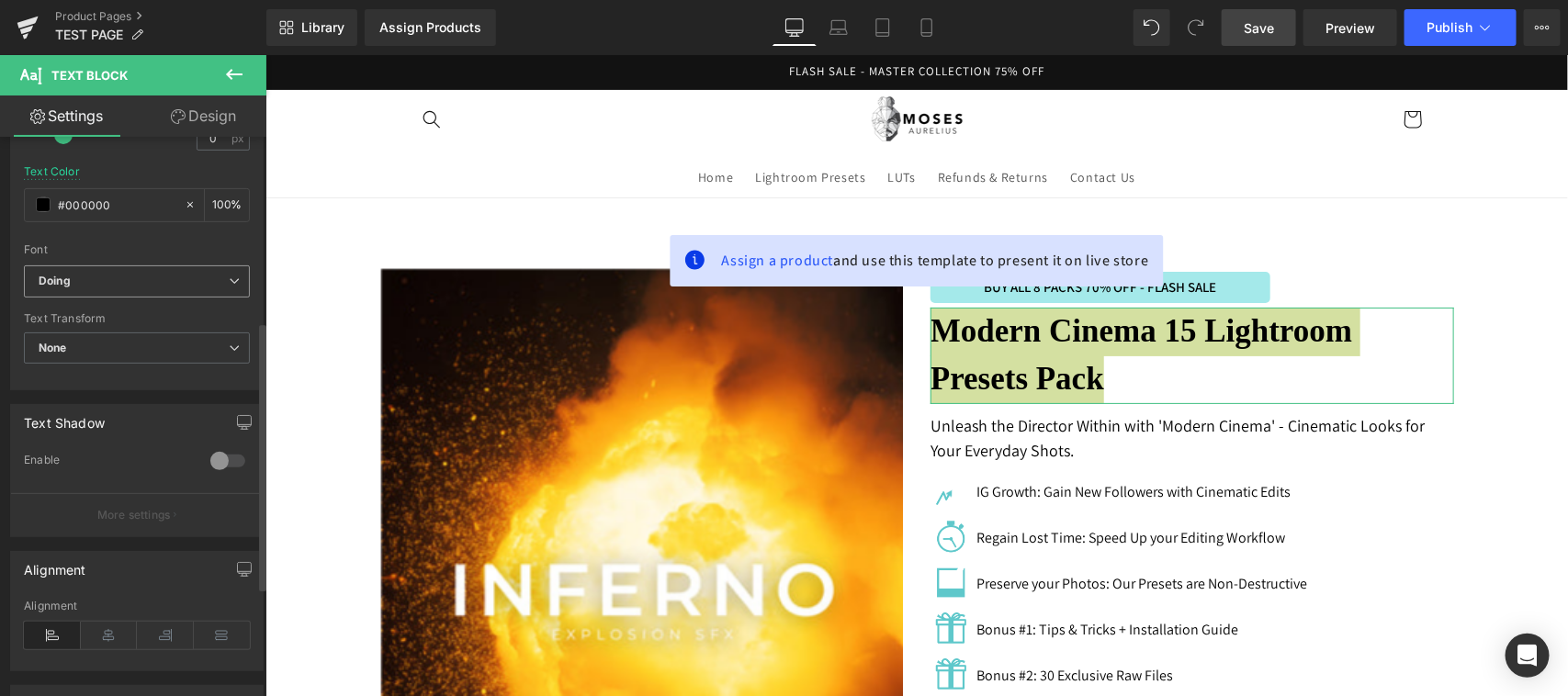
click at [185, 278] on b "Doing" at bounding box center [134, 282] width 190 height 16
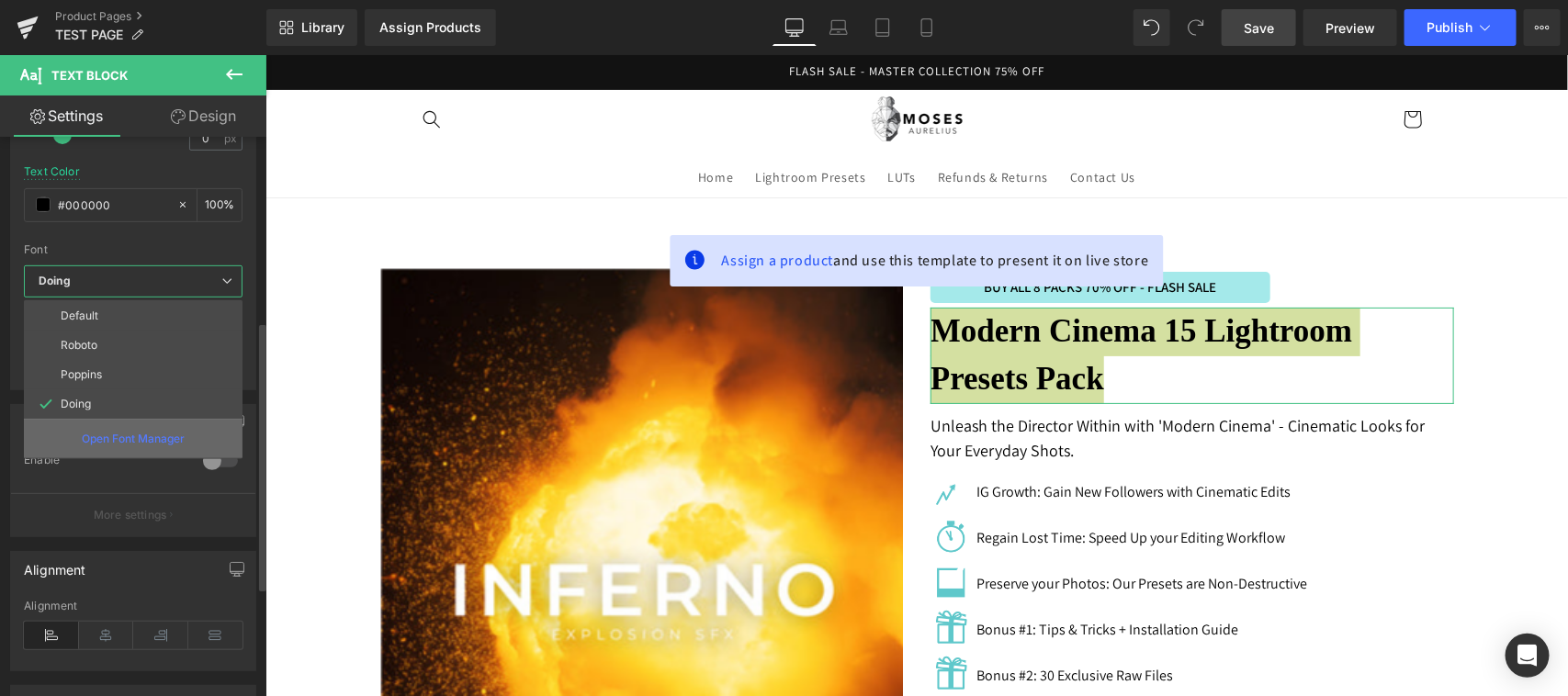
click at [166, 445] on p "Open Font Manager" at bounding box center [133, 439] width 103 height 17
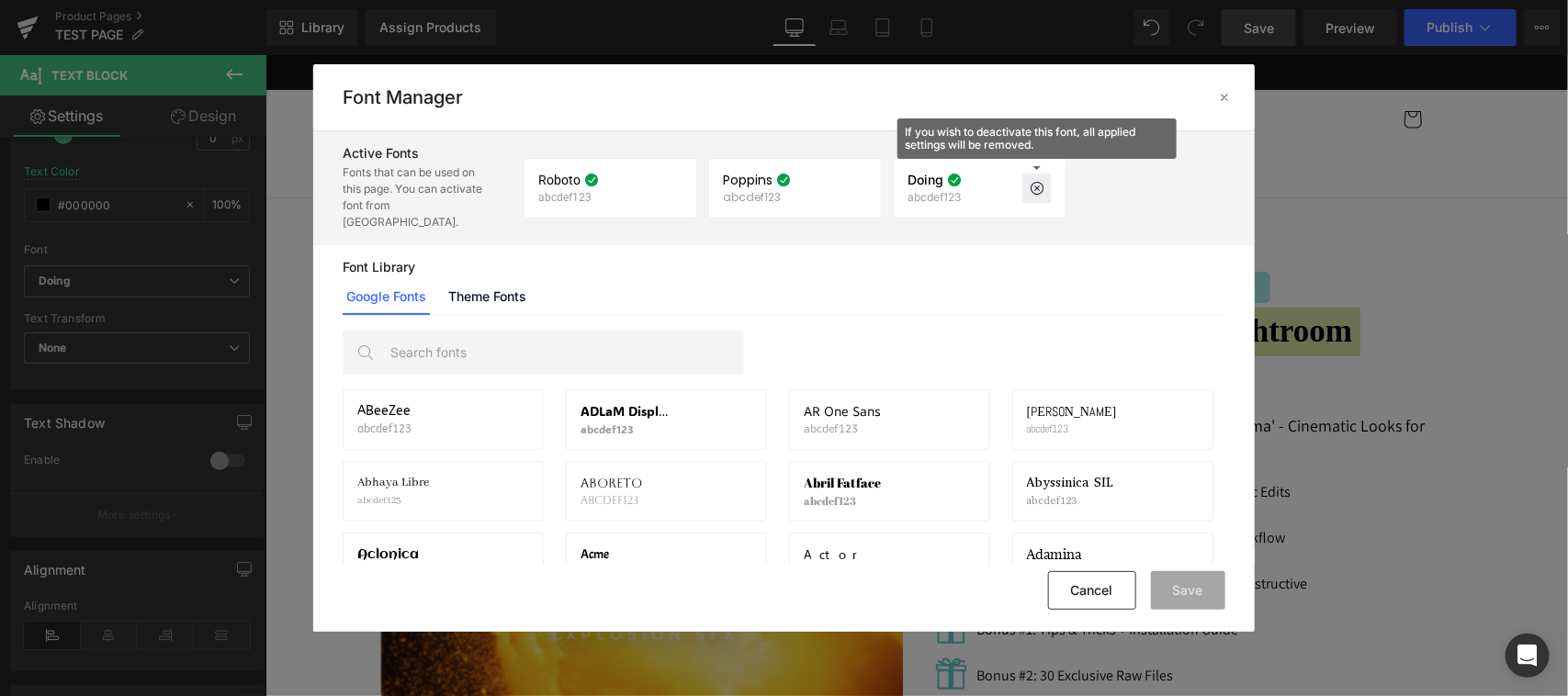
click at [1035, 181] on icon at bounding box center [1036, 188] width 15 height 15
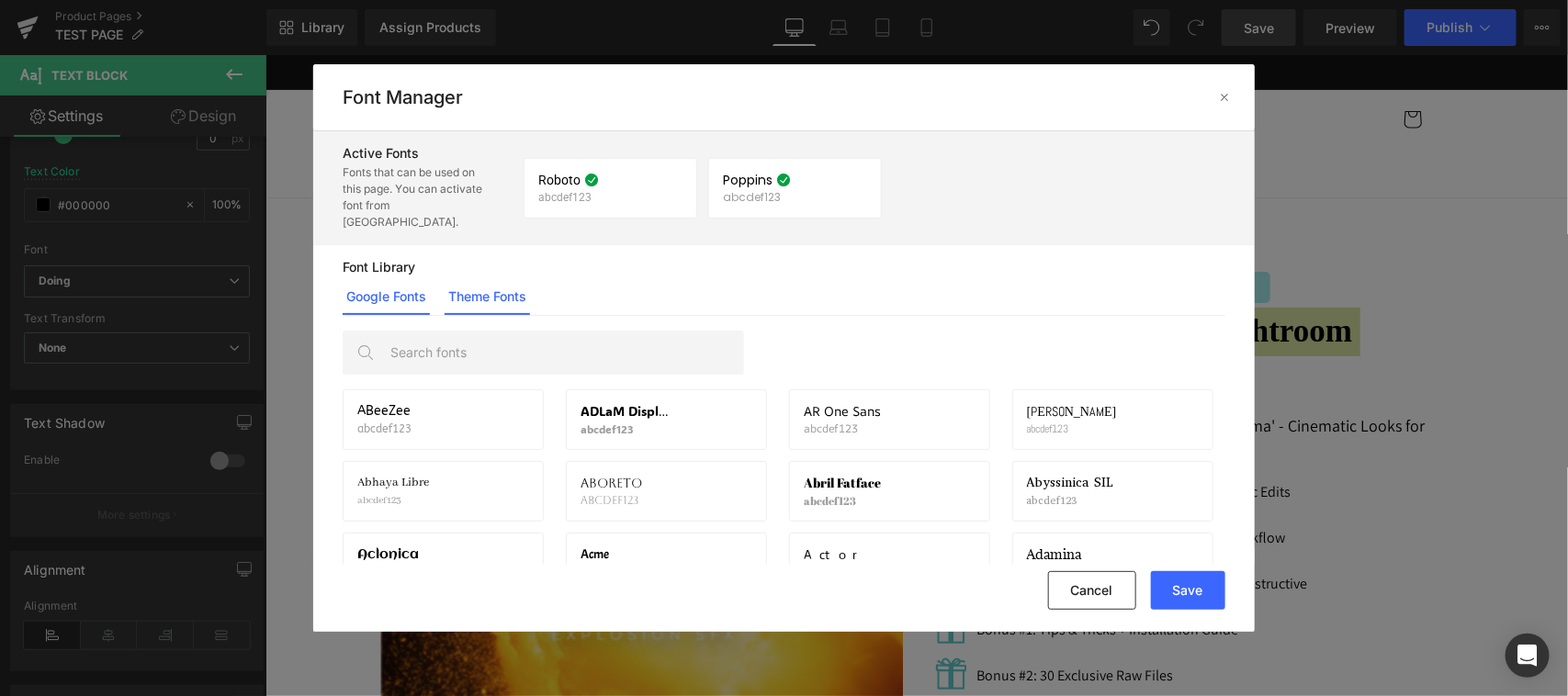
click at [457, 278] on link "Theme Fonts" at bounding box center [486, 296] width 85 height 37
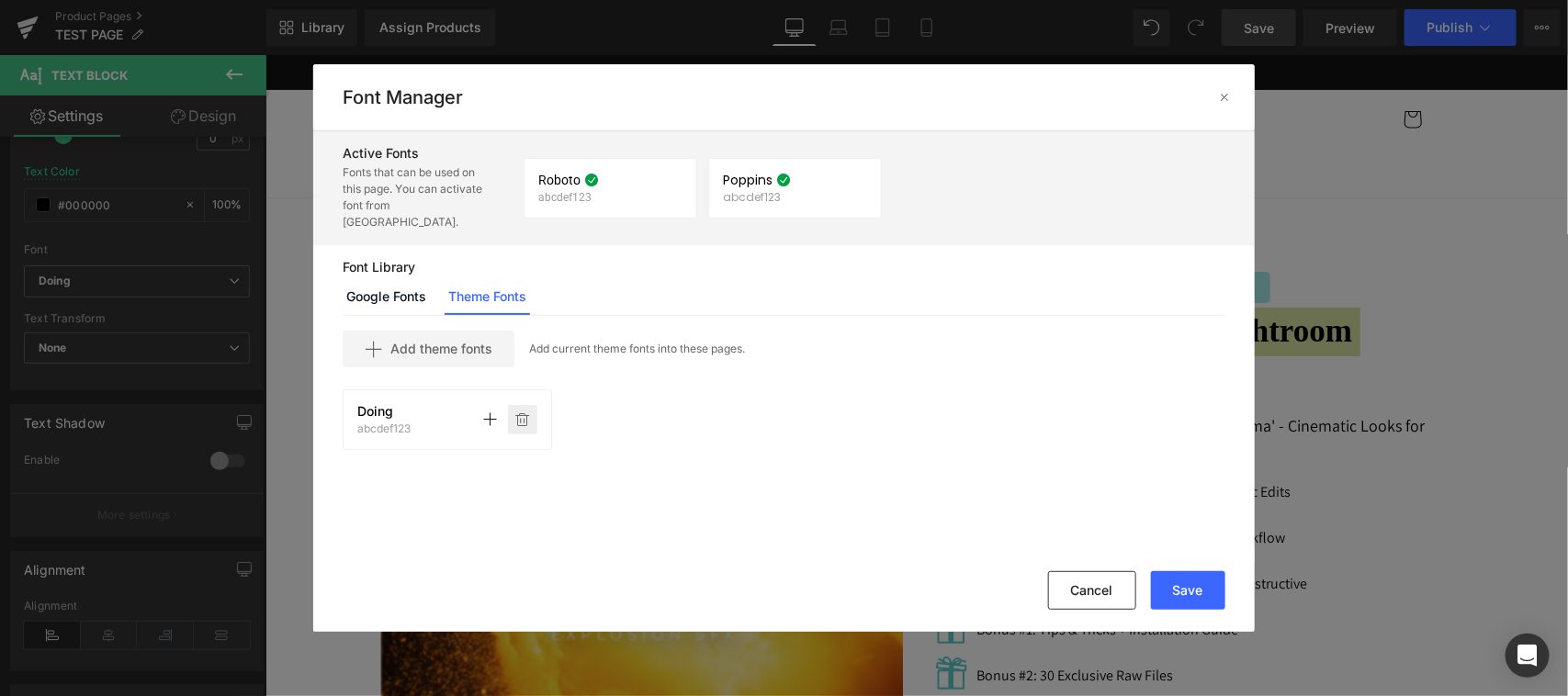
click at [531, 405] on p at bounding box center [522, 419] width 29 height 29
click at [1218, 593] on button "Save" at bounding box center [1188, 590] width 74 height 39
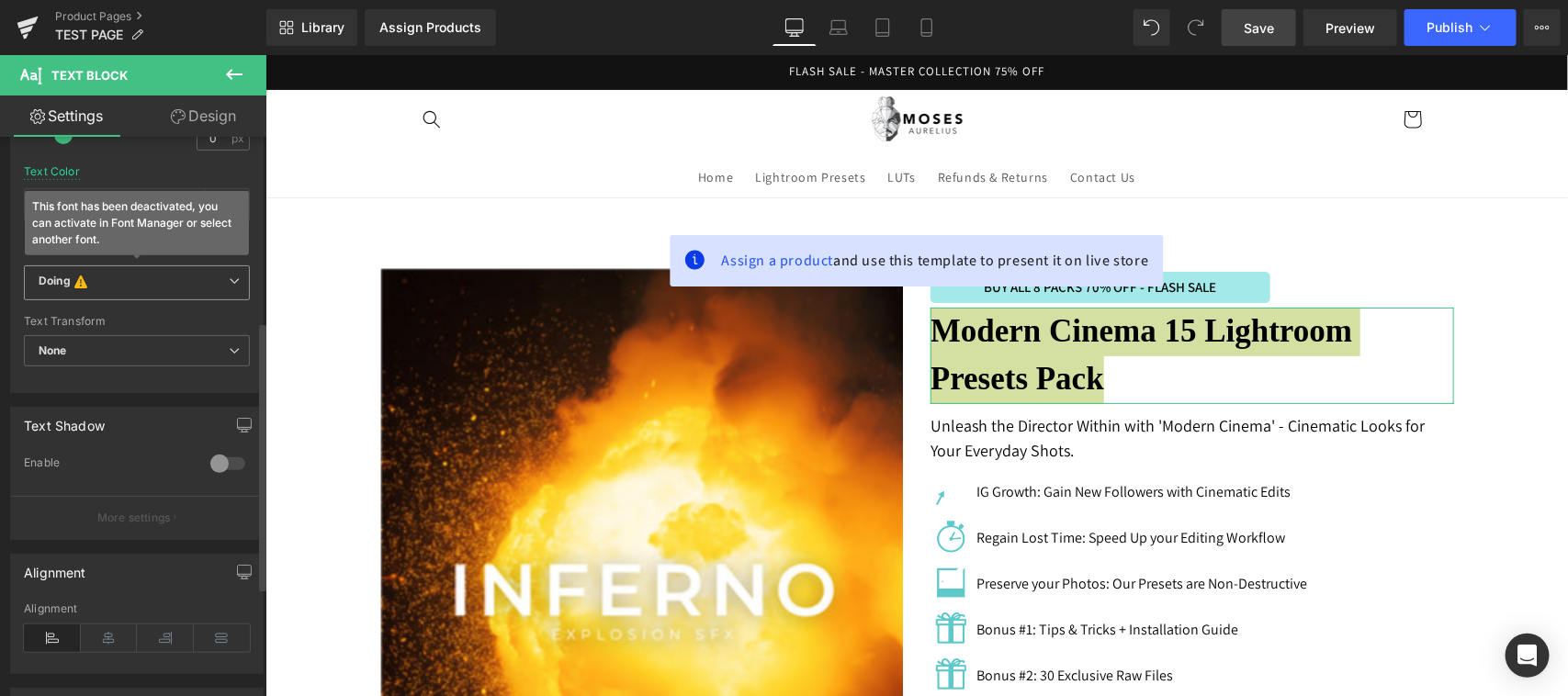
click at [144, 283] on b "Doing This font has been deactivated, you can activate in Font Manager or selec…" at bounding box center [134, 283] width 190 height 18
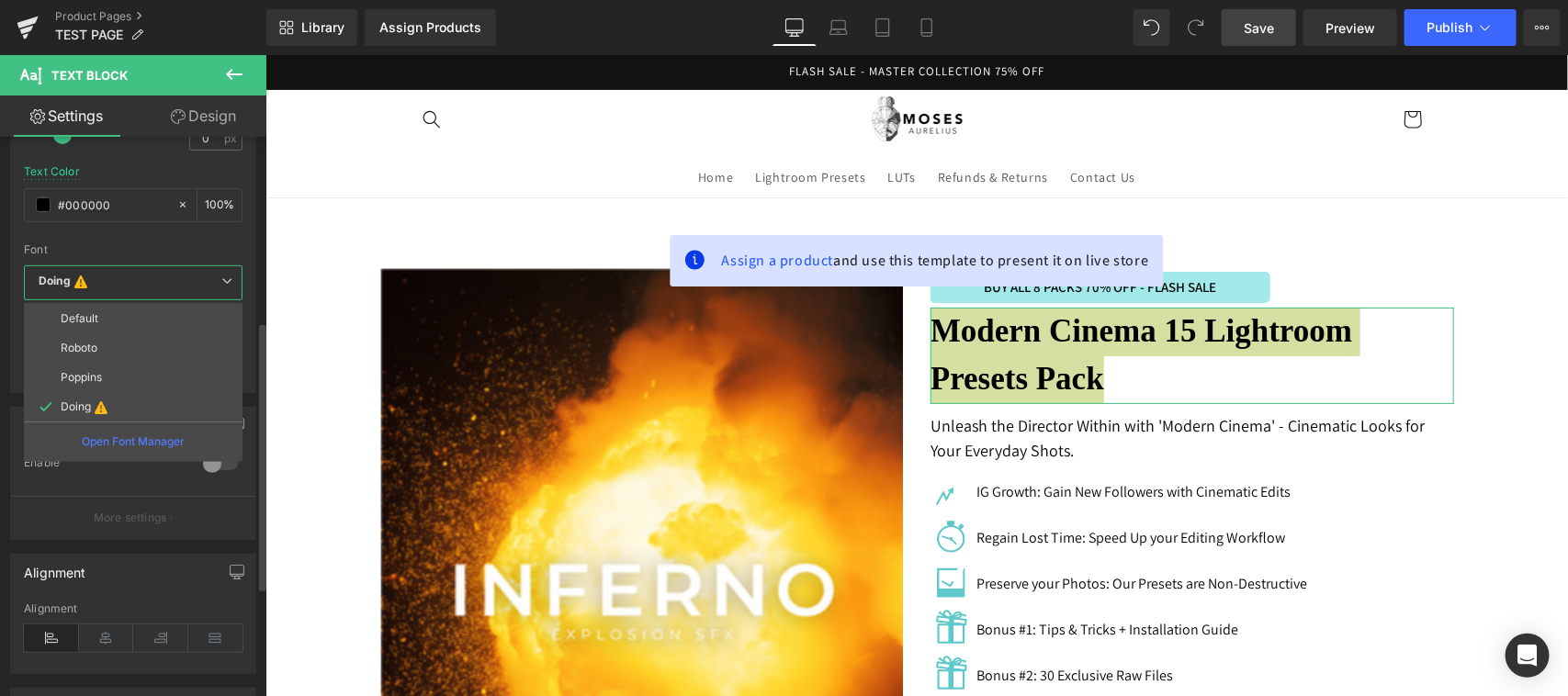
click at [122, 327] on li "Default" at bounding box center [133, 318] width 219 height 29
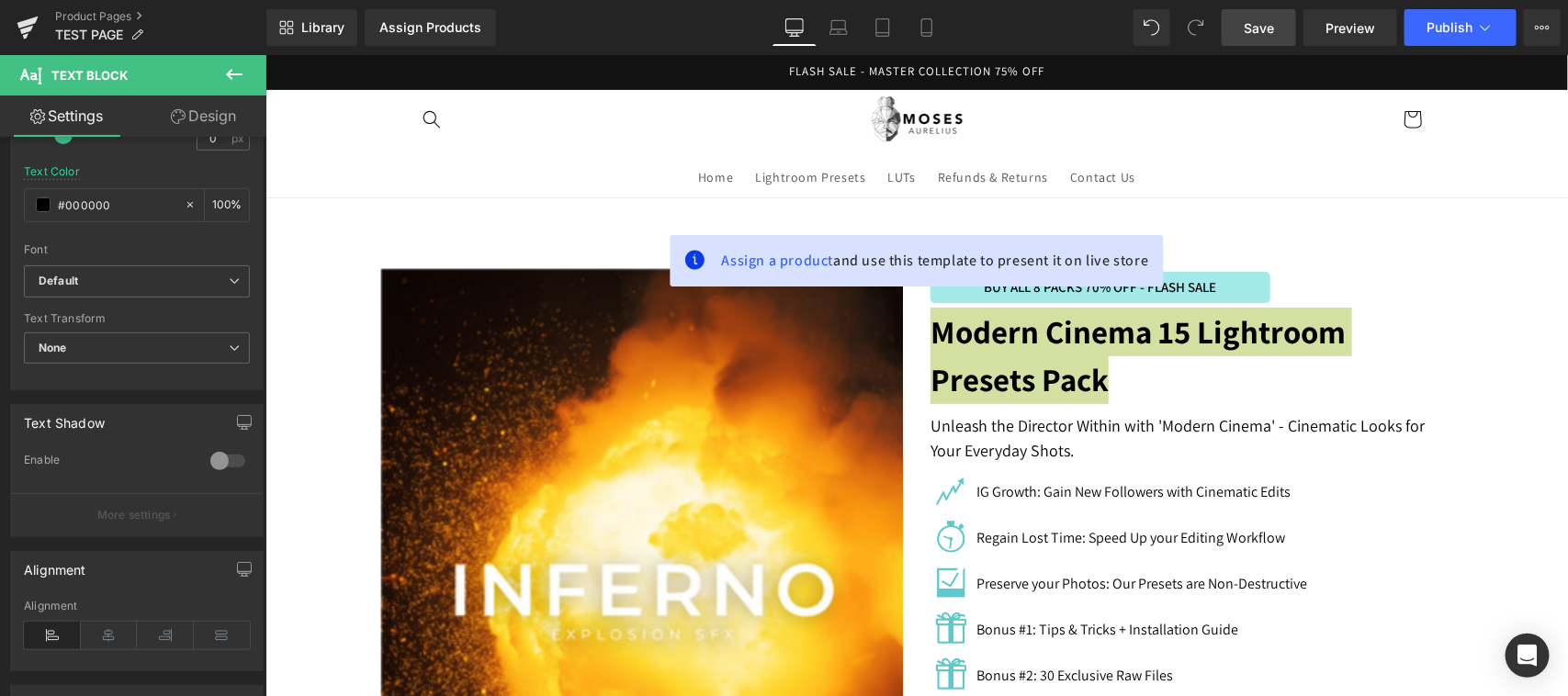
click at [1263, 28] on span "Save" at bounding box center [1258, 27] width 30 height 19
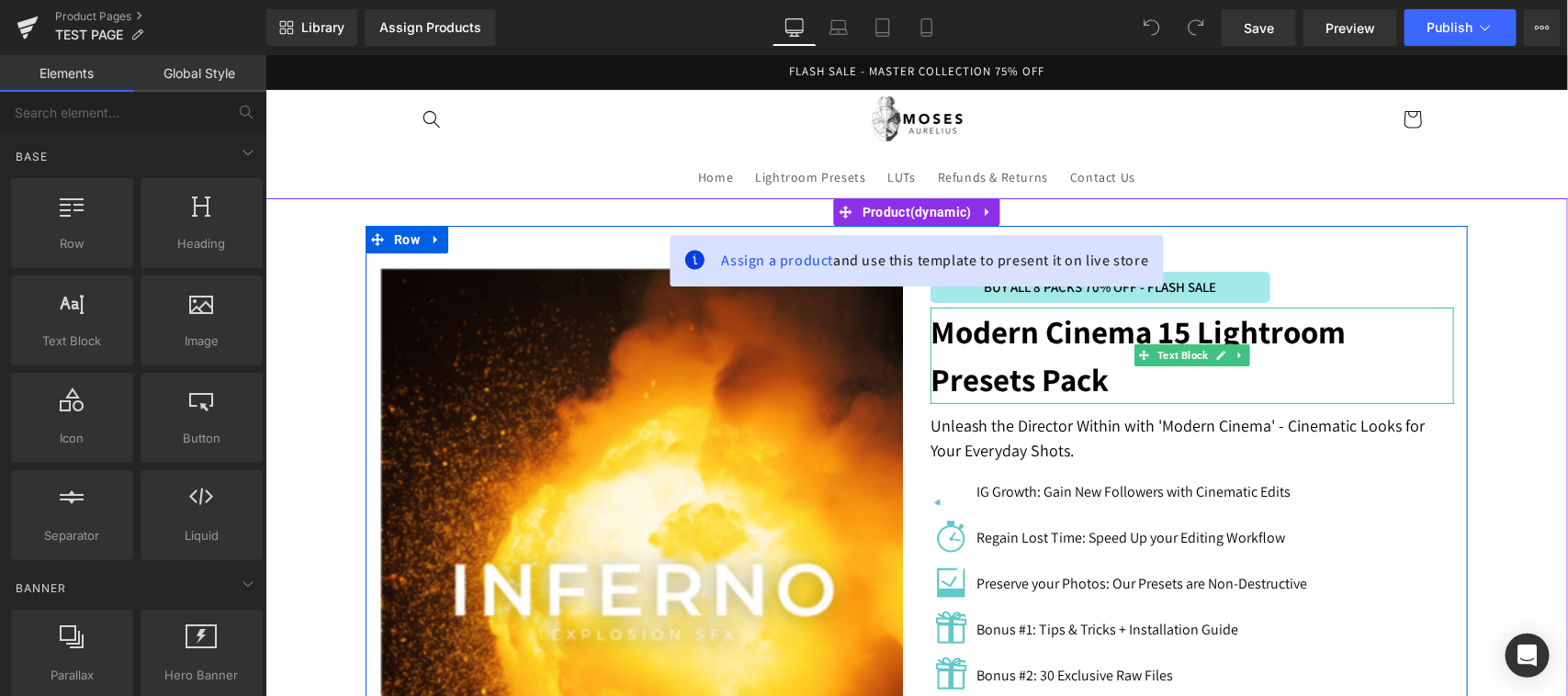
click at [1073, 335] on strong "Modern Cinema 15 Lightroom Presets Pack" at bounding box center [1136, 354] width 415 height 91
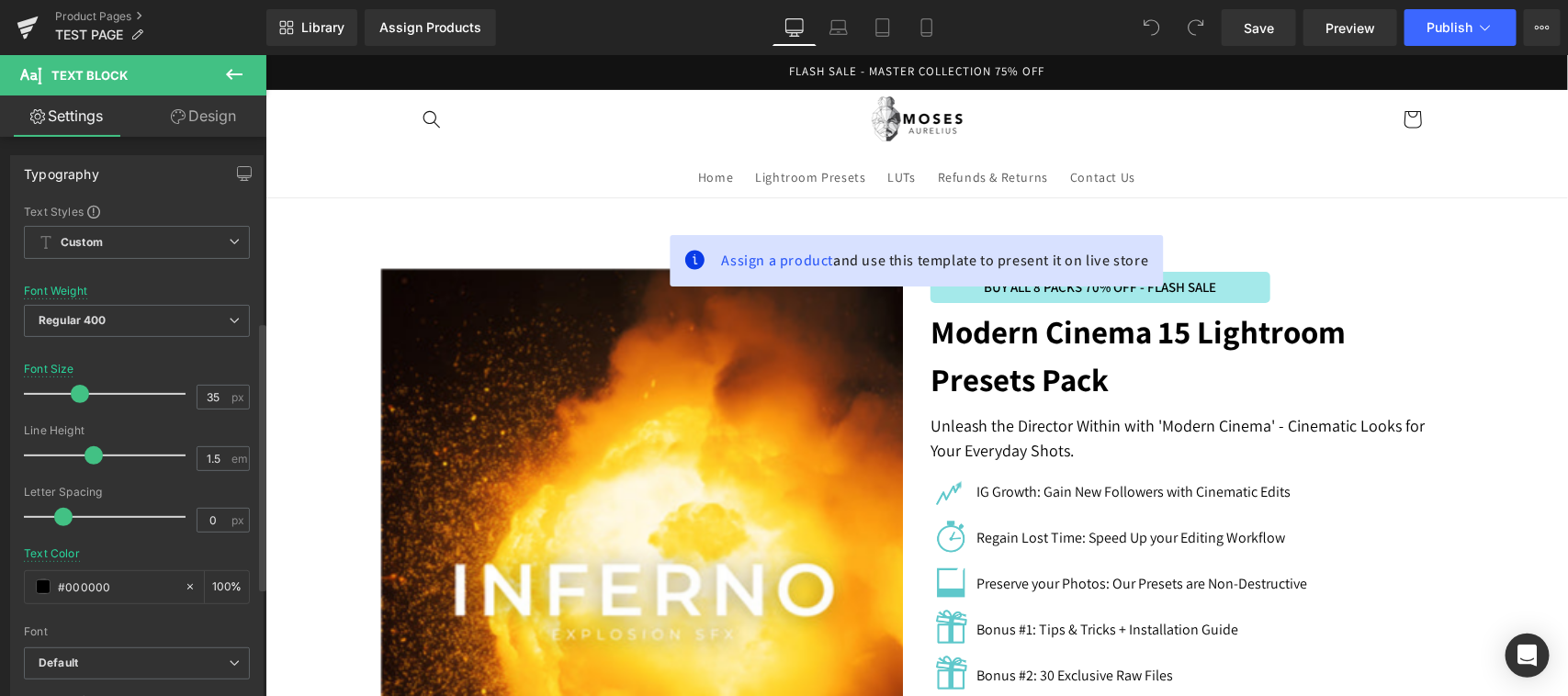
scroll to position [382, 0]
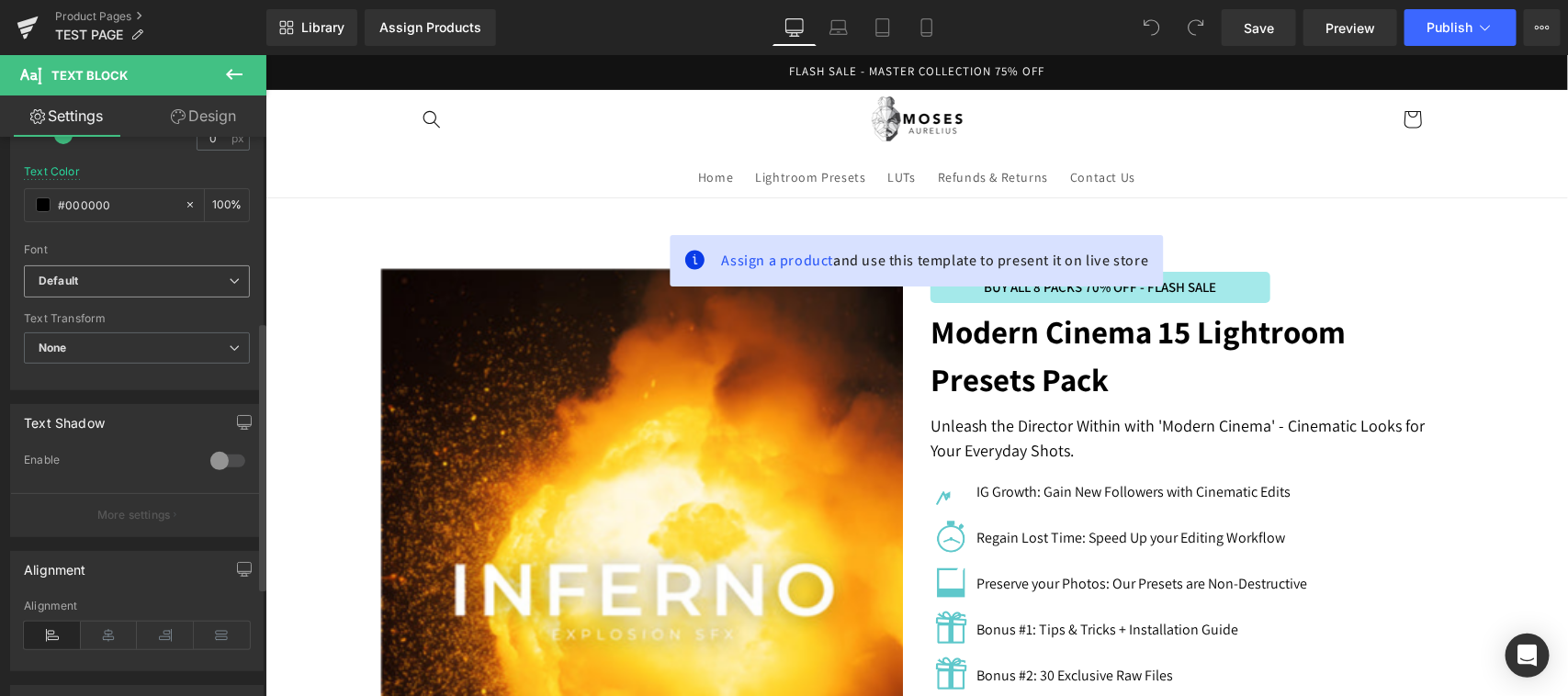
click at [162, 280] on b "Default" at bounding box center [134, 282] width 190 height 16
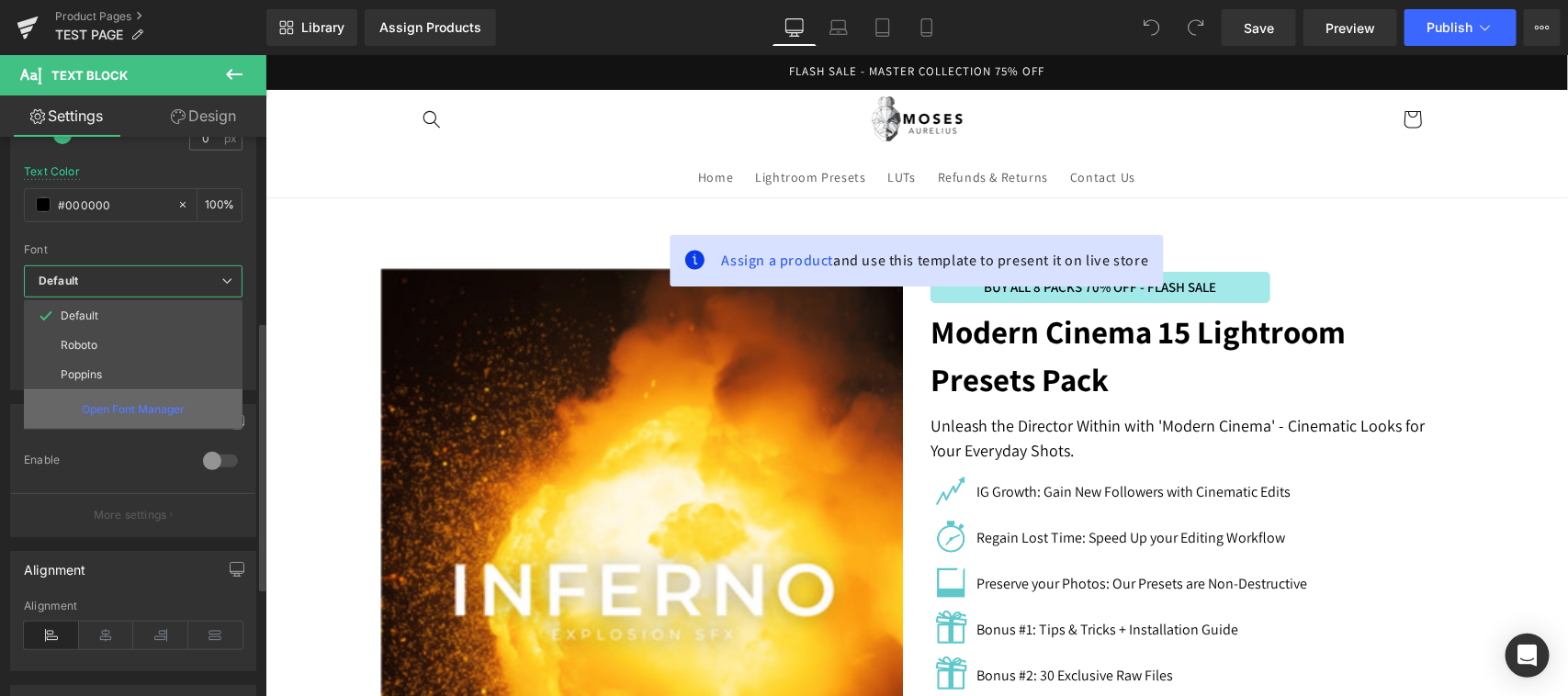
click at [115, 409] on p "Open Font Manager" at bounding box center [133, 409] width 103 height 17
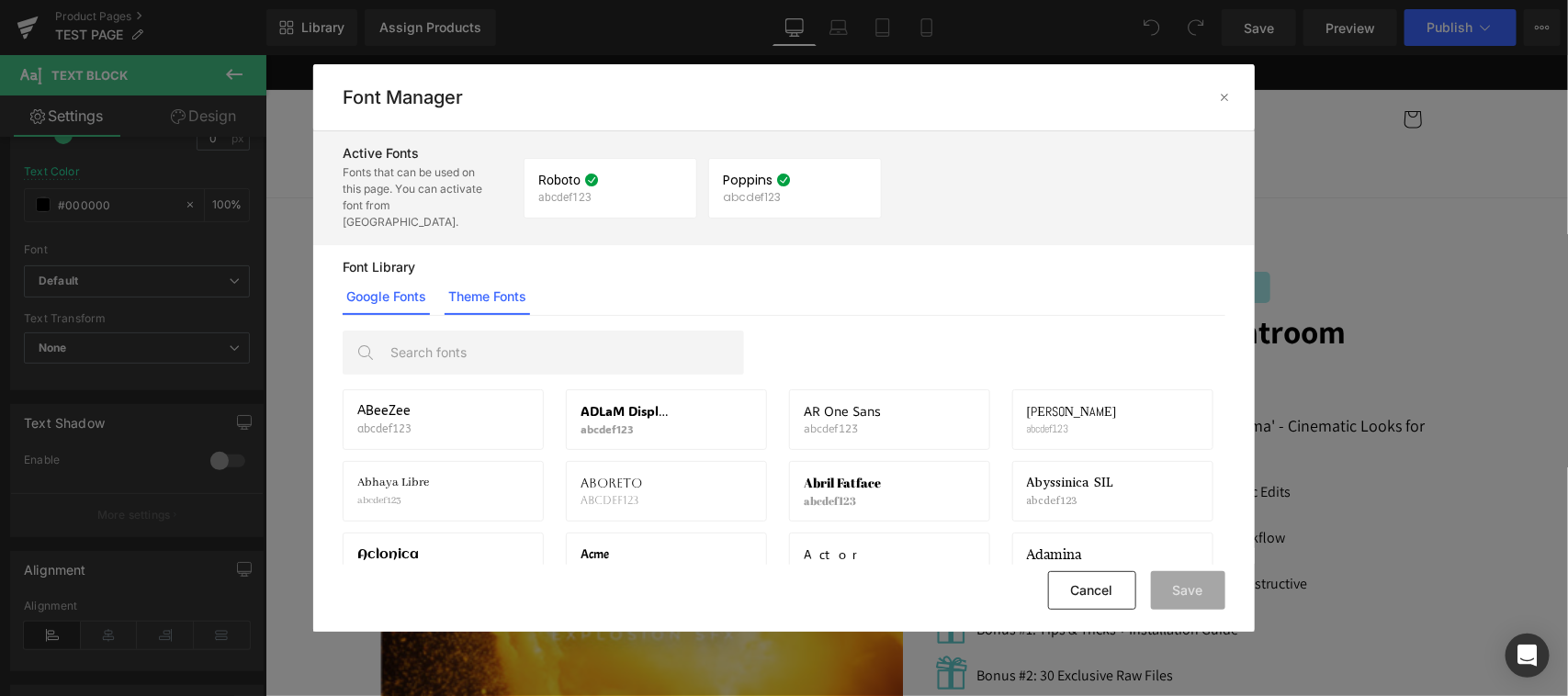
click at [503, 287] on link "Theme Fonts" at bounding box center [486, 296] width 85 height 37
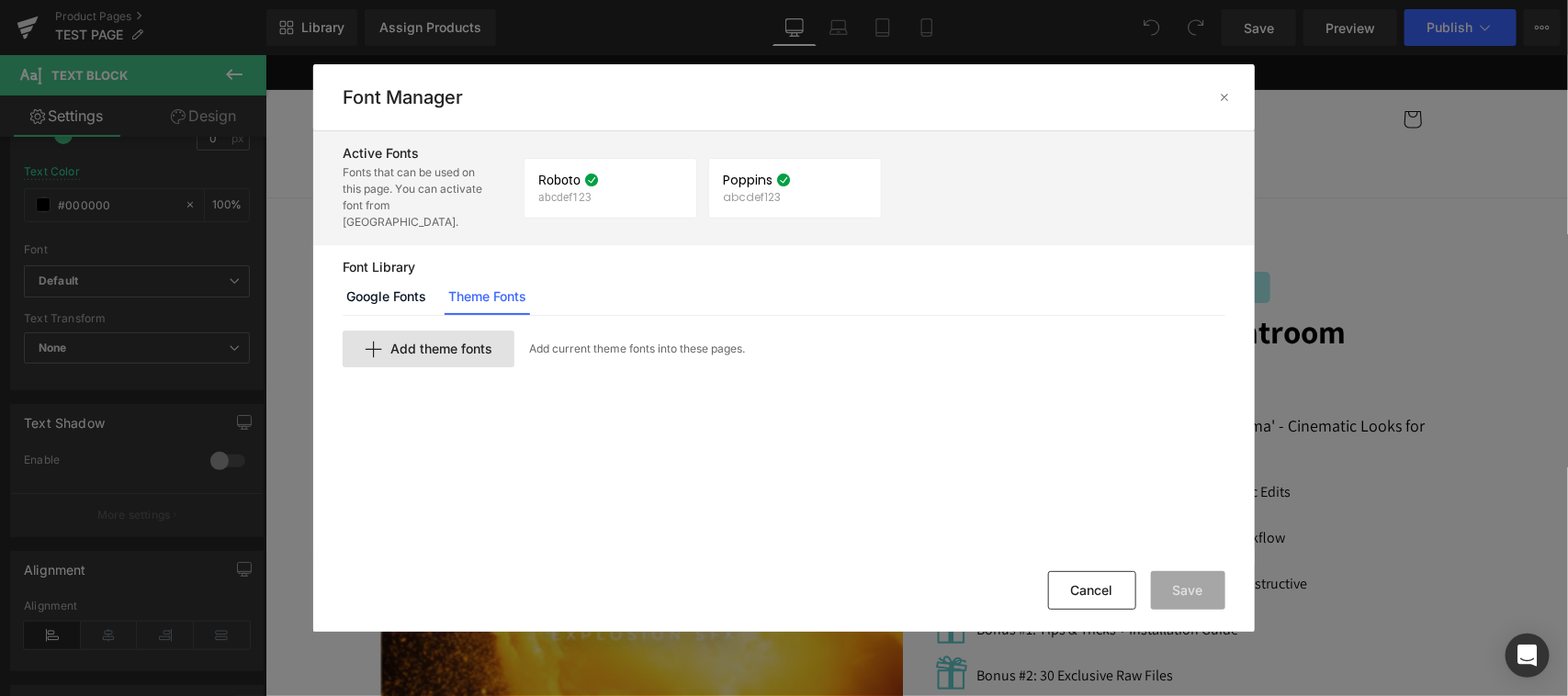
click at [468, 344] on div "Add theme fonts" at bounding box center [429, 349] width 172 height 37
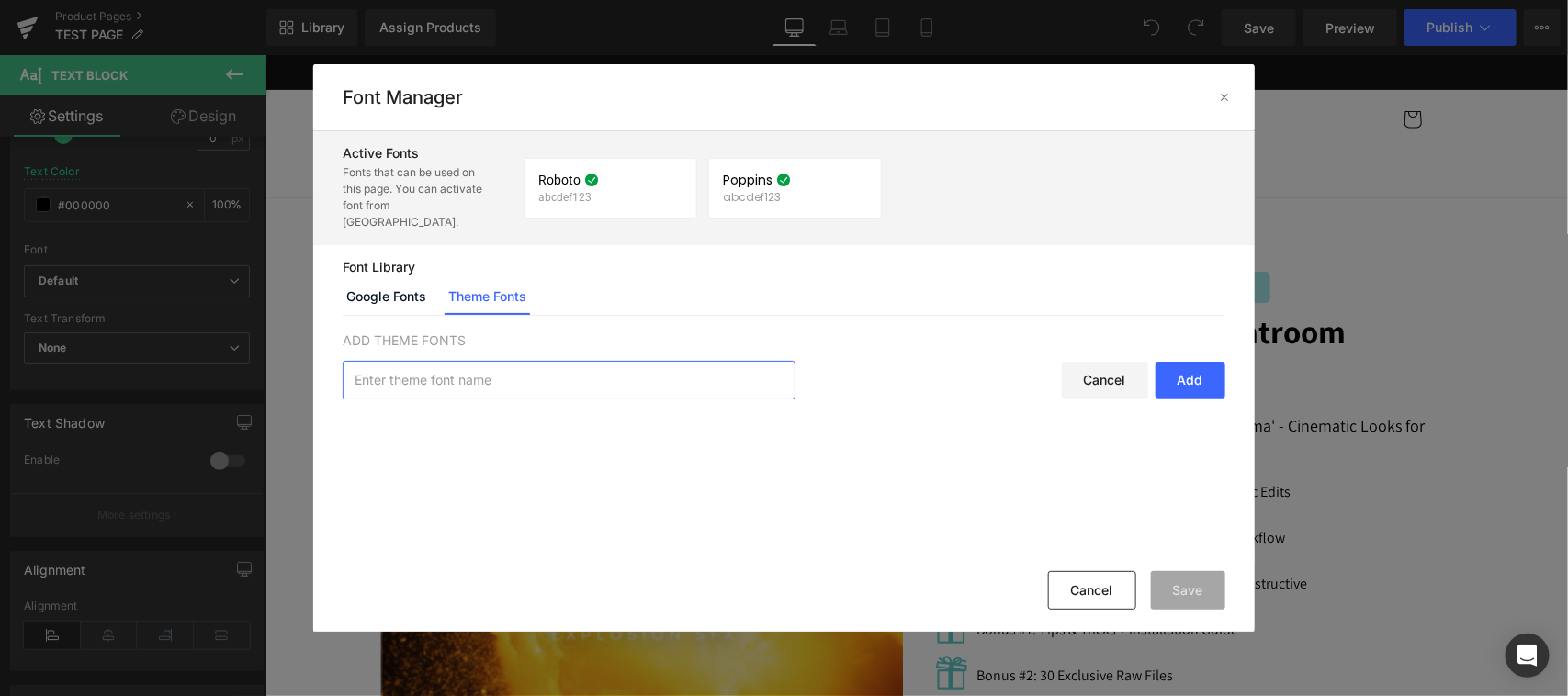
click at [701, 377] on input "text" at bounding box center [568, 380] width 451 height 37
type input "Doing"
click at [1177, 370] on div "Add" at bounding box center [1190, 380] width 70 height 37
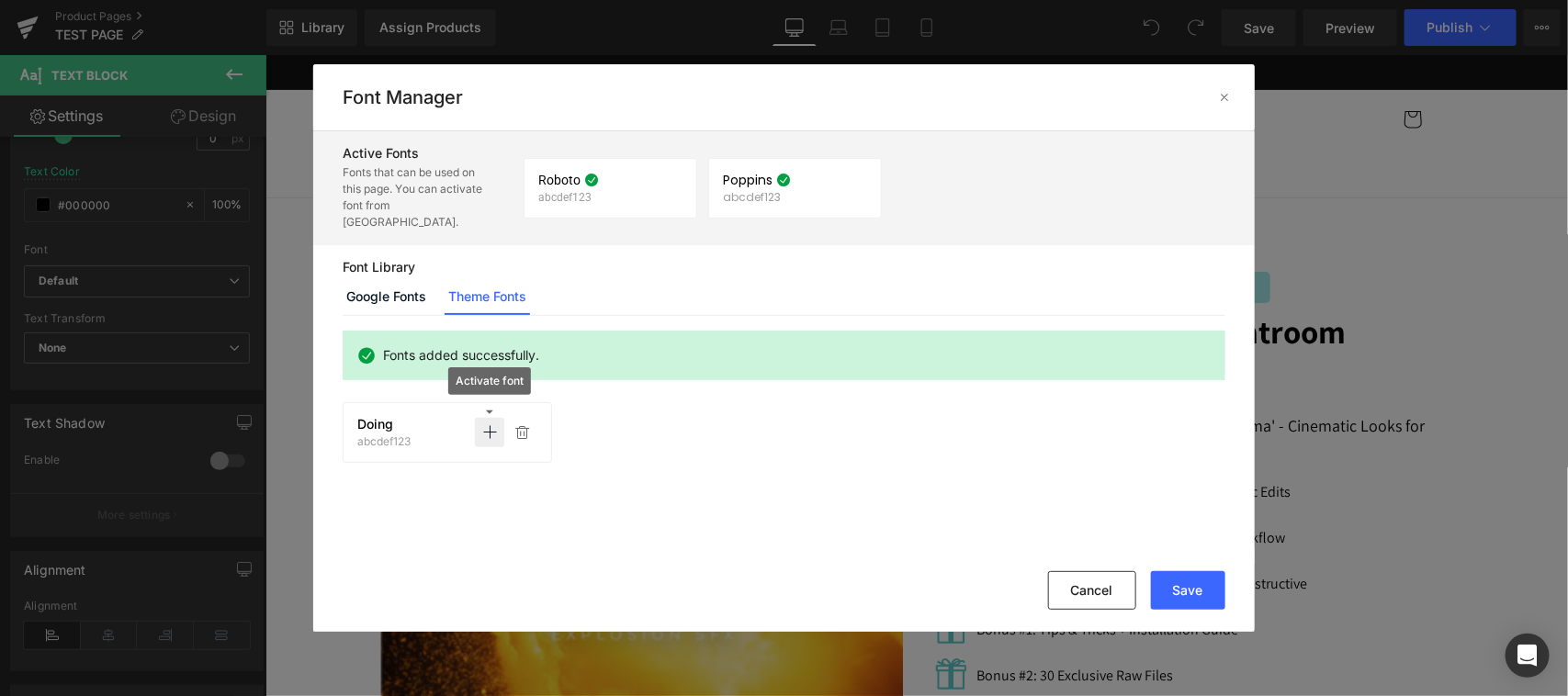
click at [488, 425] on icon at bounding box center [489, 432] width 15 height 15
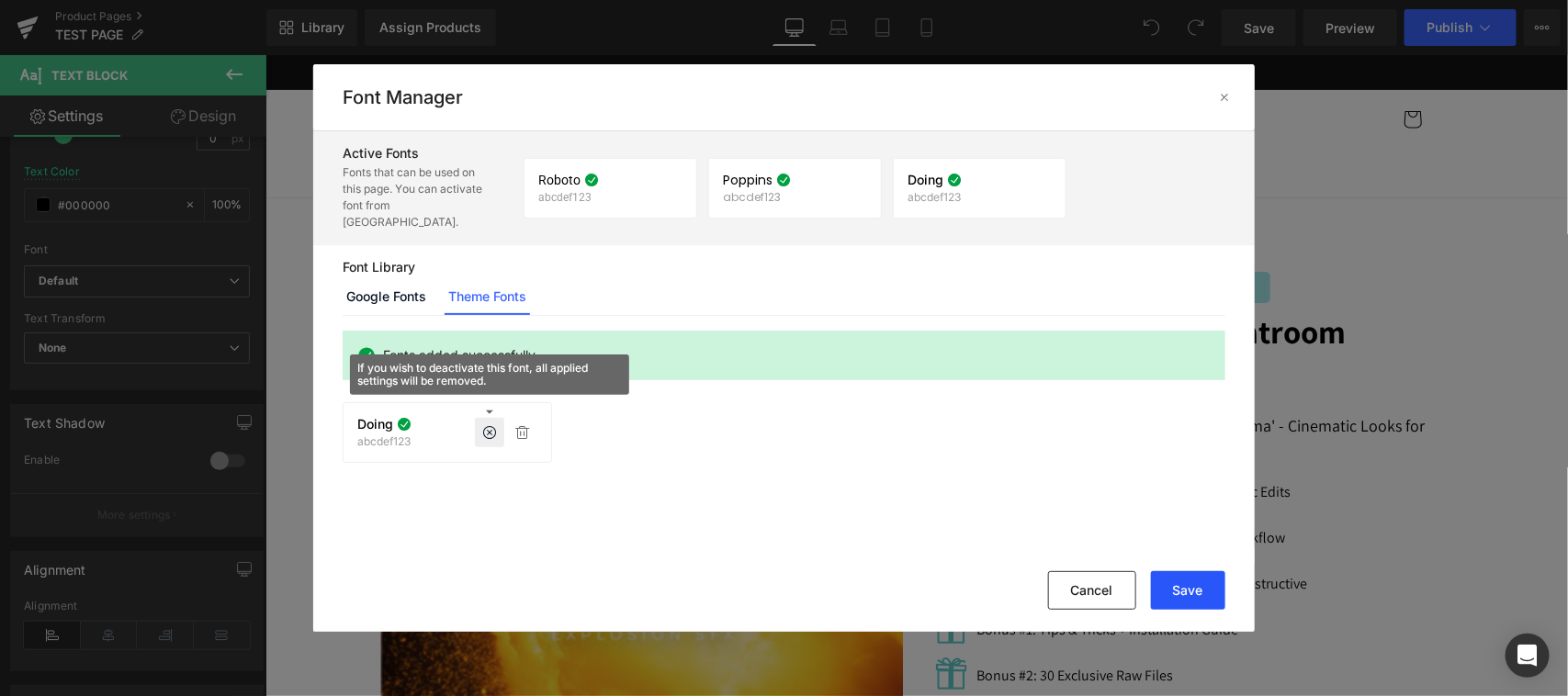
click at [1196, 586] on button "Save" at bounding box center [1188, 590] width 74 height 39
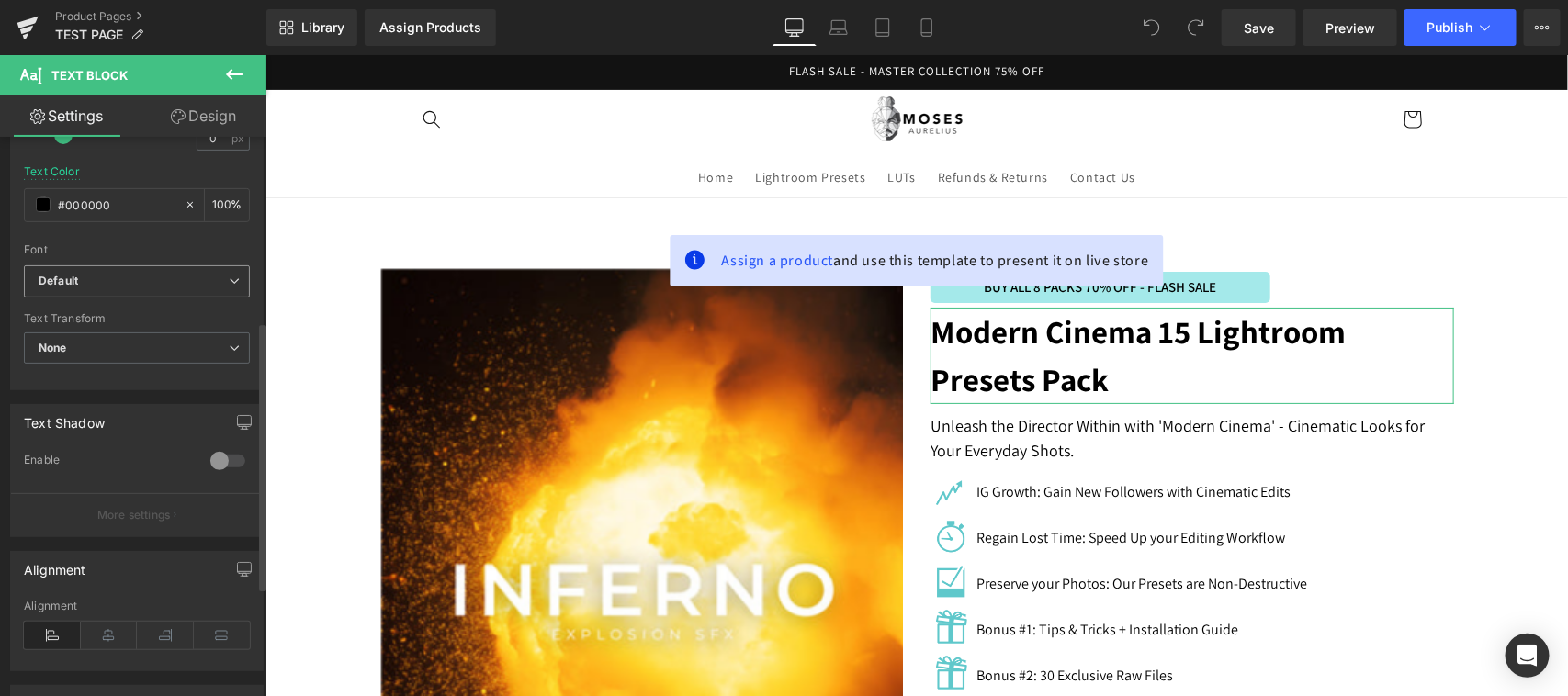
click at [134, 274] on b "Default" at bounding box center [134, 282] width 190 height 16
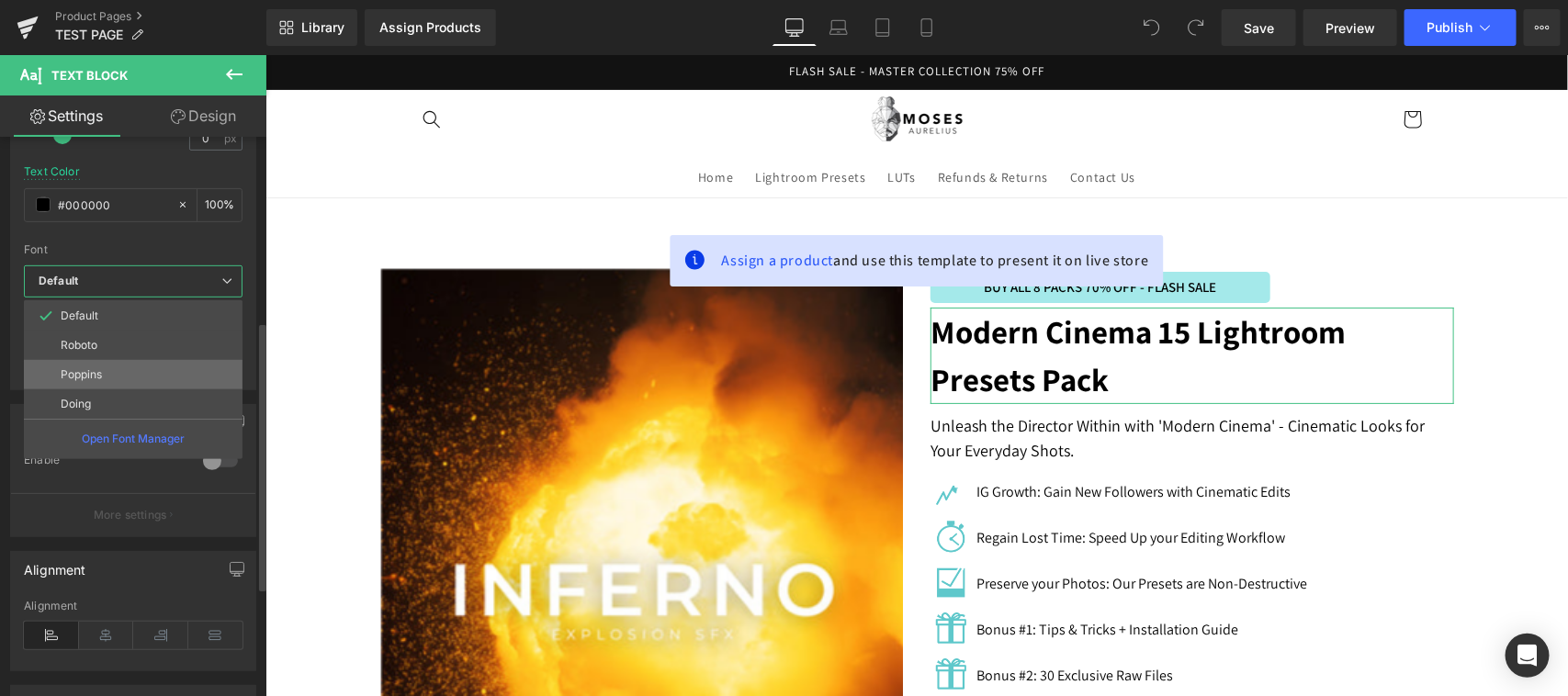
click at [101, 370] on p "Poppins" at bounding box center [81, 374] width 41 height 13
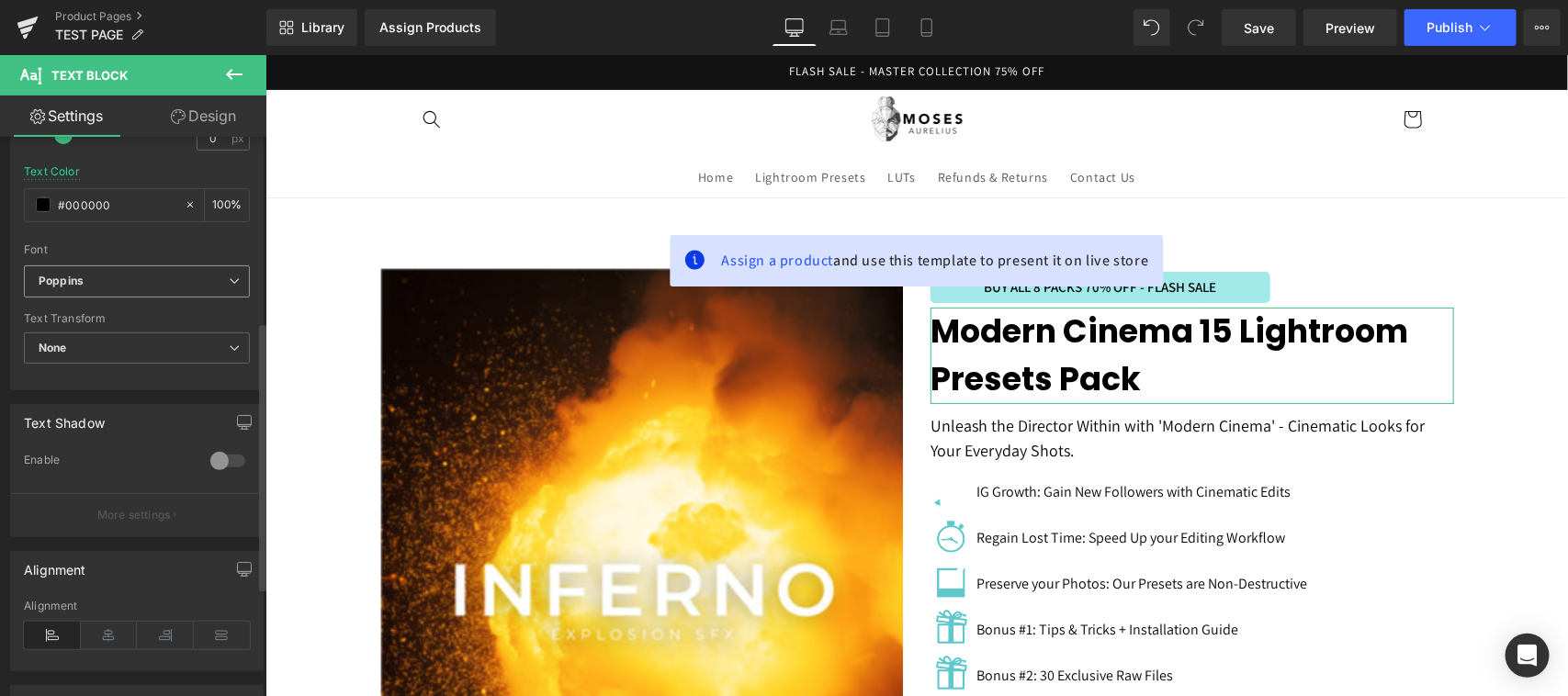
click at [119, 271] on span "Poppins" at bounding box center [137, 281] width 226 height 32
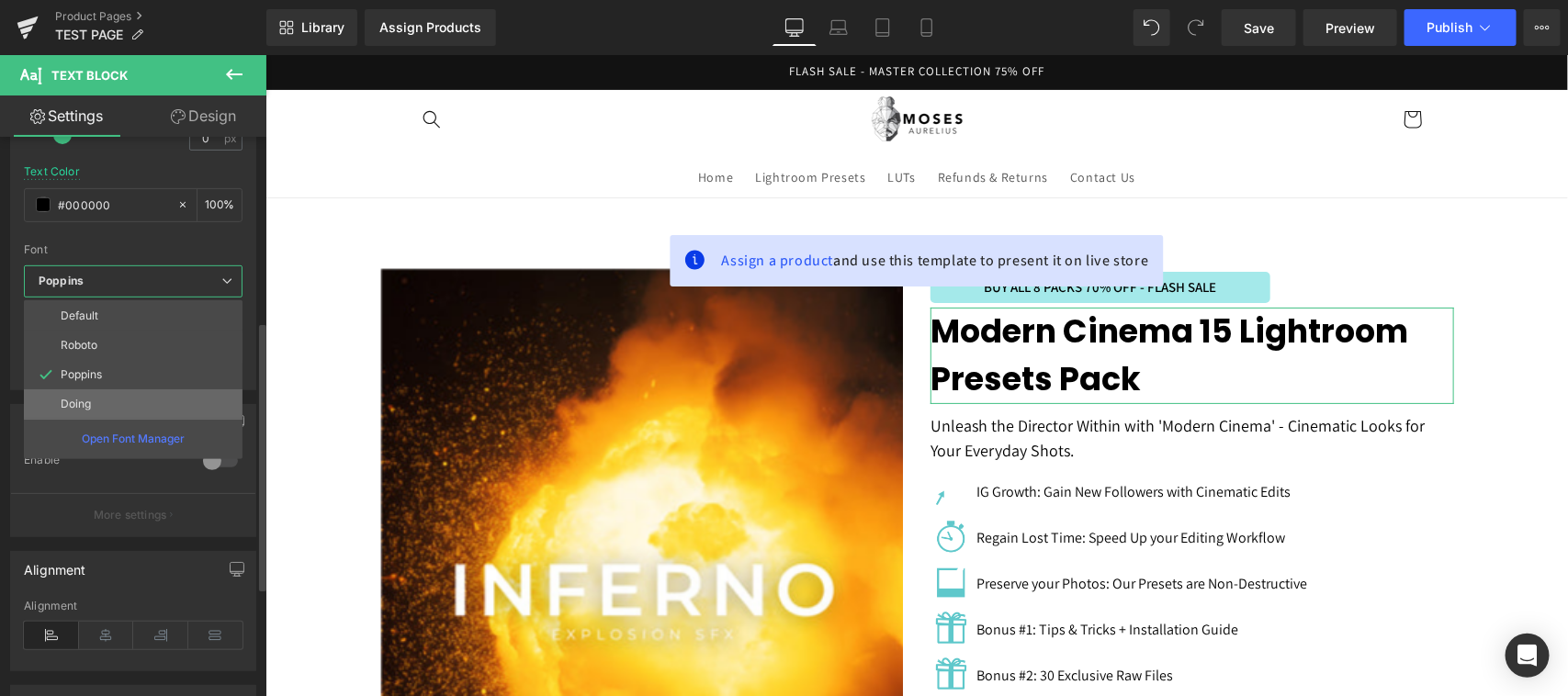
click at [90, 398] on p "Doing" at bounding box center [76, 404] width 30 height 13
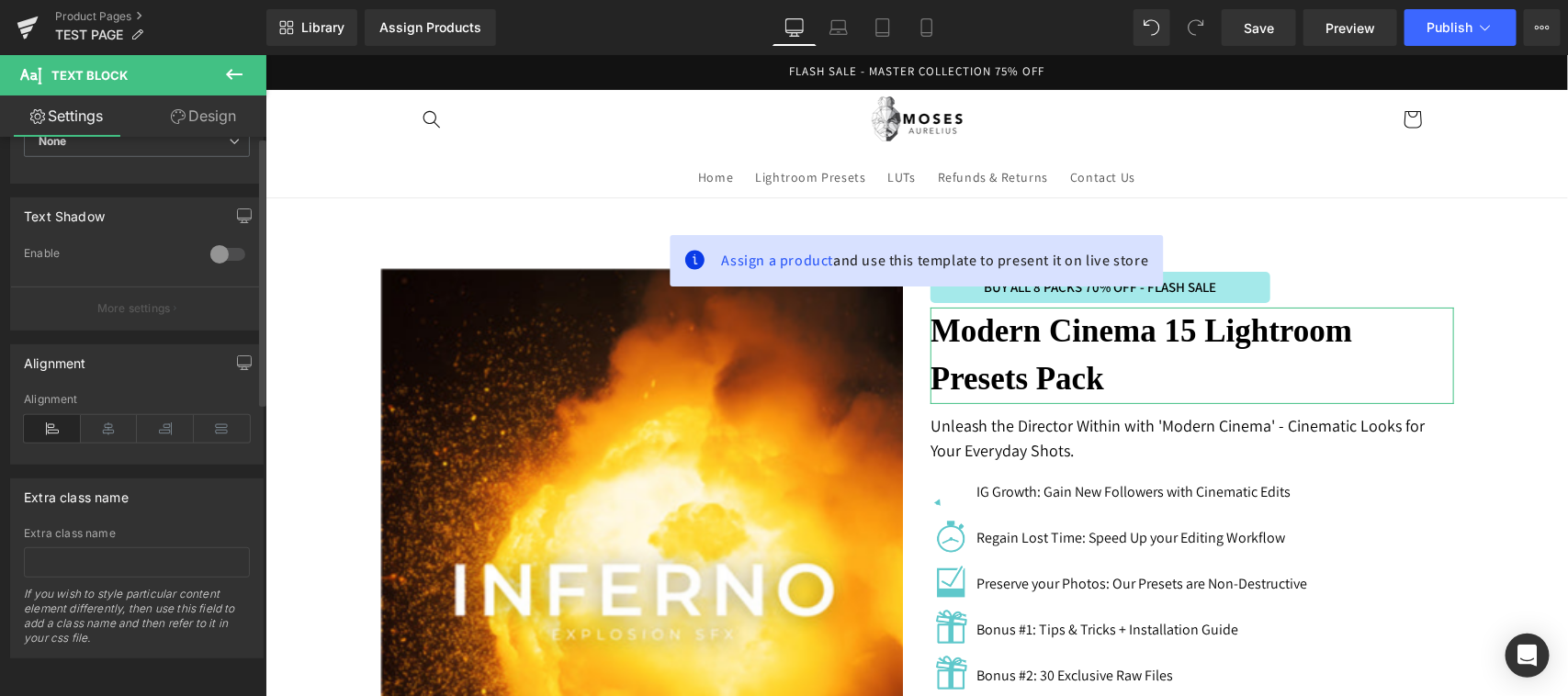
scroll to position [0, 0]
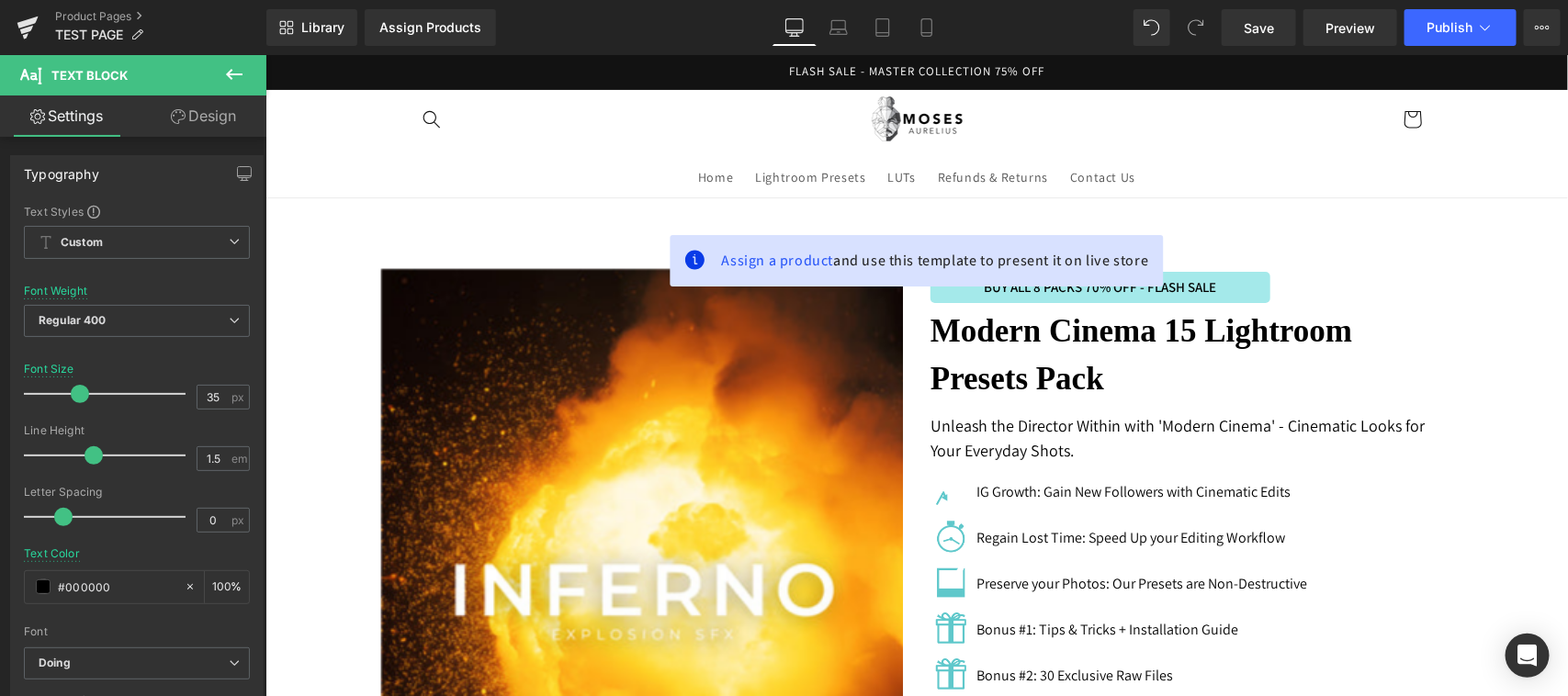
click at [185, 112] on link "Design" at bounding box center [203, 116] width 133 height 41
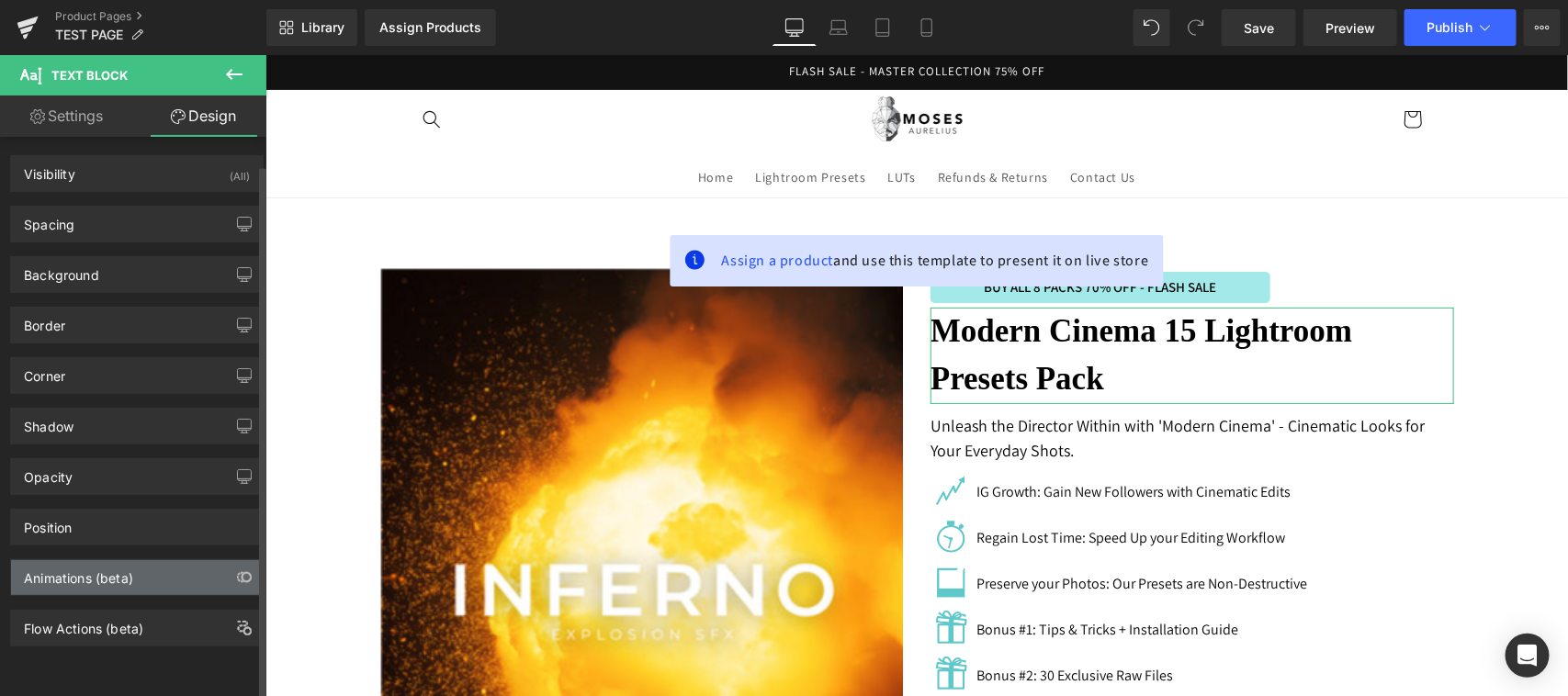
scroll to position [9, 0]
click at [66, 117] on link "Settings" at bounding box center [66, 116] width 133 height 41
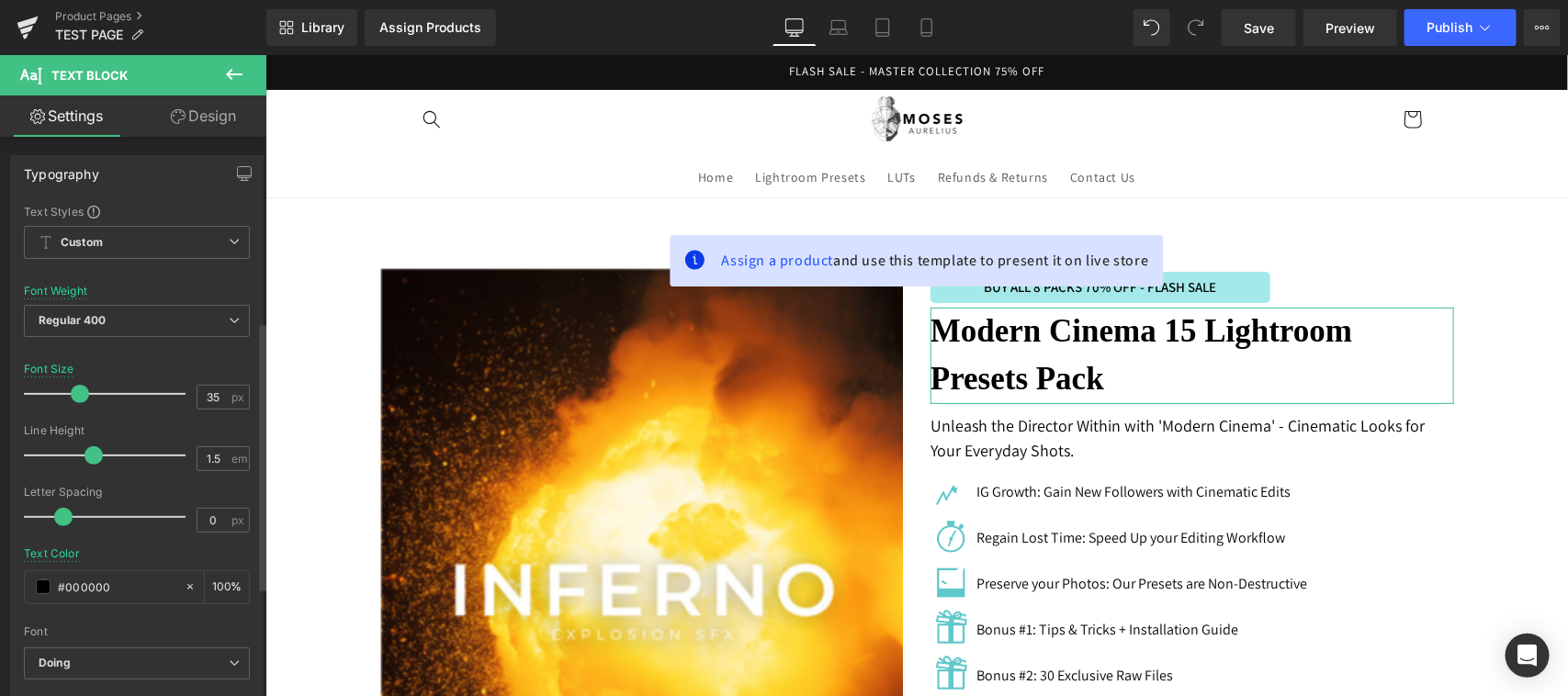
scroll to position [382, 0]
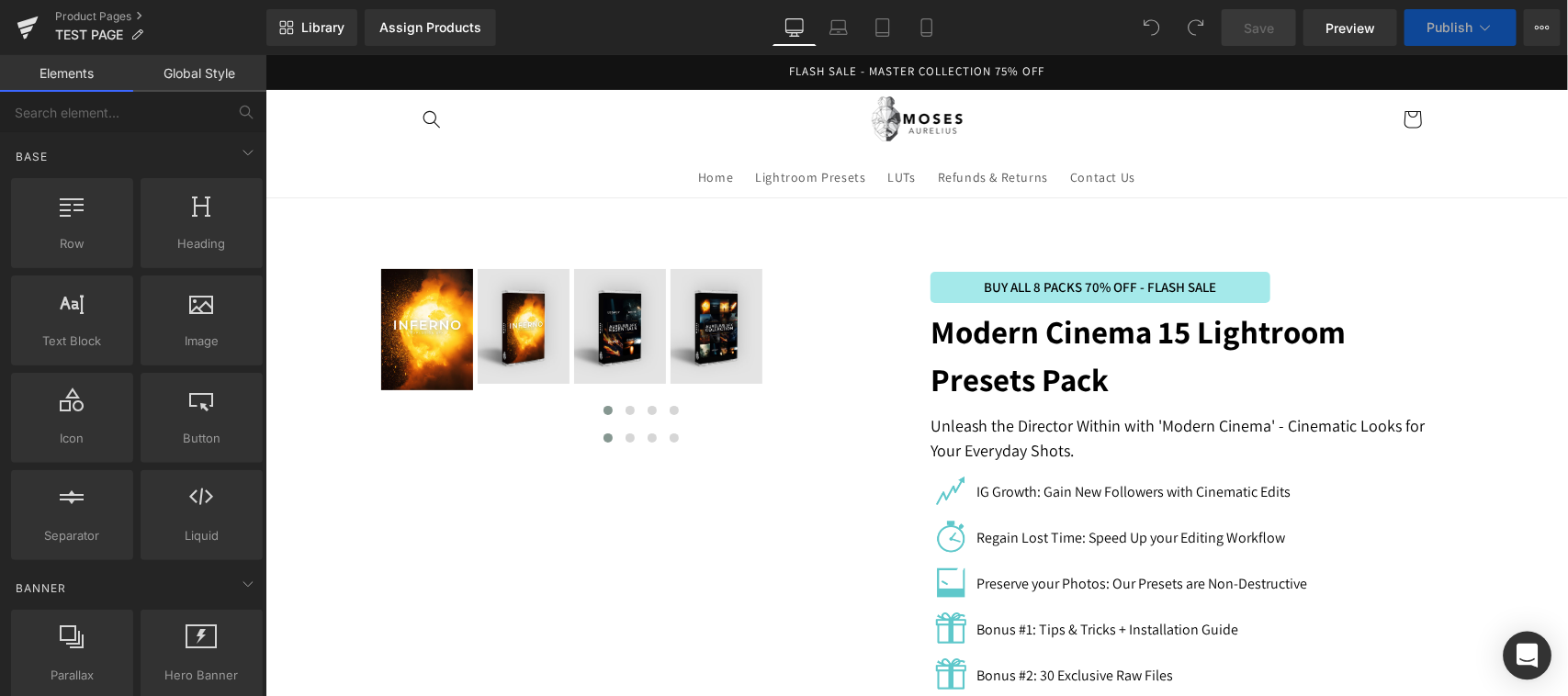
click at [1520, 654] on icon "Open Intercom Messenger" at bounding box center [1526, 656] width 21 height 24
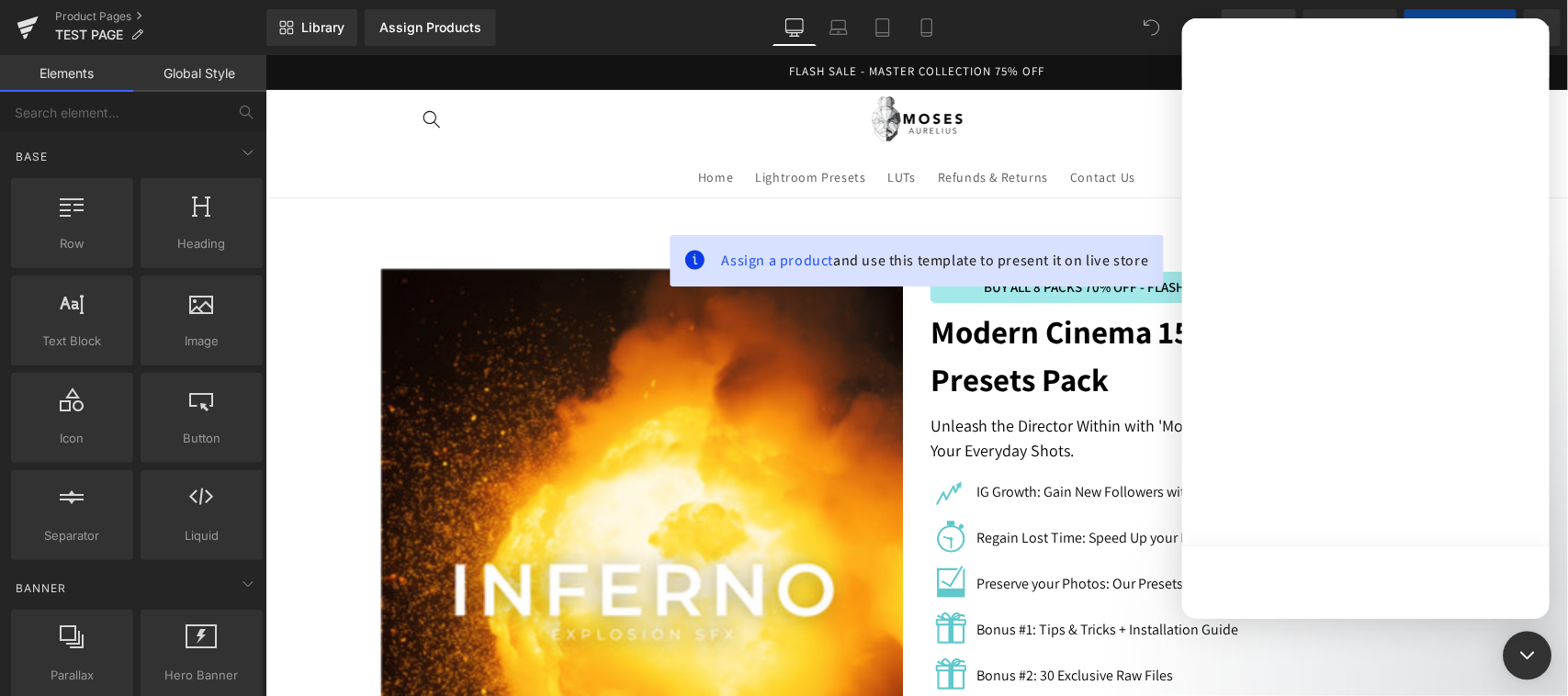
click at [1516, 649] on icon "Open Intercom Messenger" at bounding box center [1527, 656] width 24 height 24
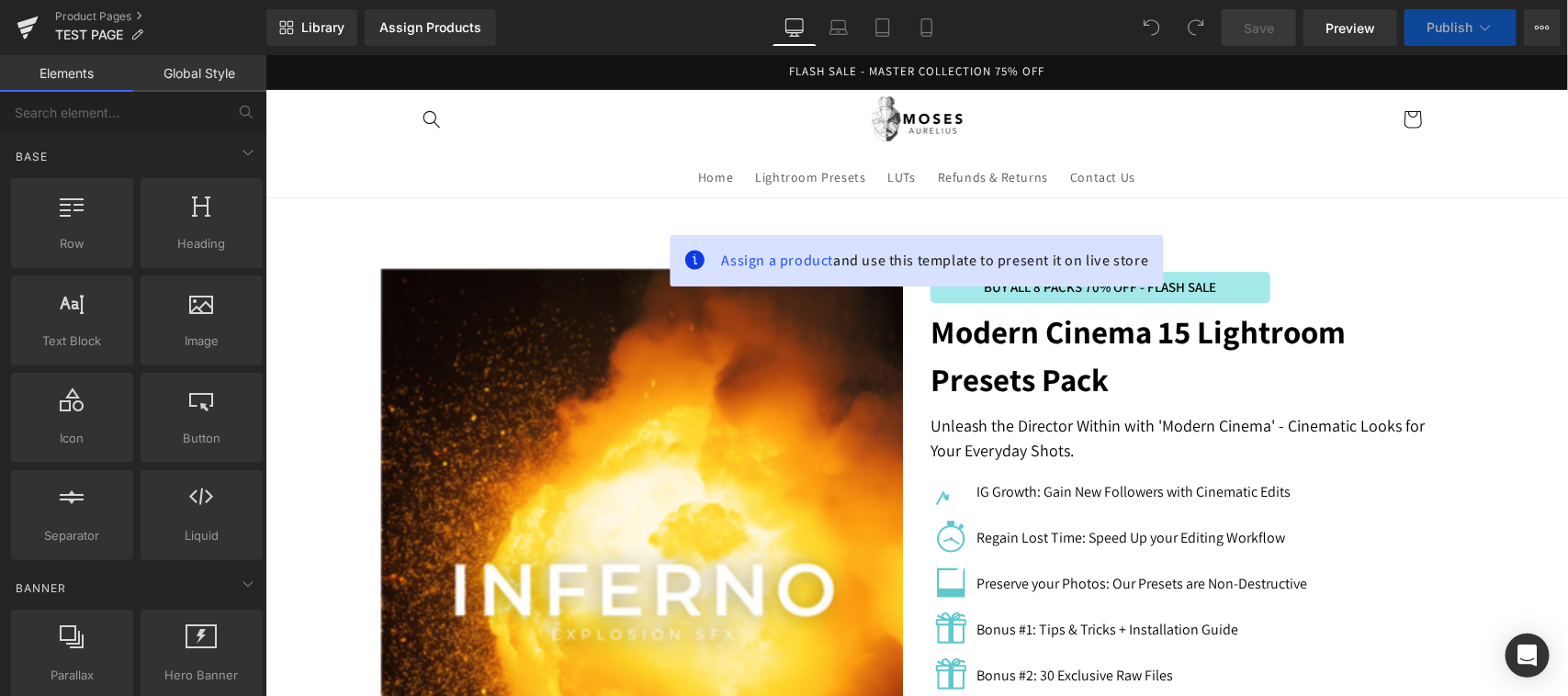
click at [1021, 364] on strong "Modern Cinema 15 Lightroom Presets Pack" at bounding box center [1136, 354] width 415 height 91
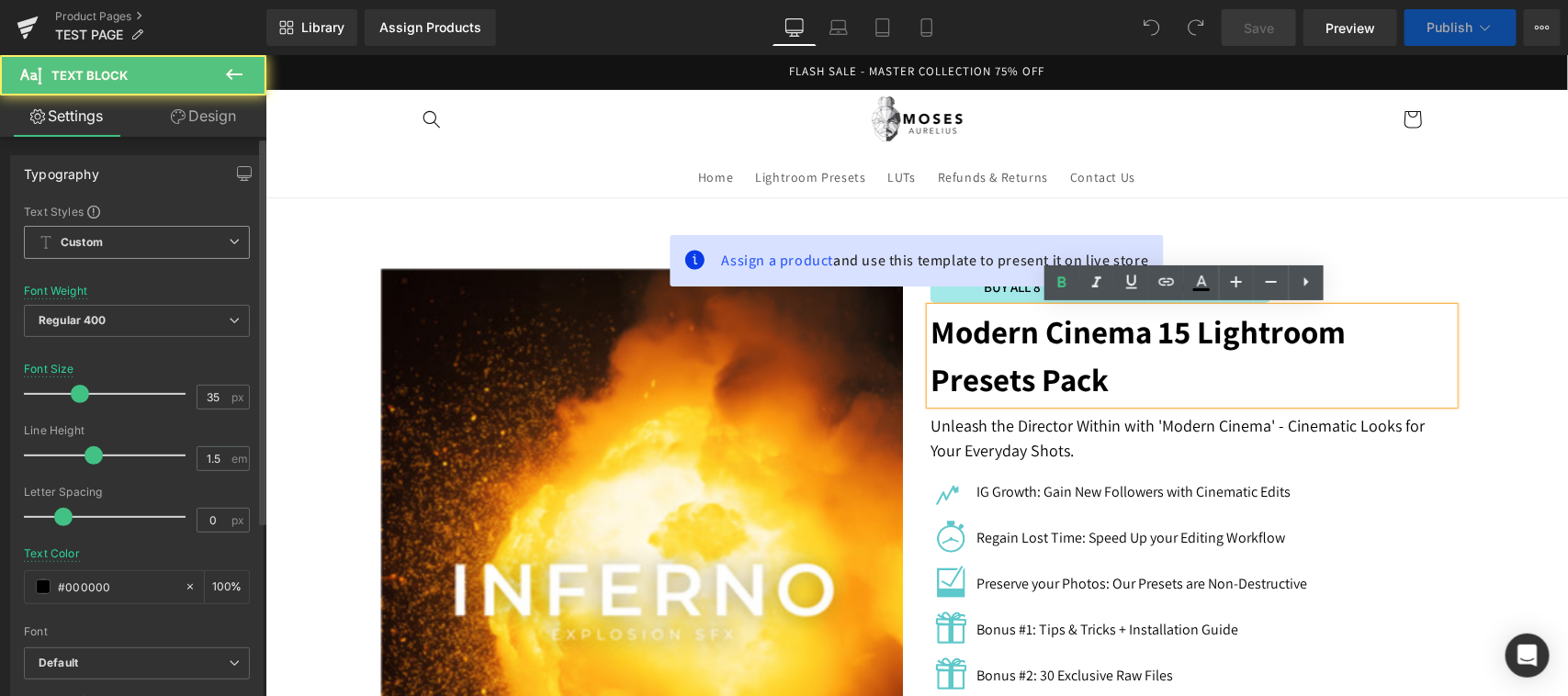
click at [118, 262] on div "Custom Setup Global Style Custom Setup Global Style" at bounding box center [137, 247] width 226 height 42
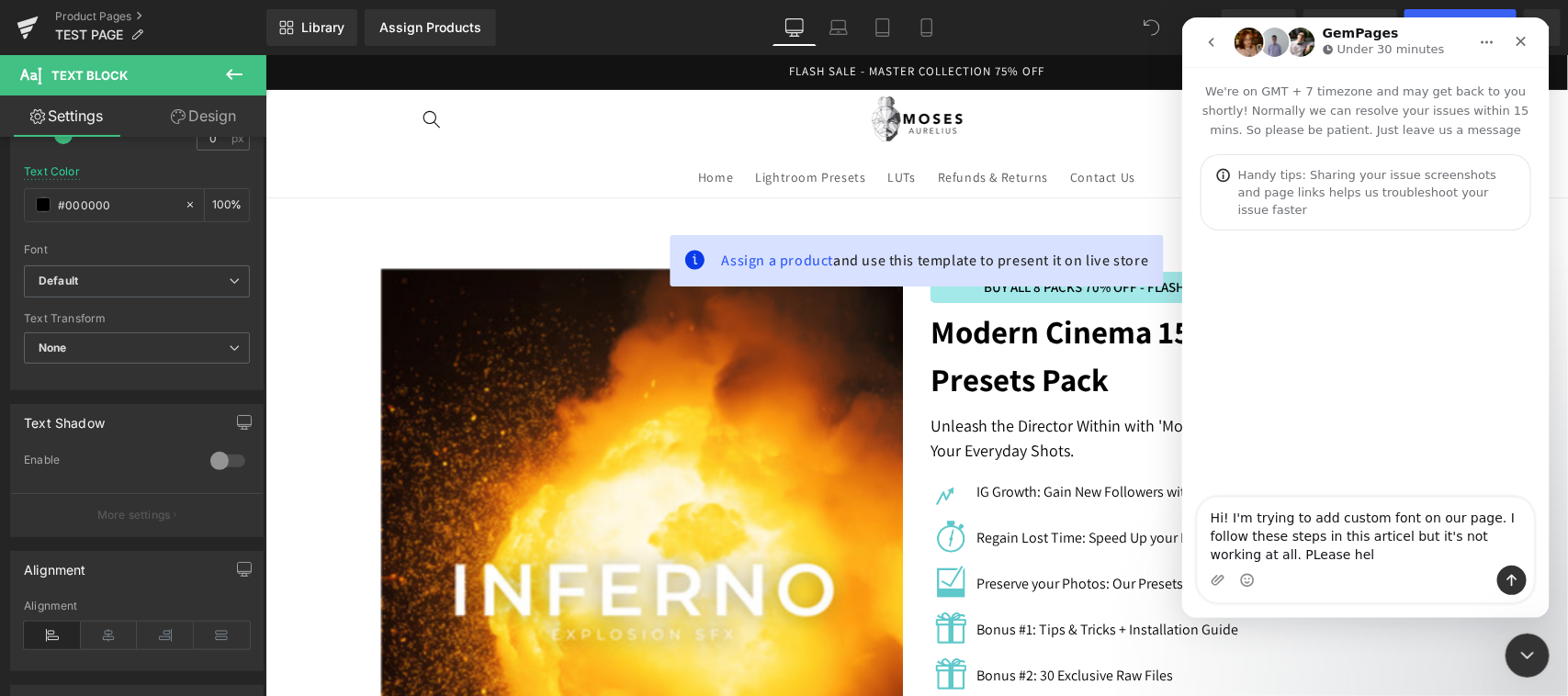
type textarea "Hi! I'm trying to add custom font on our page. I follow these steps in this art…"
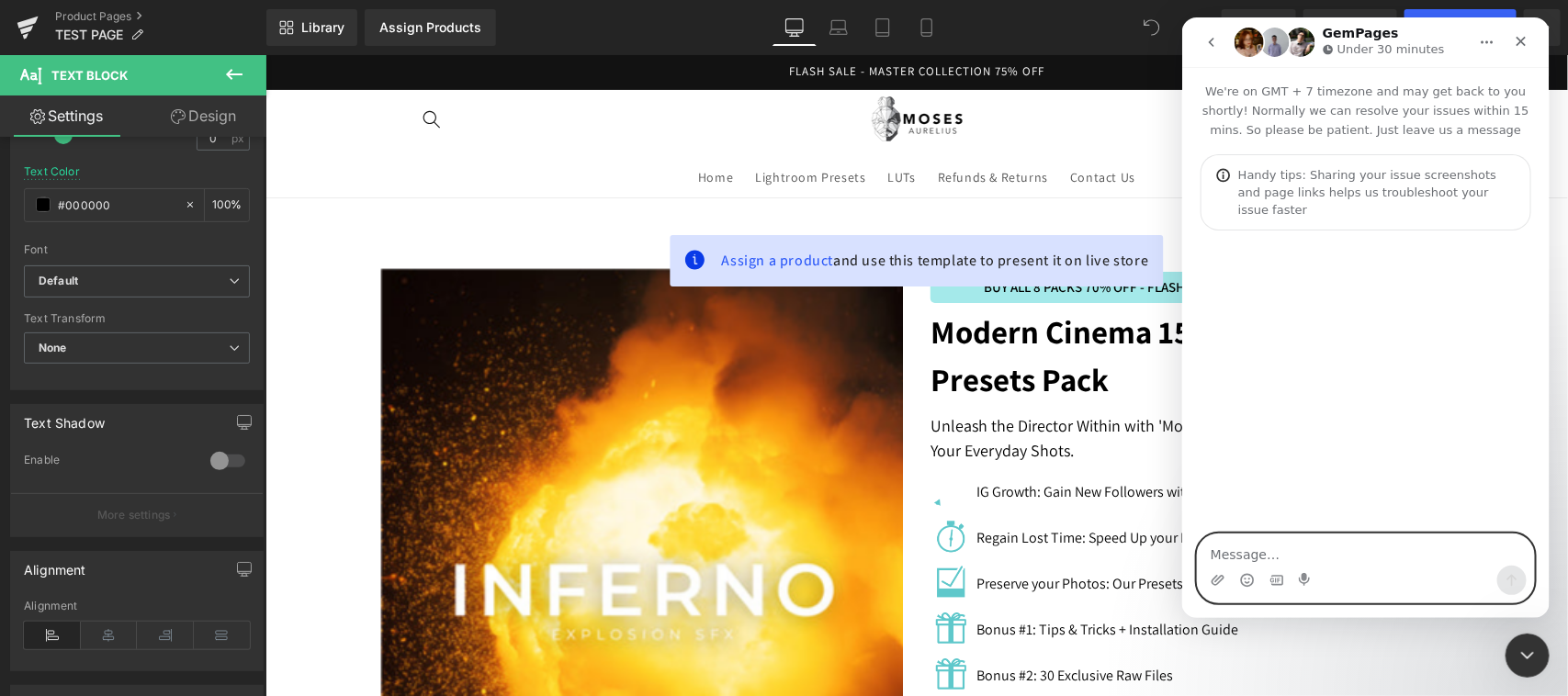
click at [1301, 550] on textarea "Message…" at bounding box center [1365, 549] width 336 height 31
paste textarea "Hi! I’m trying to add a custom font to our page. I followed the steps in this a…"
type textarea "Hi! I’m trying to add a custom font to our page. I followed the steps in this a…"
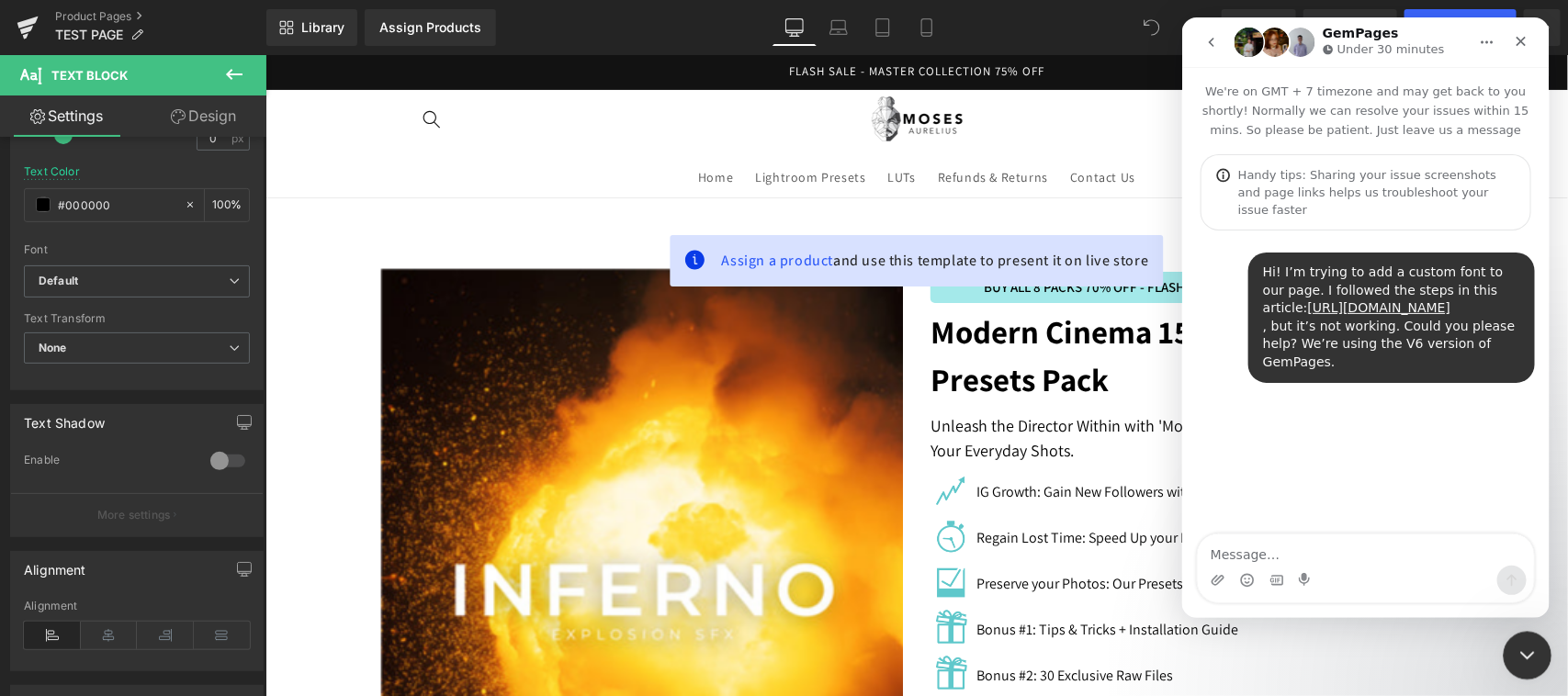
click at [1524, 640] on div "Close Intercom Messenger" at bounding box center [1524, 653] width 44 height 44
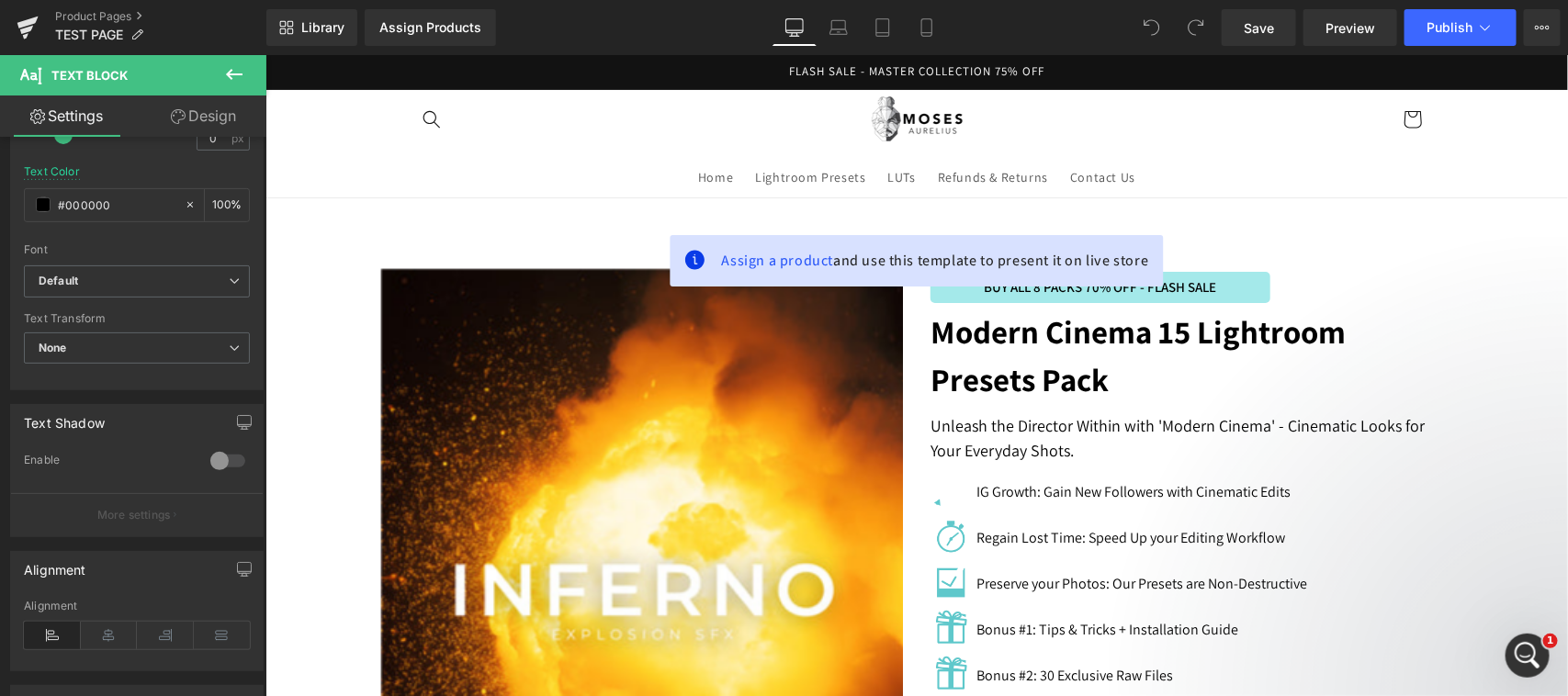
scroll to position [23, 0]
click at [1528, 645] on icon "Open Intercom Messenger" at bounding box center [1525, 653] width 30 height 30
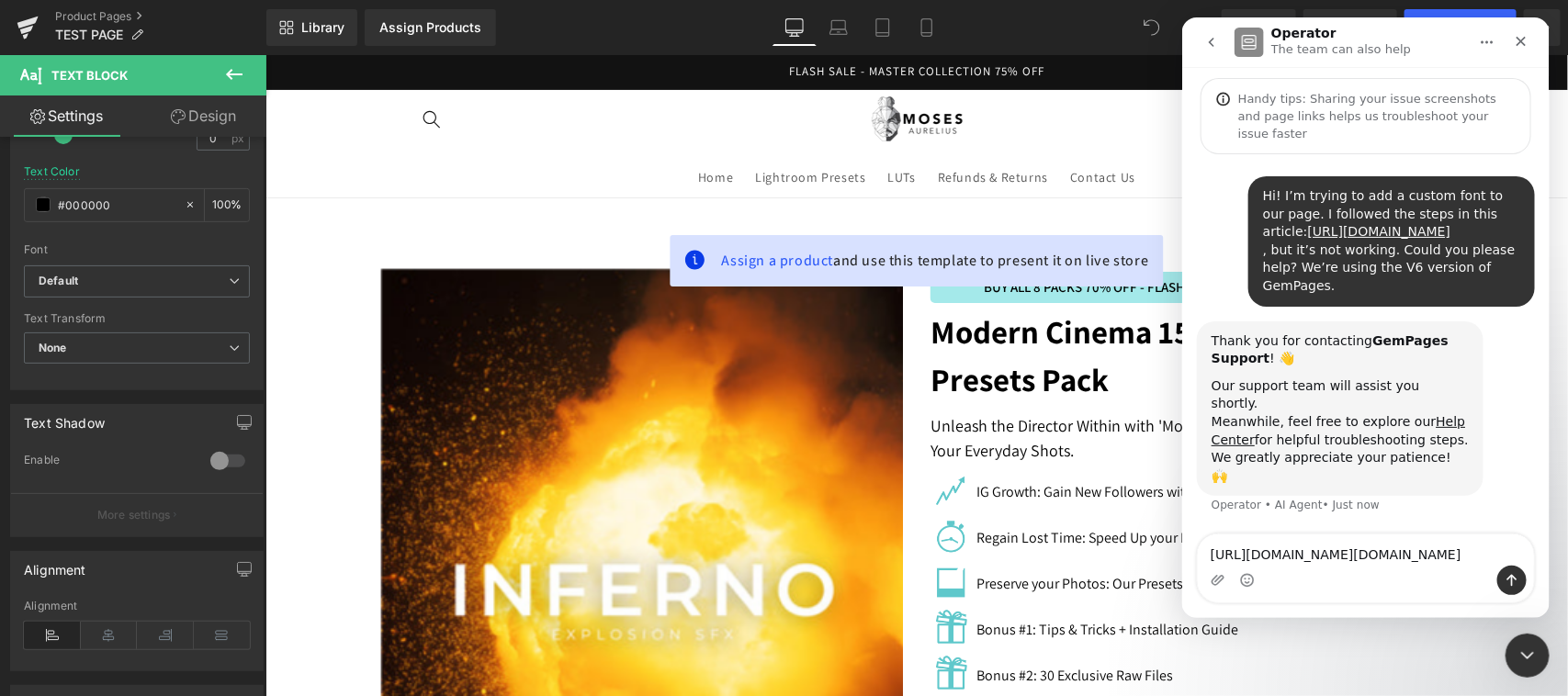
scroll to position [115, 0]
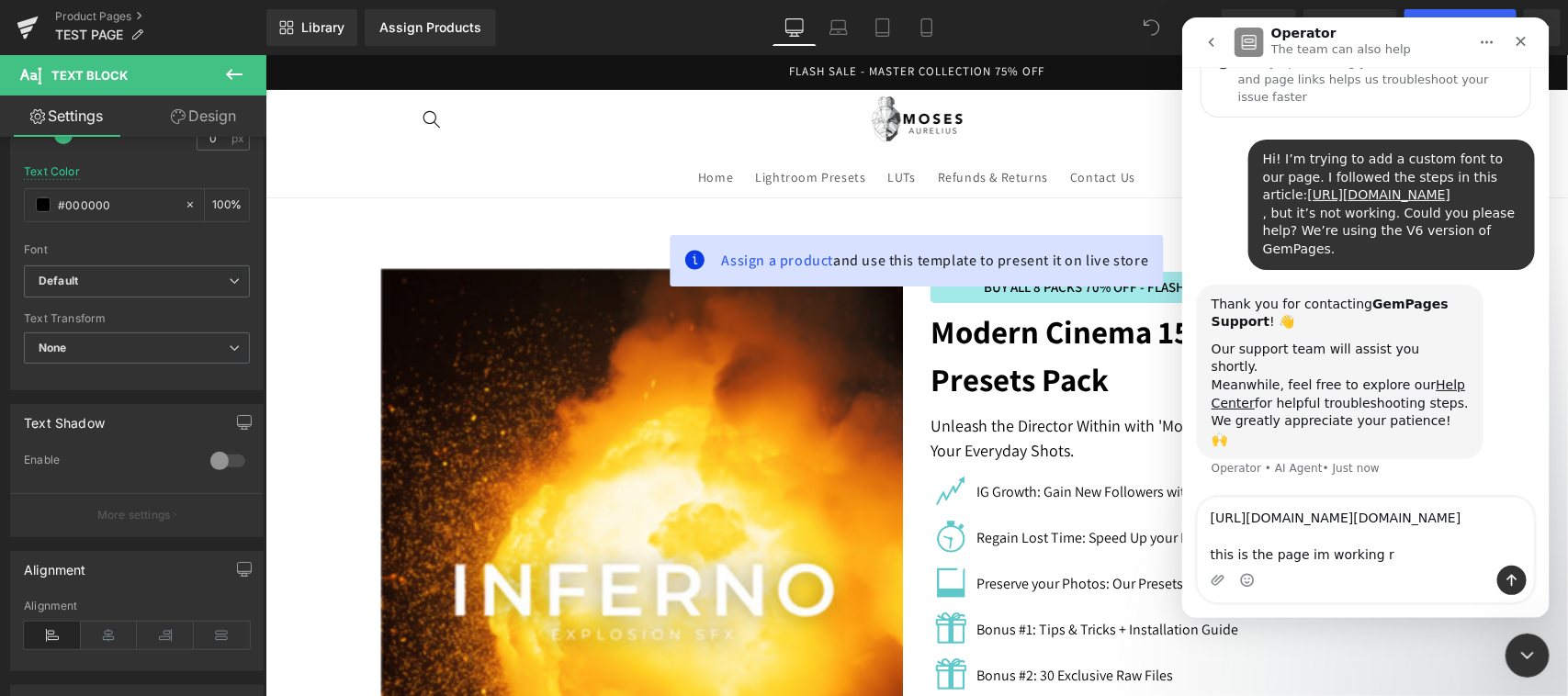
type textarea "[URL][DOMAIN_NAME][DOMAIN_NAME] this is the page im working rn"
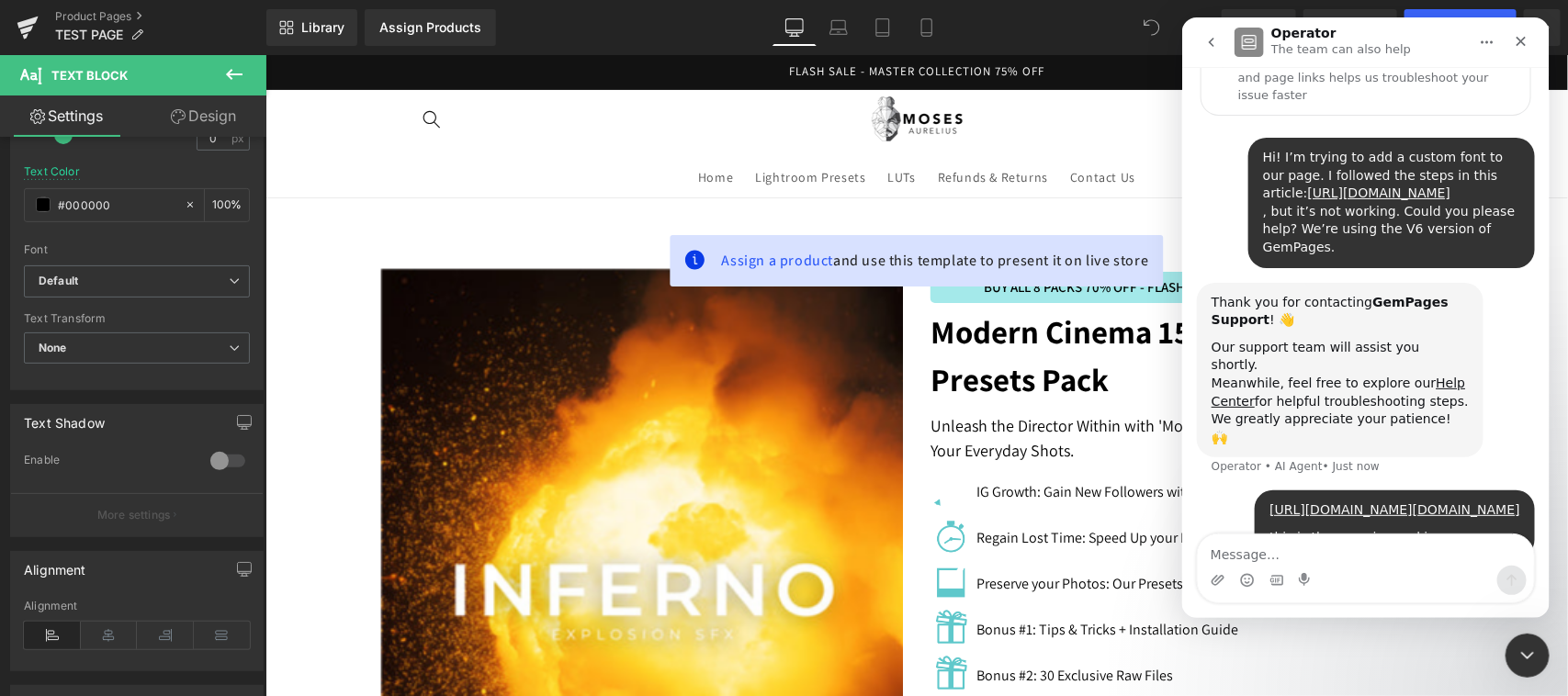
scroll to position [158, 0]
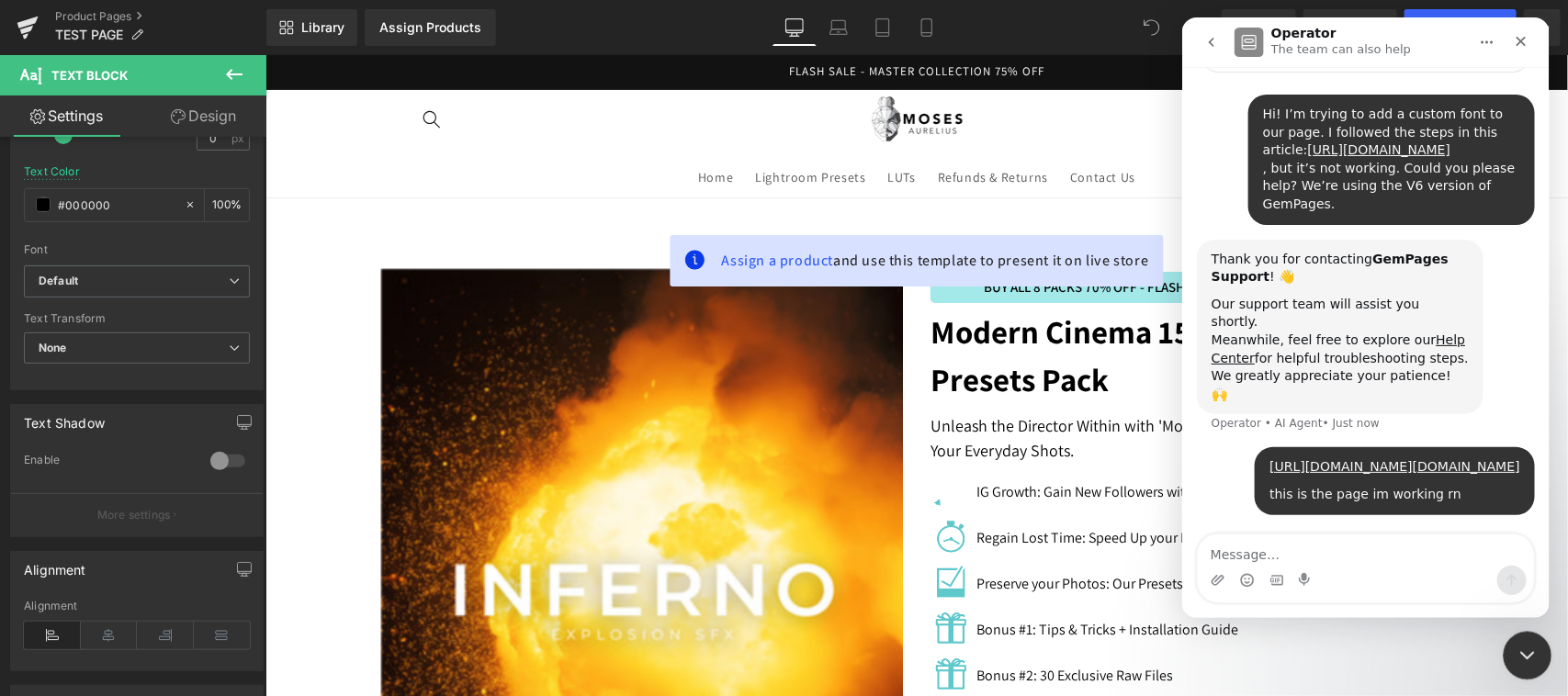
click at [1520, 638] on div "Close Intercom Messenger" at bounding box center [1524, 653] width 44 height 44
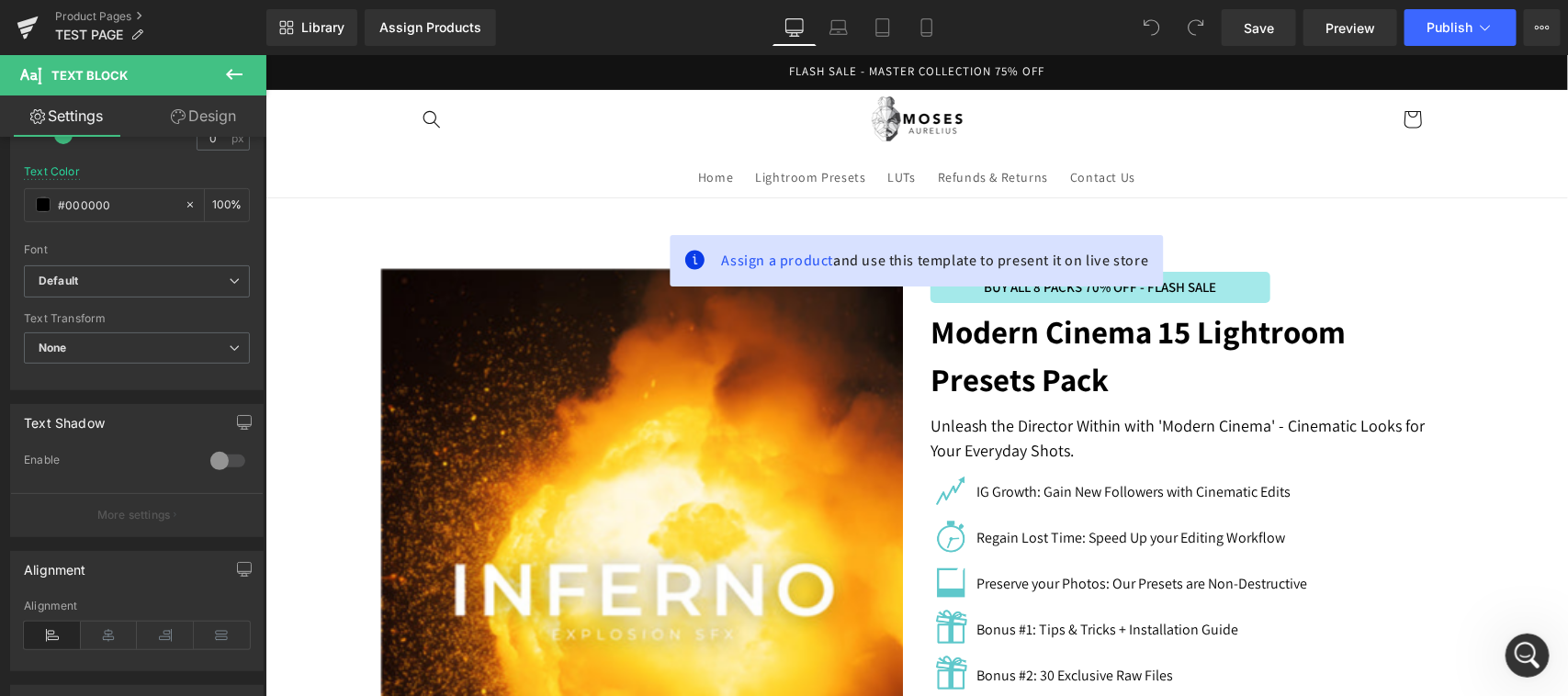
click at [226, 78] on icon at bounding box center [234, 74] width 22 height 22
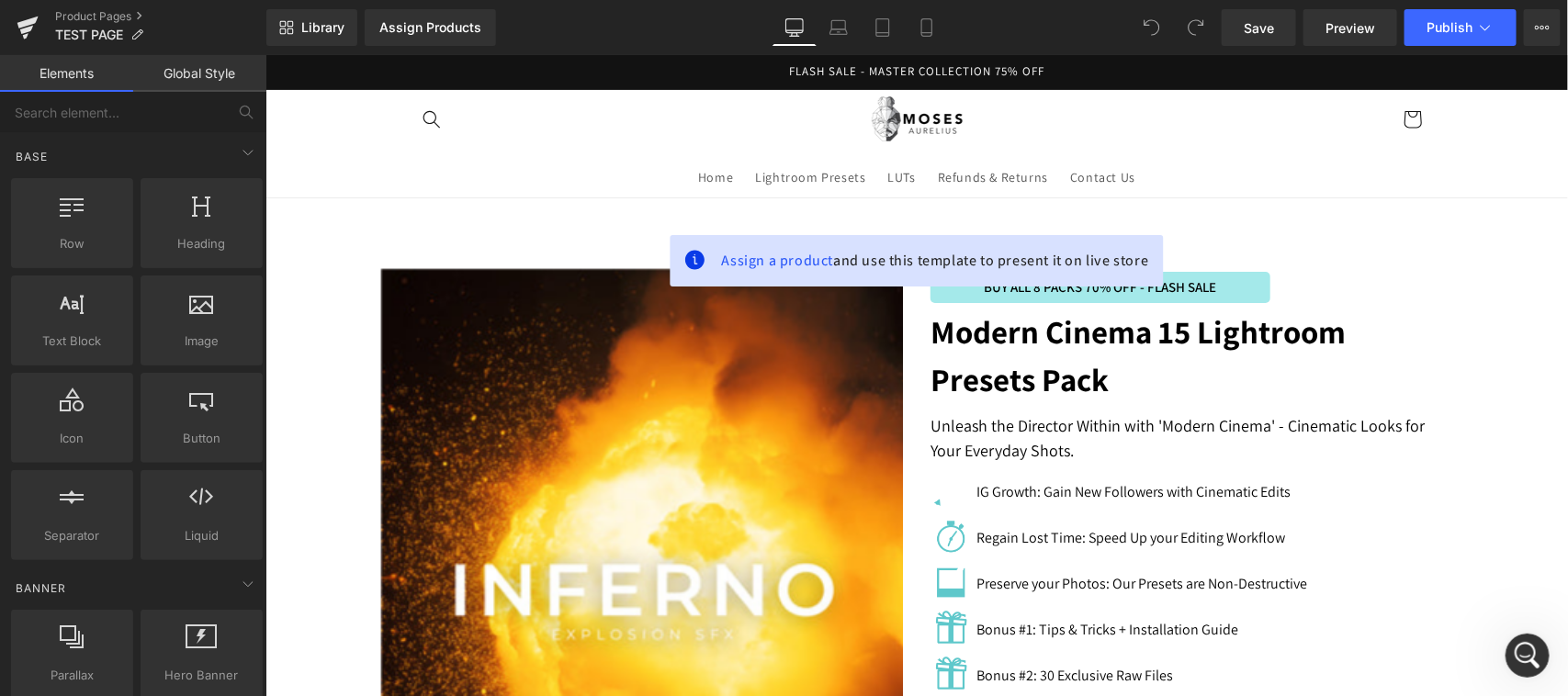
click at [217, 74] on link "Global Style" at bounding box center [199, 73] width 133 height 37
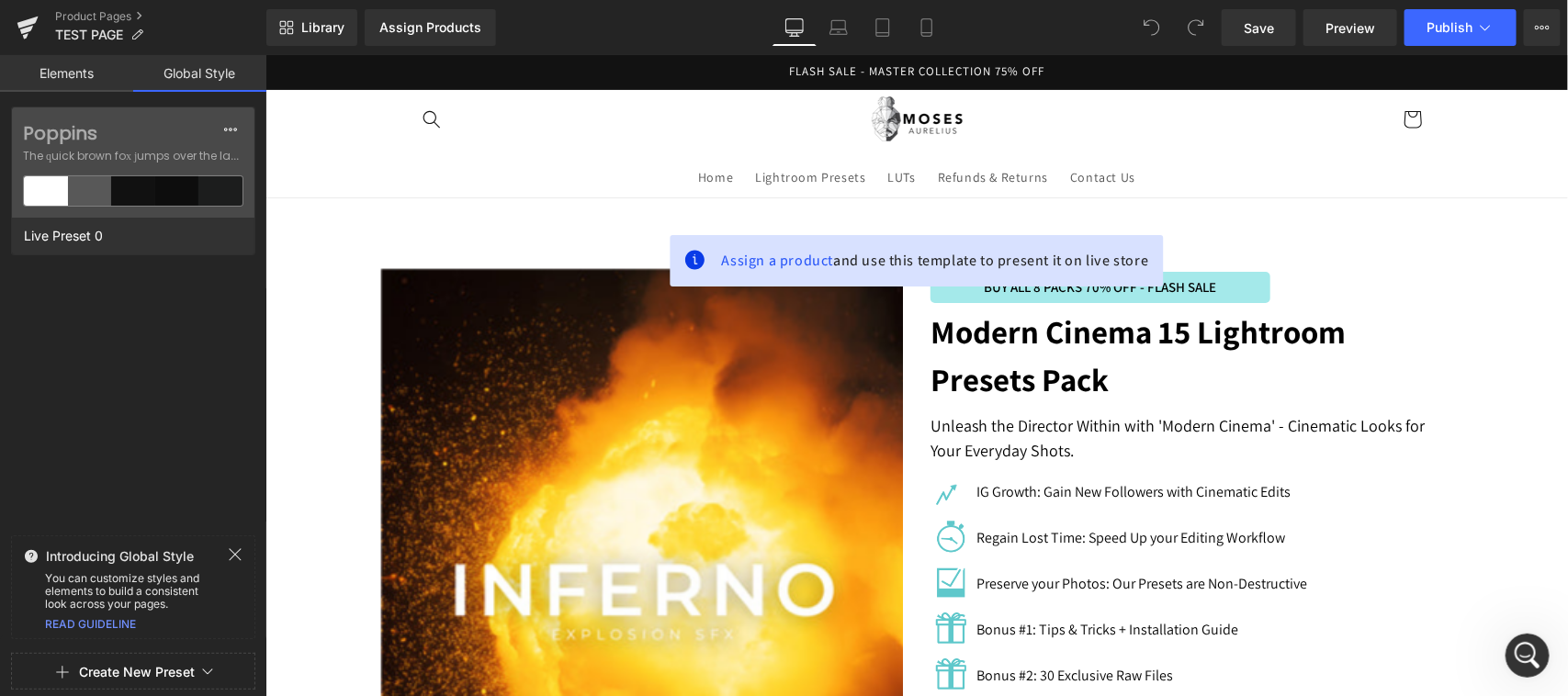
click at [232, 552] on icon at bounding box center [235, 554] width 15 height 15
click at [189, 669] on button "Create New Preset" at bounding box center [137, 672] width 116 height 39
click at [149, 396] on div "Poppins The quick brown fox jumps over the lazy... Live Preset 0" at bounding box center [133, 377] width 266 height 540
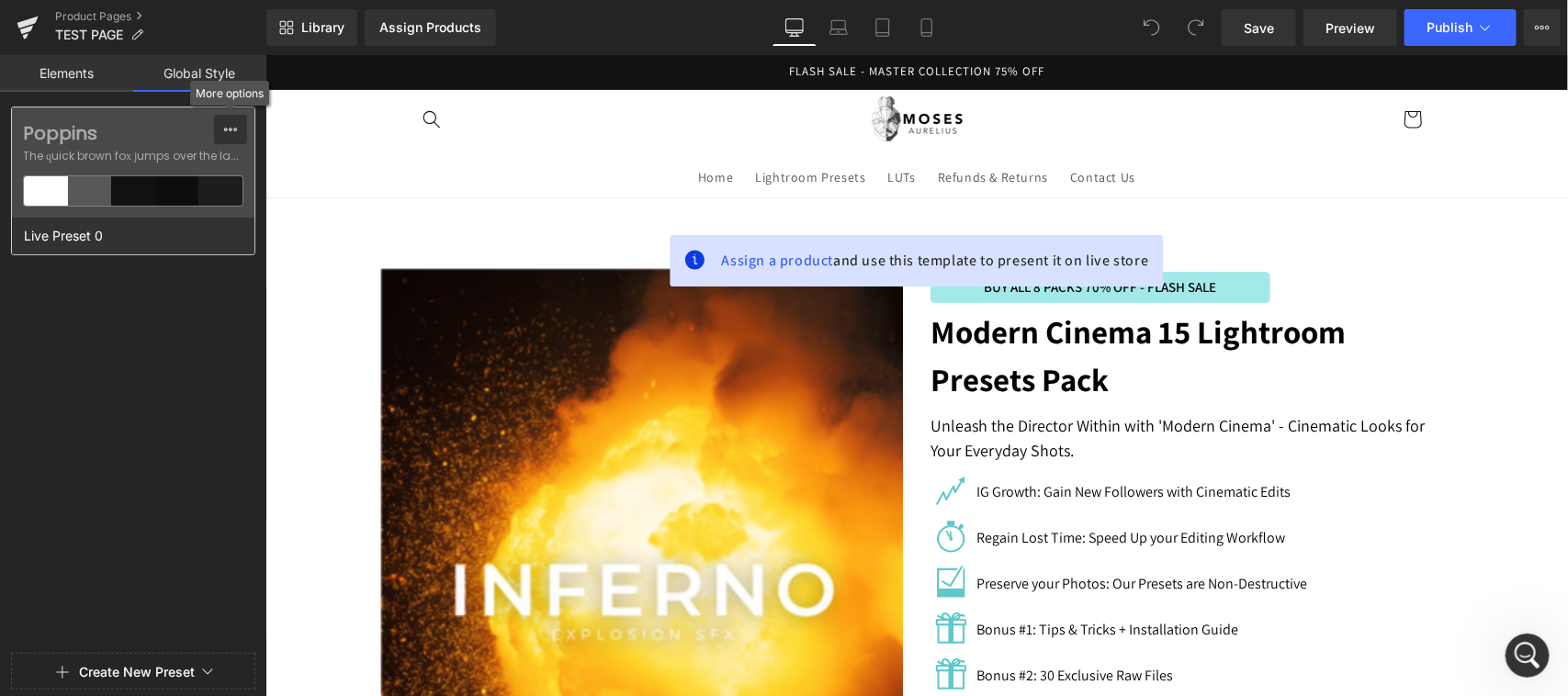
drag, startPoint x: 227, startPoint y: 124, endPoint x: 230, endPoint y: 133, distance: 9.6
click at [228, 125] on icon at bounding box center [230, 129] width 15 height 15
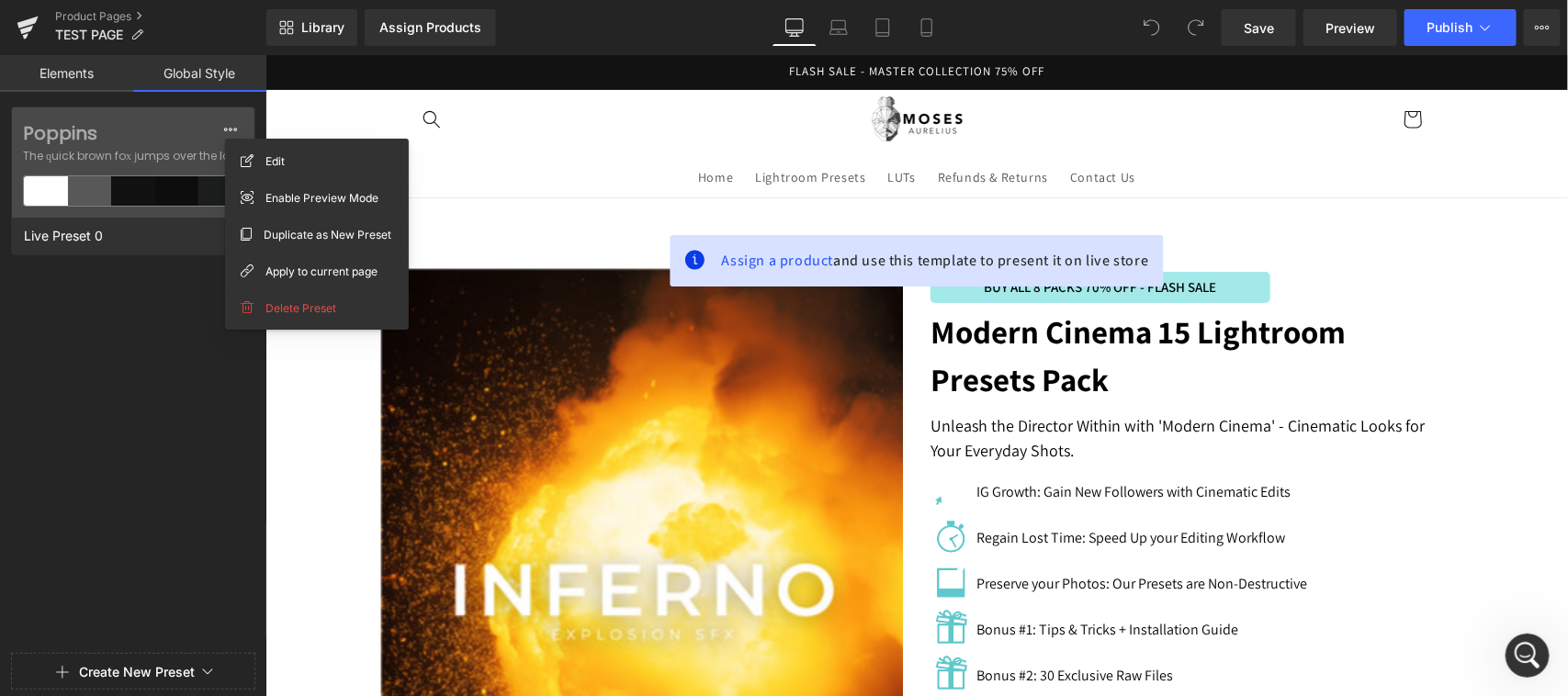
click at [168, 413] on div "Poppins The quick brown fox jumps over the lazy... Live Preset 0" at bounding box center [133, 377] width 266 height 540
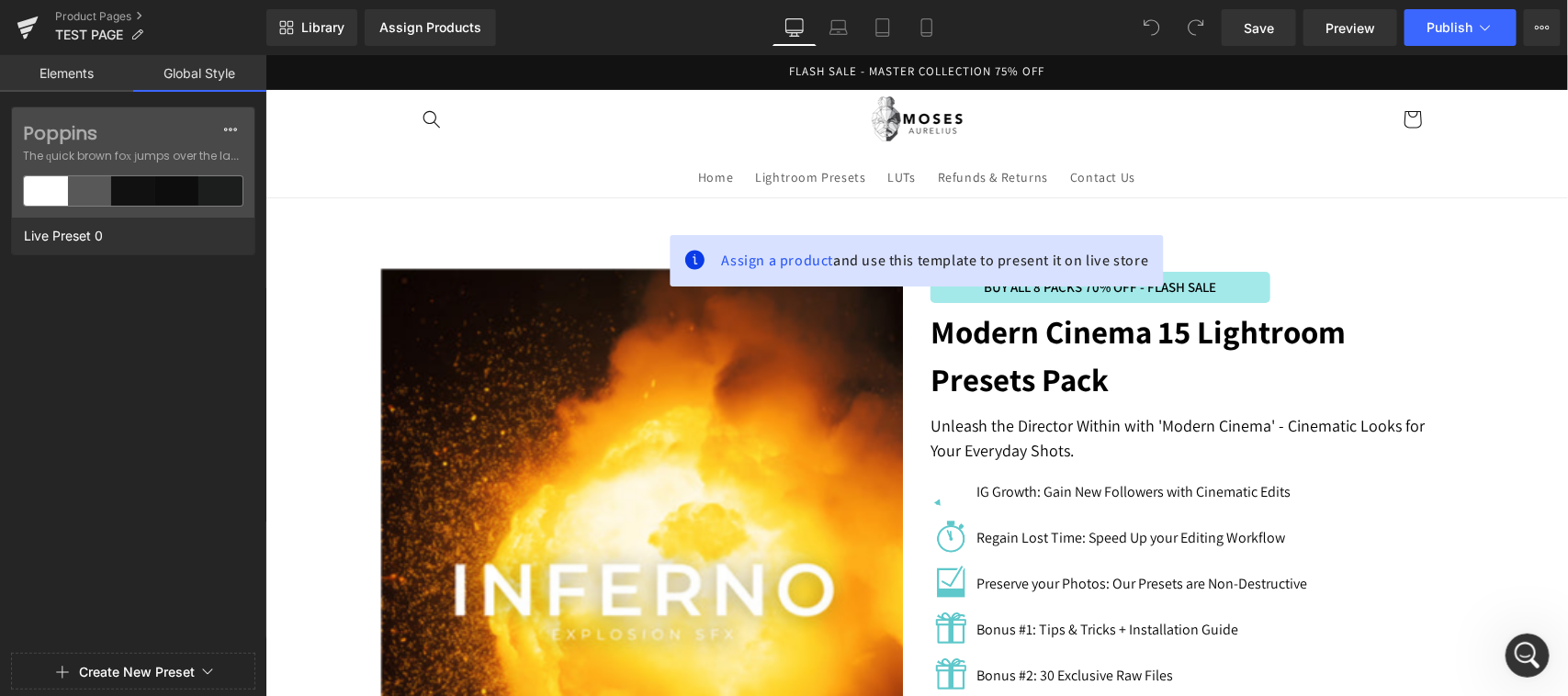
click at [199, 668] on span "Create New Preset" at bounding box center [133, 672] width 228 height 37
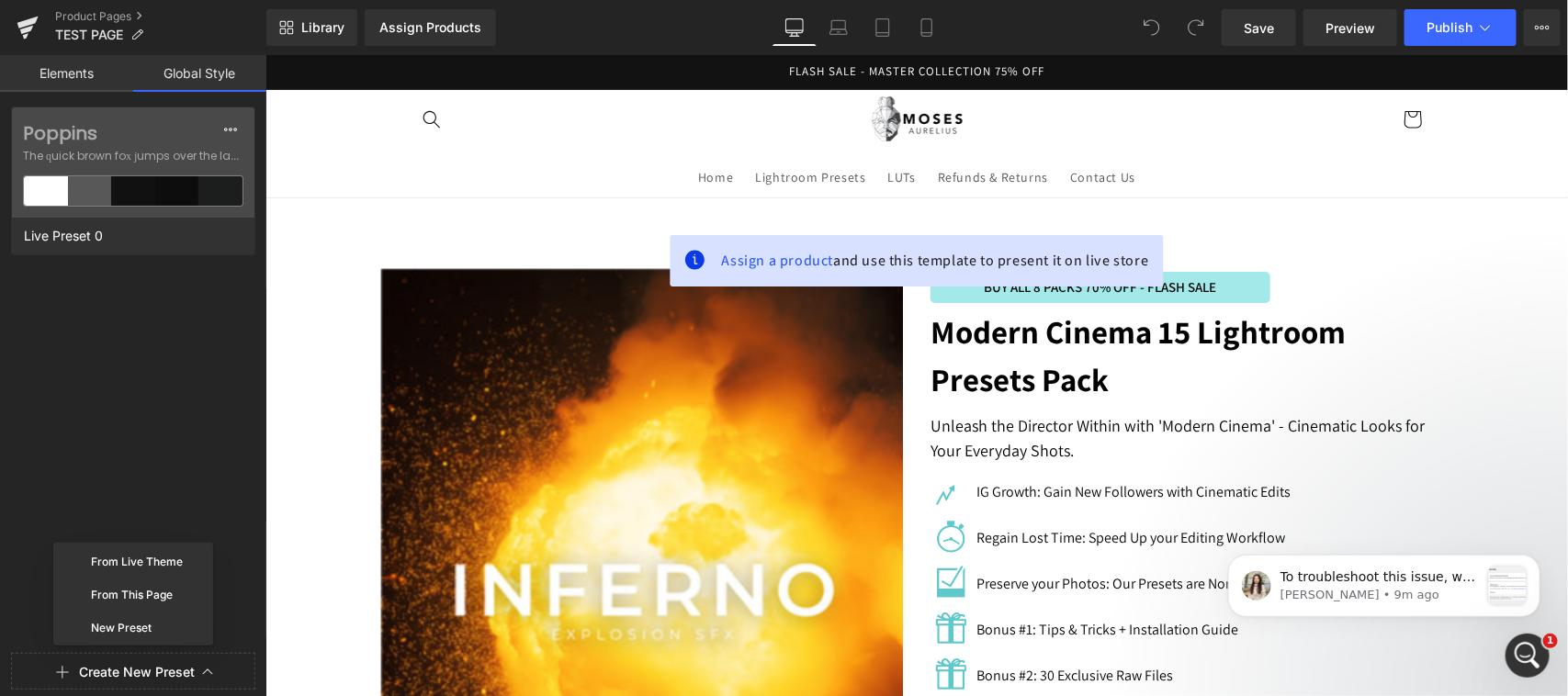
scroll to position [0, 0]
